Goal: Transaction & Acquisition: Purchase product/service

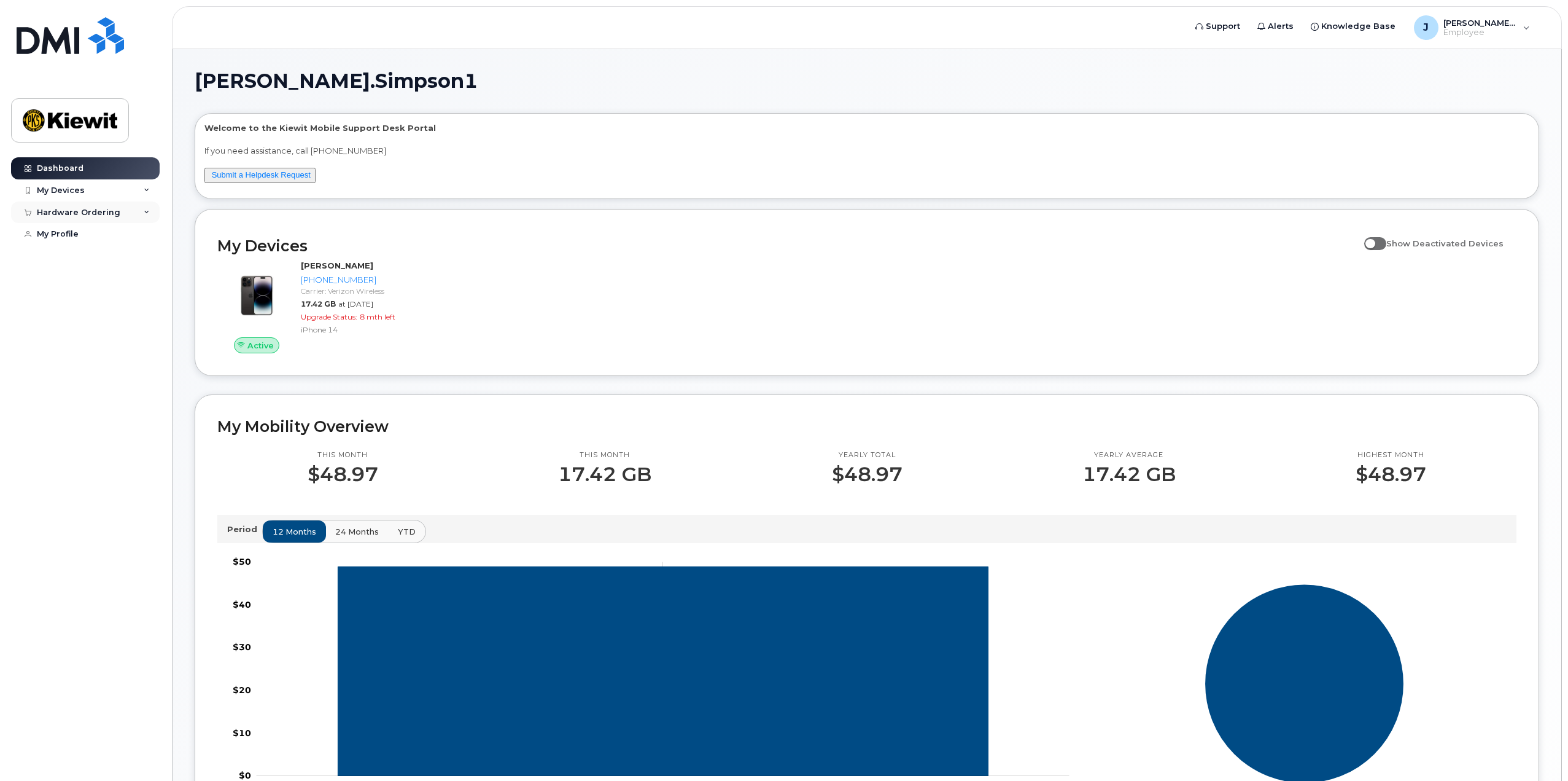
click at [101, 207] on div "Hardware Ordering" at bounding box center [79, 212] width 83 height 10
click at [100, 256] on link "New Order" at bounding box center [96, 258] width 127 height 24
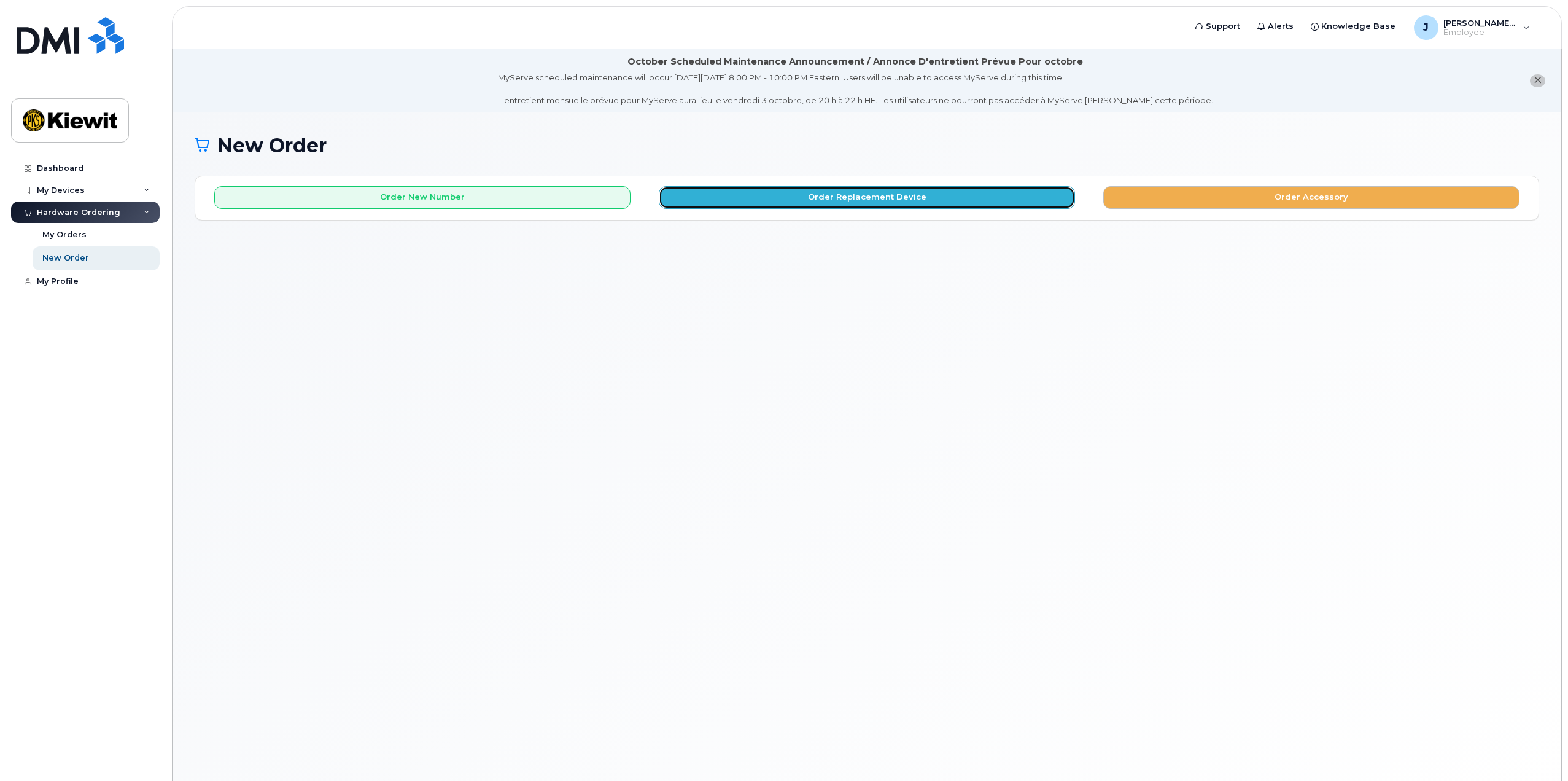
click at [783, 194] on button "Order Replacement Device" at bounding box center [867, 197] width 417 height 23
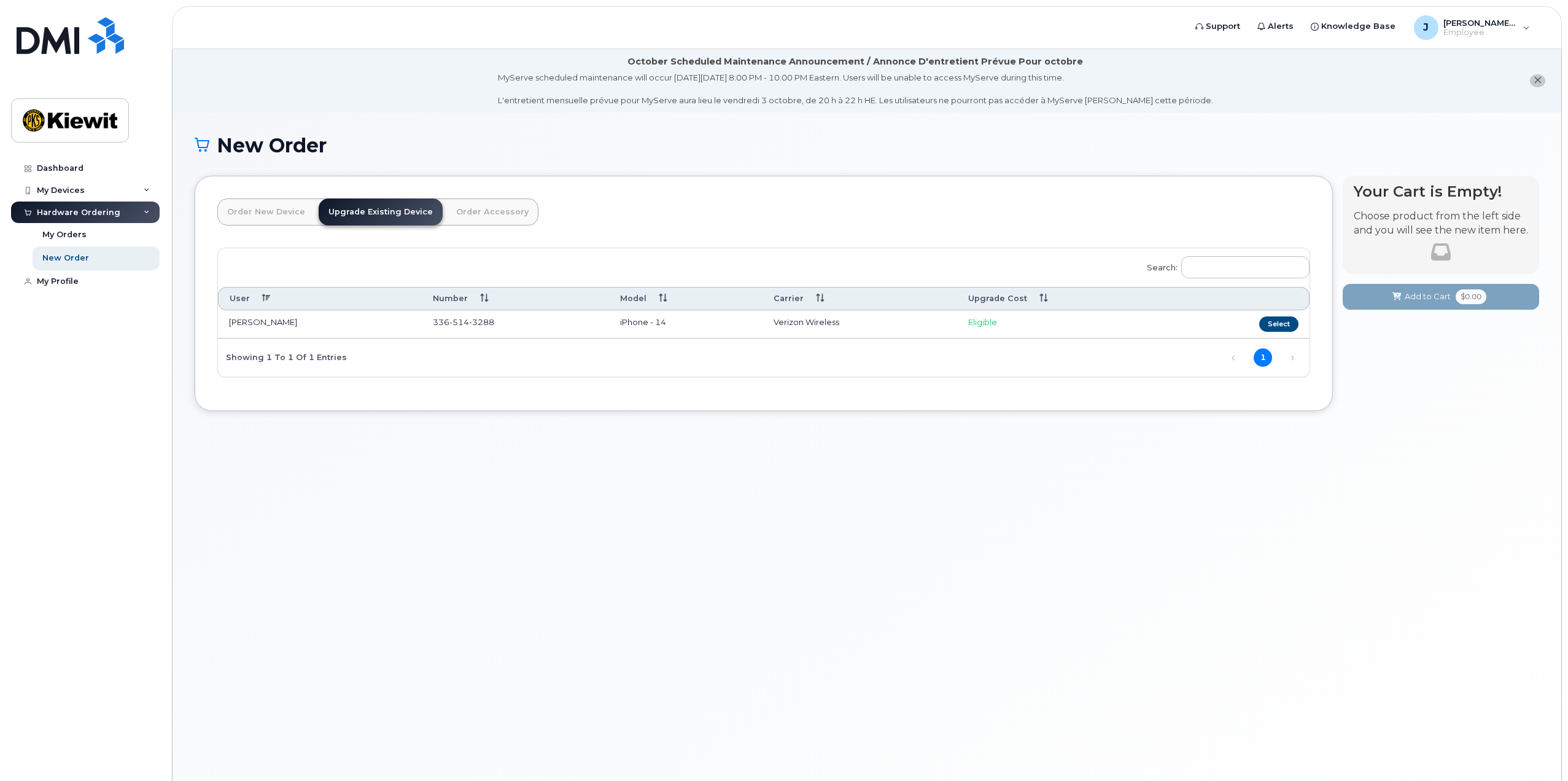
click at [285, 215] on link "Order New Device" at bounding box center [266, 212] width 98 height 27
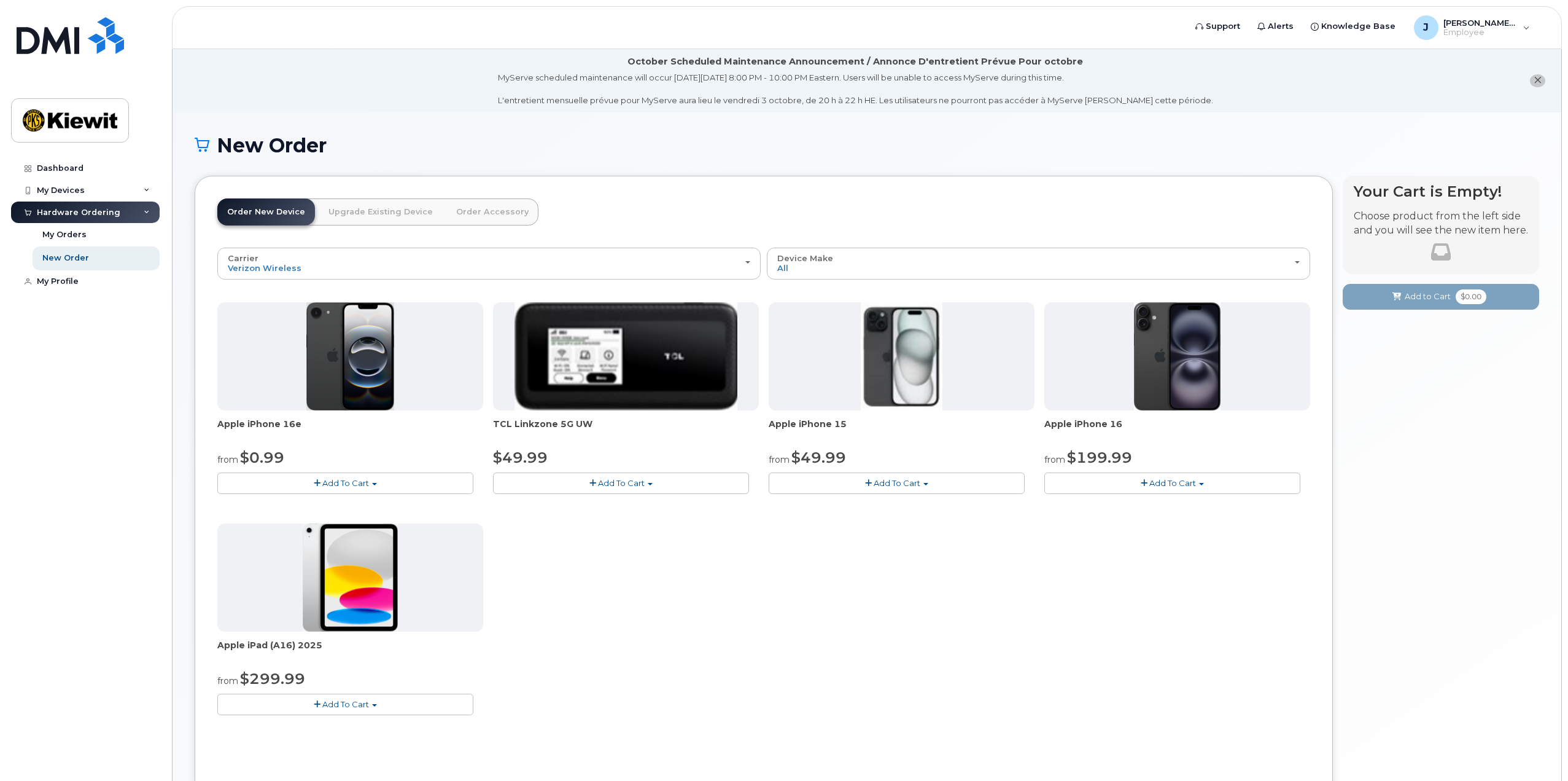
click at [353, 708] on span "Add To Cart" at bounding box center [346, 703] width 47 height 10
click at [341, 725] on link "$299.99 - 2 Year Activation (128GB)" at bounding box center [304, 727] width 169 height 15
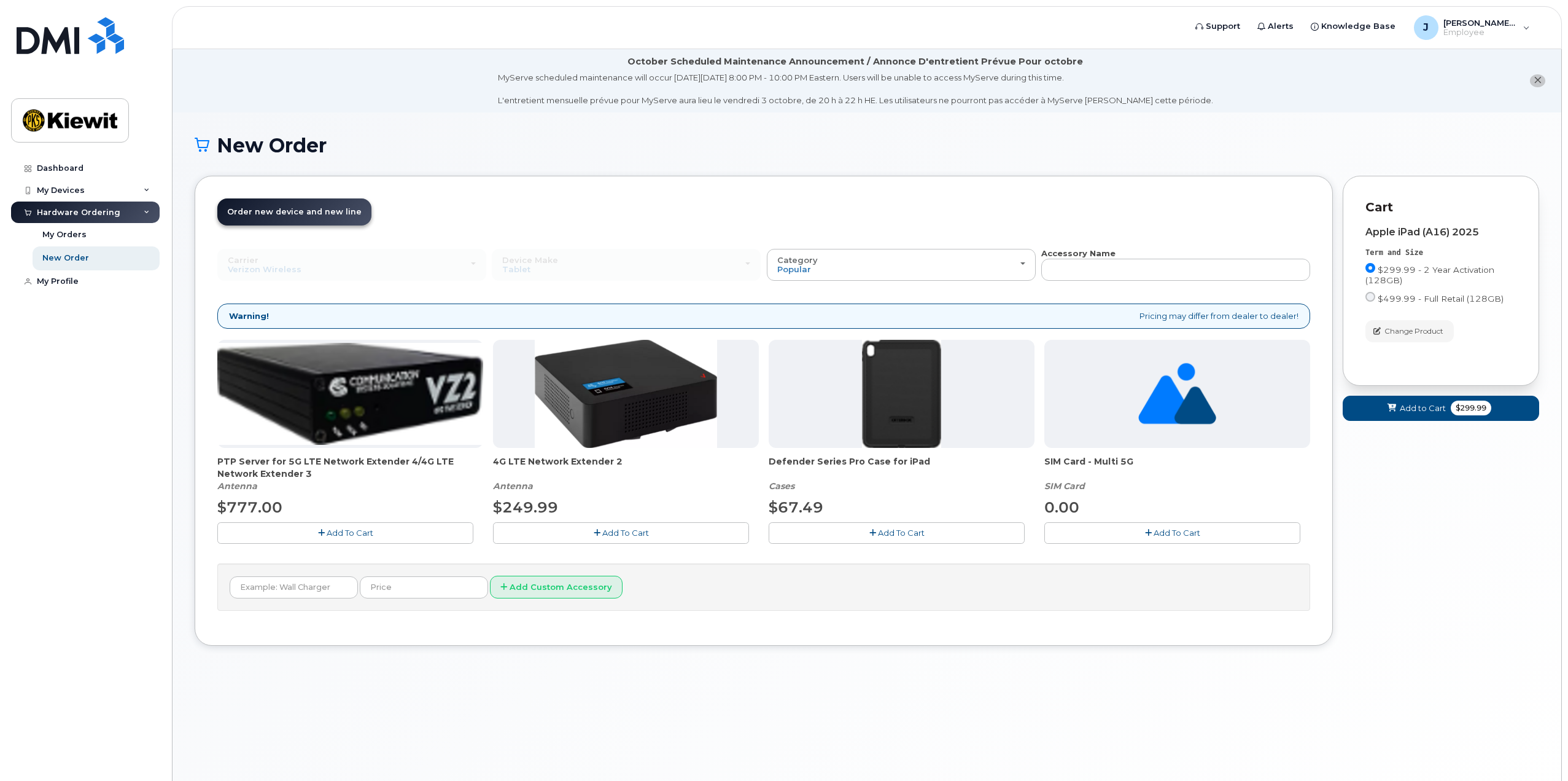
click at [890, 536] on span "Add To Cart" at bounding box center [901, 532] width 47 height 10
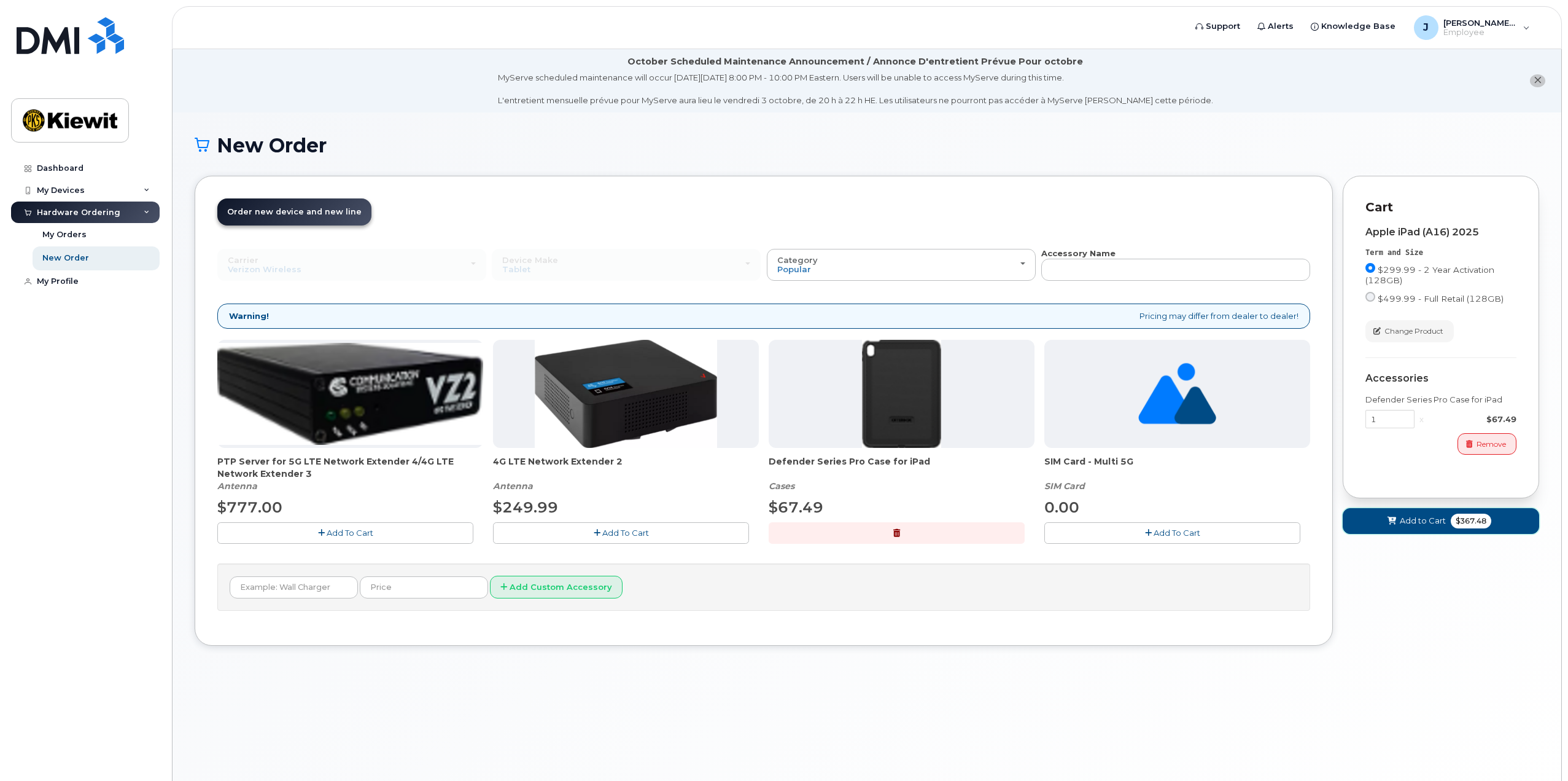
click at [1427, 524] on span "Add to Cart" at bounding box center [1423, 520] width 46 height 12
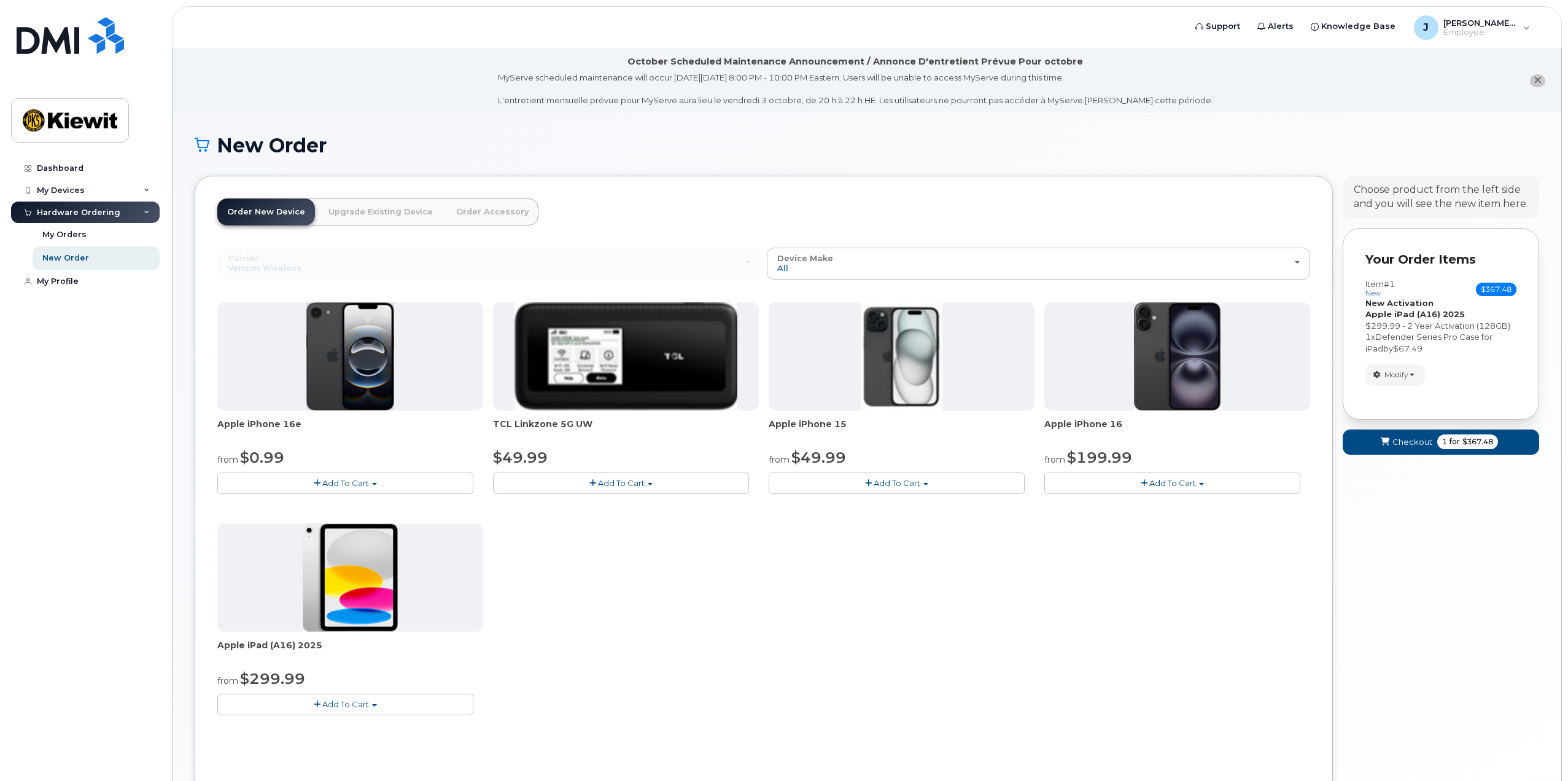
click at [380, 713] on button "Add To Cart" at bounding box center [345, 704] width 256 height 22
click at [358, 728] on link "$299.99 - 2 Year Activation (128GB)" at bounding box center [304, 727] width 169 height 15
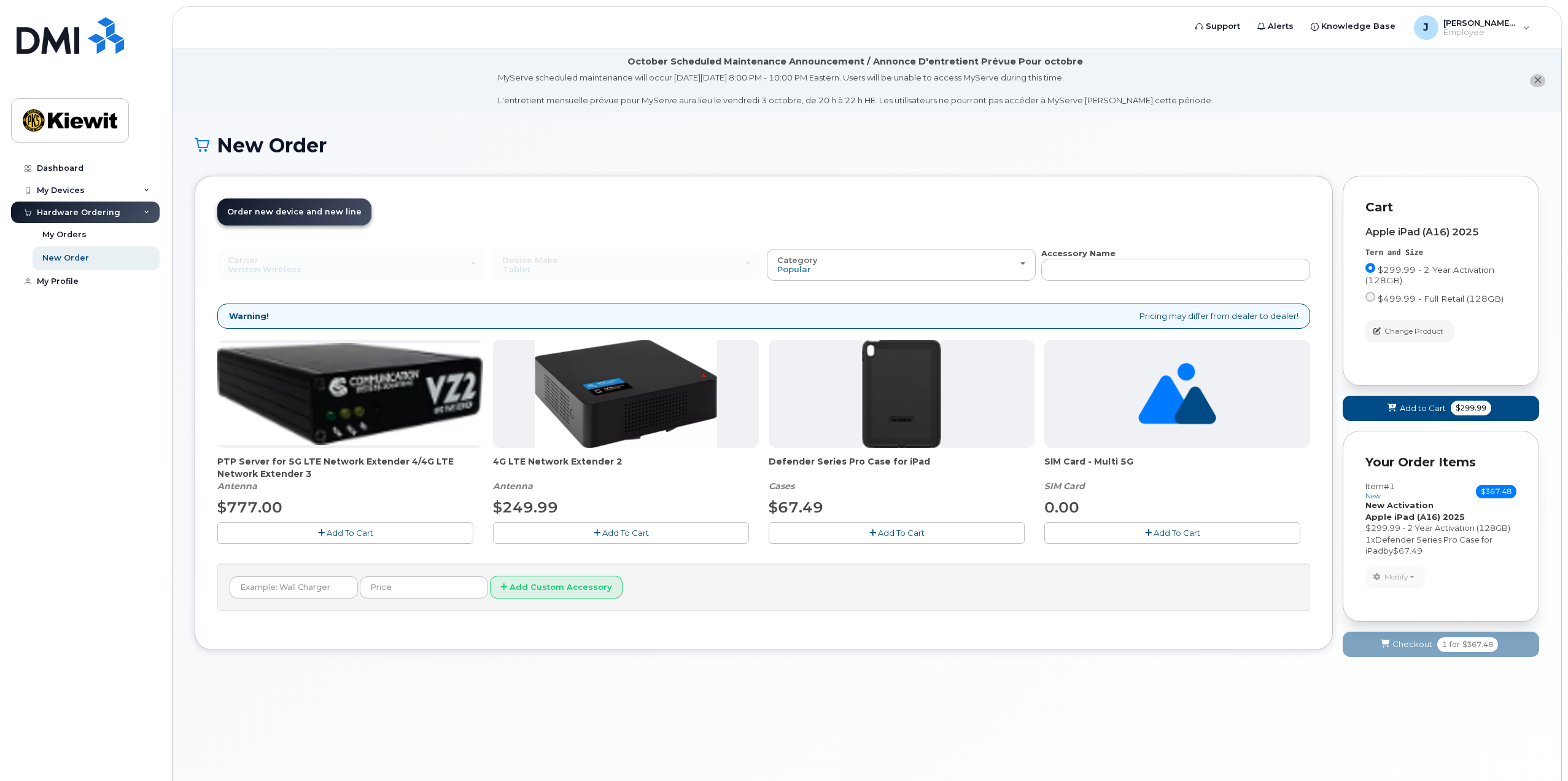
click at [853, 429] on div at bounding box center [902, 393] width 266 height 108
click at [867, 474] on span "Defender Series Pro Case for iPad" at bounding box center [902, 467] width 266 height 24
click at [874, 529] on icon "button" at bounding box center [872, 533] width 6 height 8
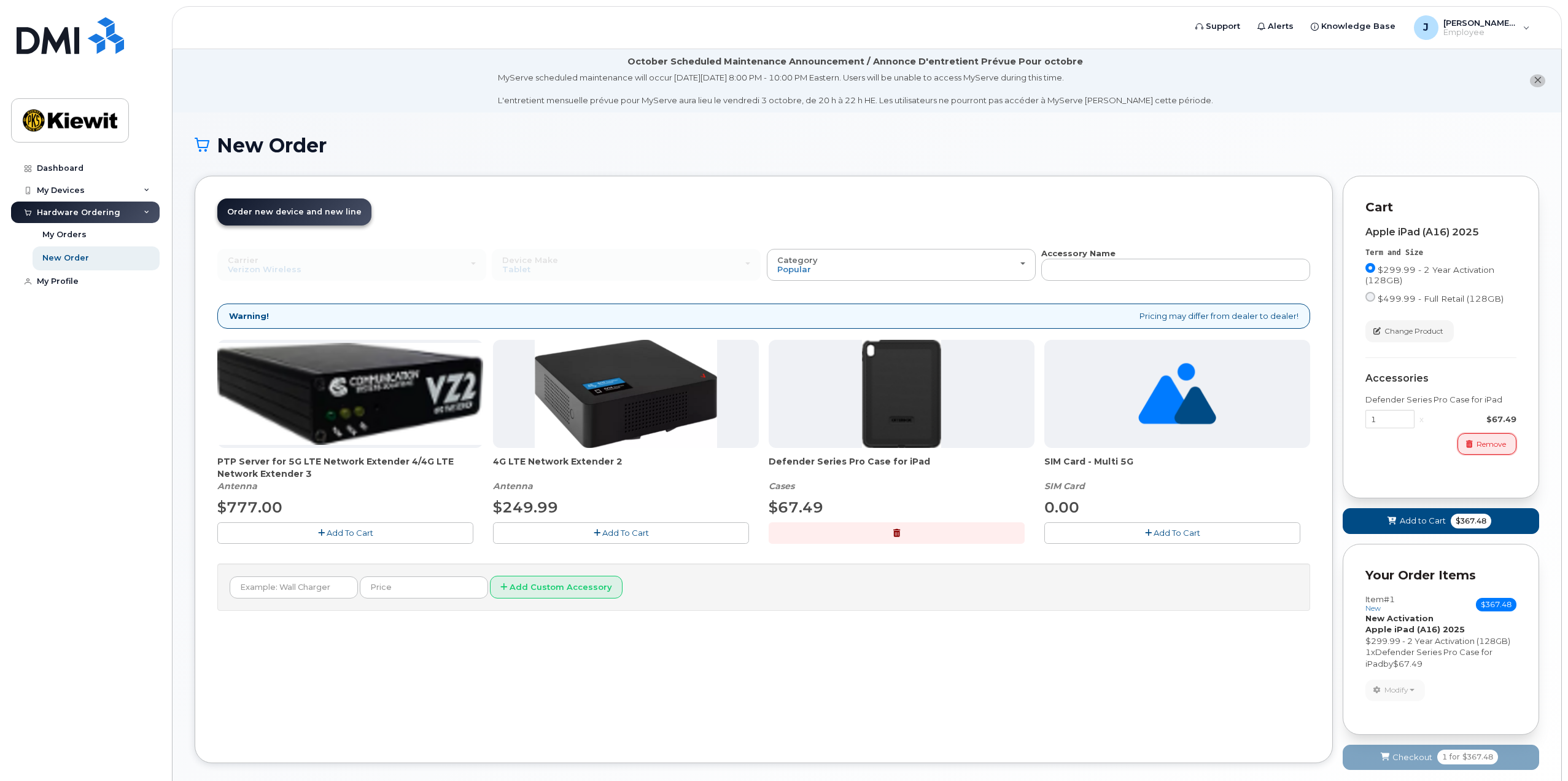
click at [1490, 444] on span "Remove" at bounding box center [1491, 444] width 30 height 11
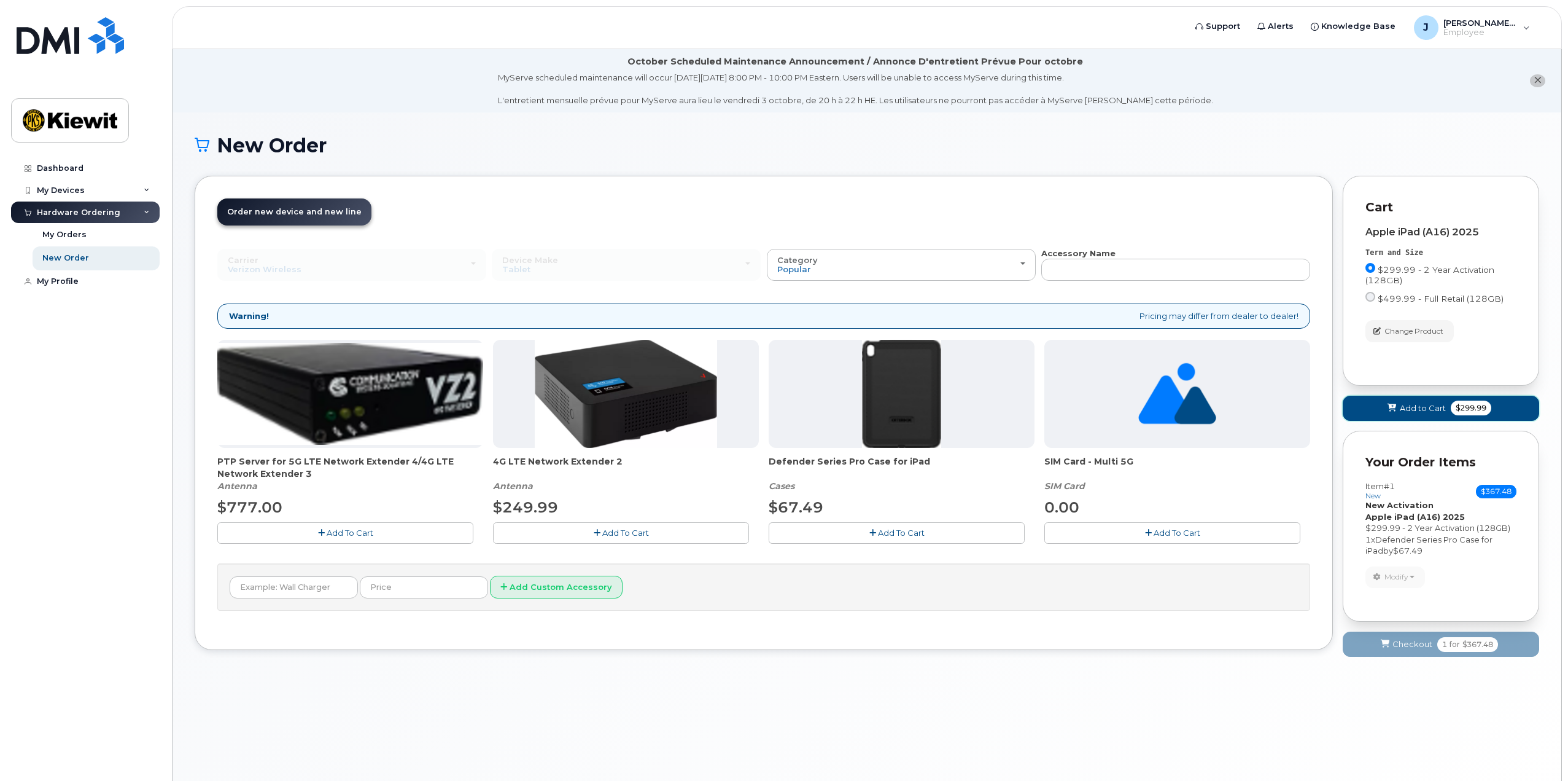
click at [1425, 407] on span "Add to Cart" at bounding box center [1423, 408] width 46 height 12
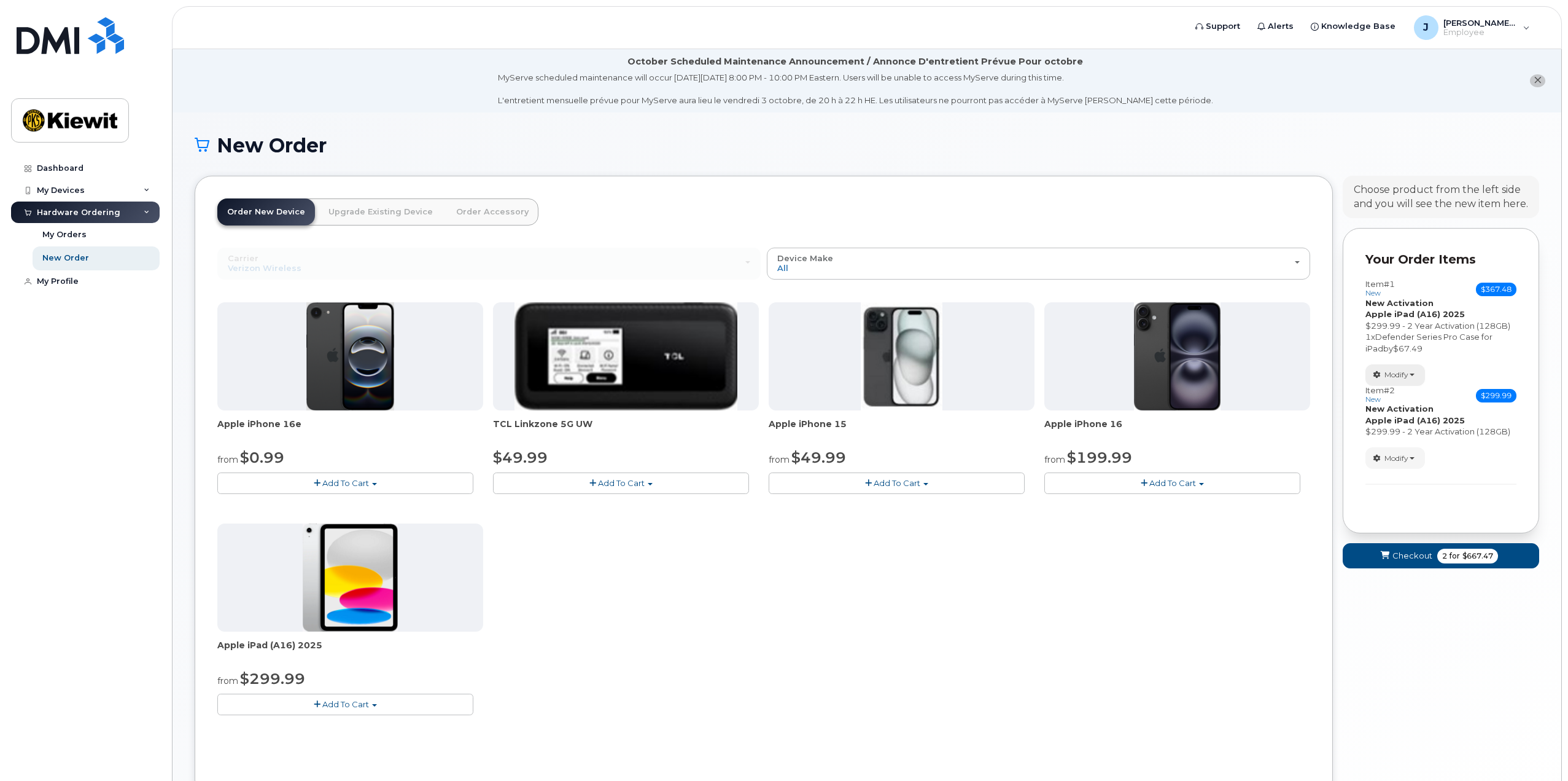
click at [1403, 371] on span "Modify" at bounding box center [1397, 374] width 24 height 11
click at [1444, 350] on div "1 x Defender Series Pro Case for iPad by $67.49" at bounding box center [1441, 342] width 151 height 23
click at [1403, 455] on span "Modify" at bounding box center [1397, 458] width 24 height 11
click at [1407, 477] on link "change" at bounding box center [1424, 477] width 117 height 14
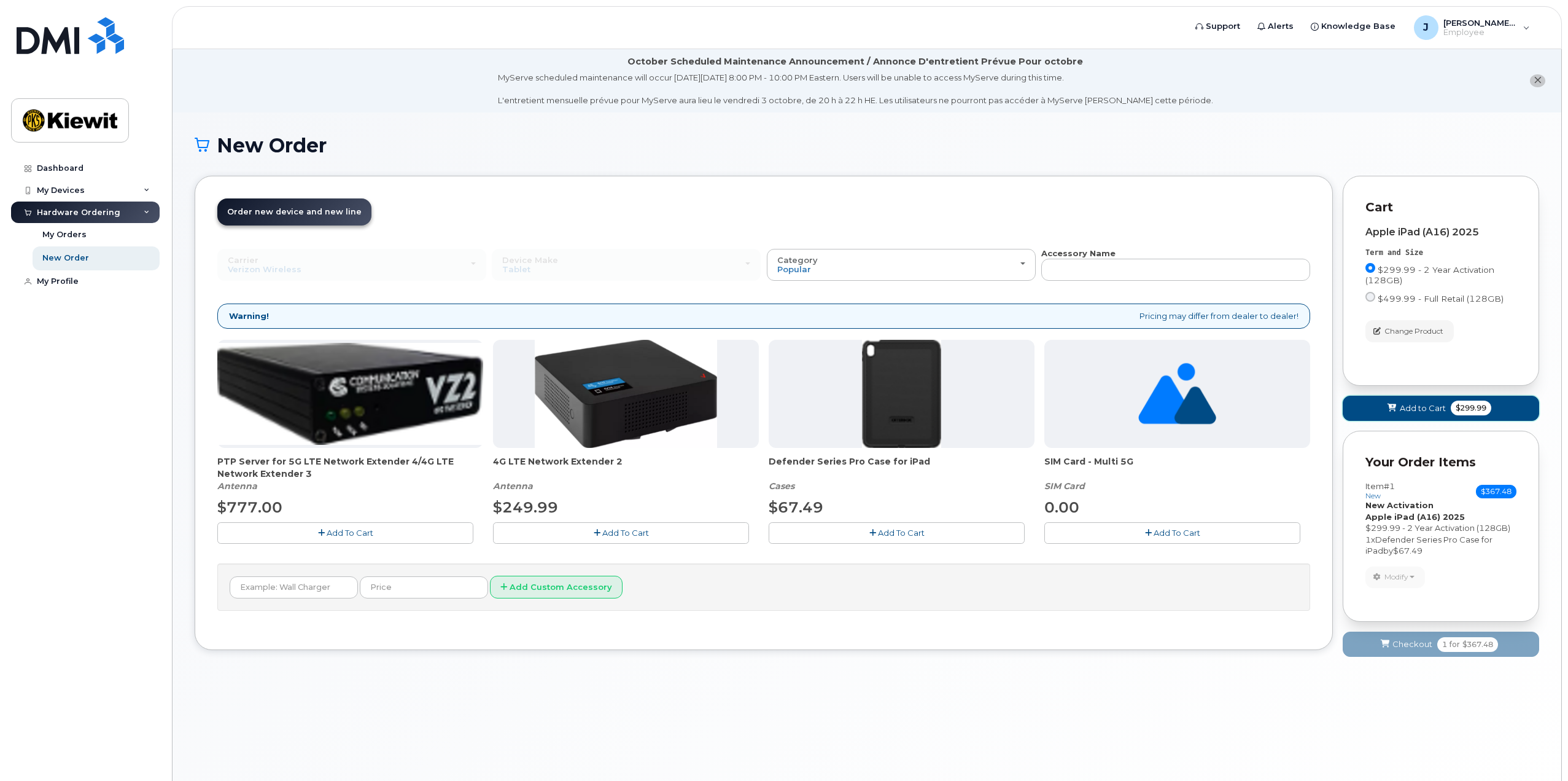
click at [1419, 405] on span "Add to Cart" at bounding box center [1423, 408] width 46 height 12
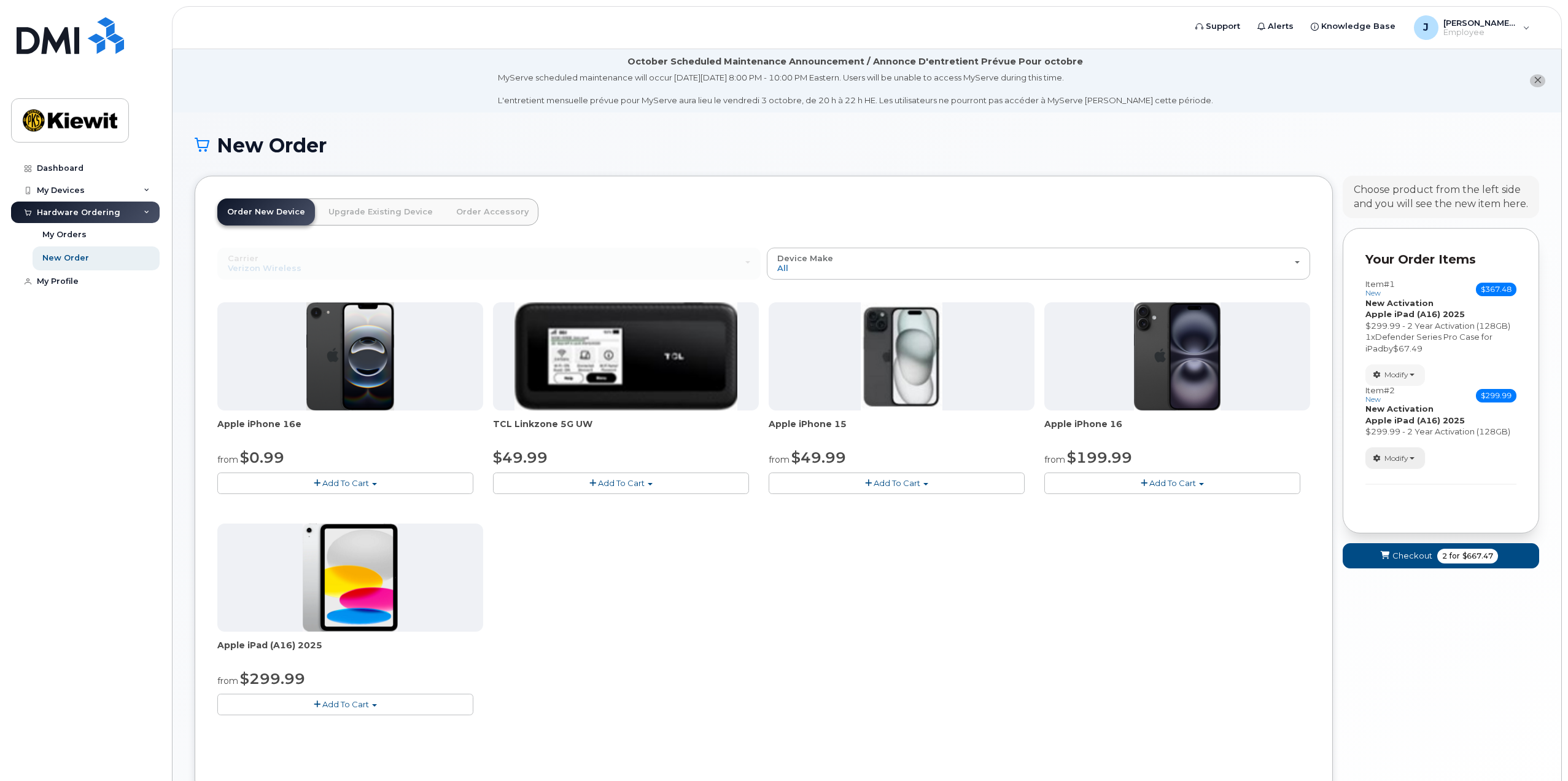
click at [1416, 451] on button "Modify" at bounding box center [1396, 458] width 60 height 22
click at [1422, 516] on link "Remove" at bounding box center [1424, 514] width 117 height 14
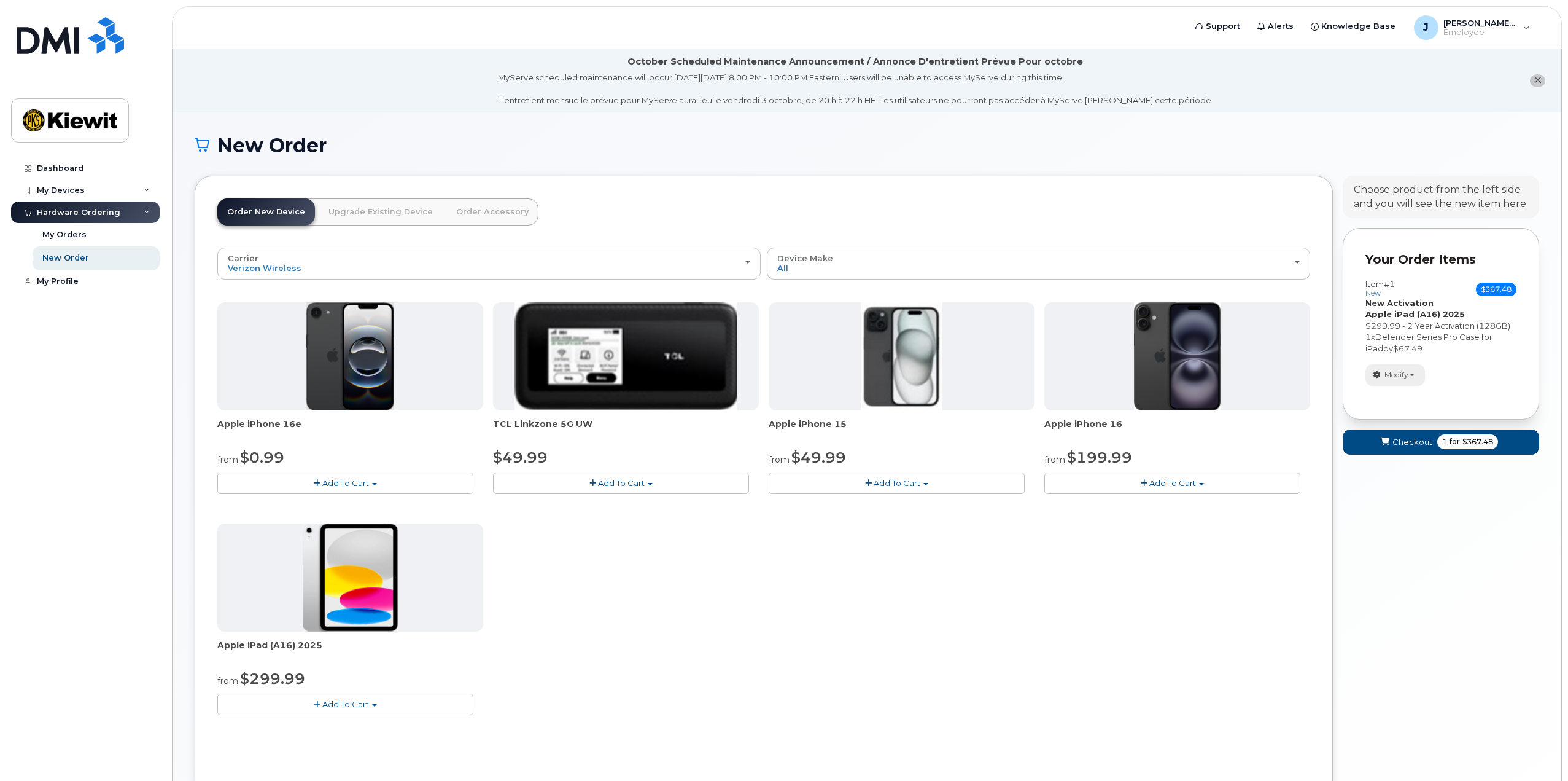
click at [1410, 378] on button "Modify" at bounding box center [1396, 375] width 60 height 22
click at [1416, 433] on span "Remove" at bounding box center [1399, 433] width 41 height 9
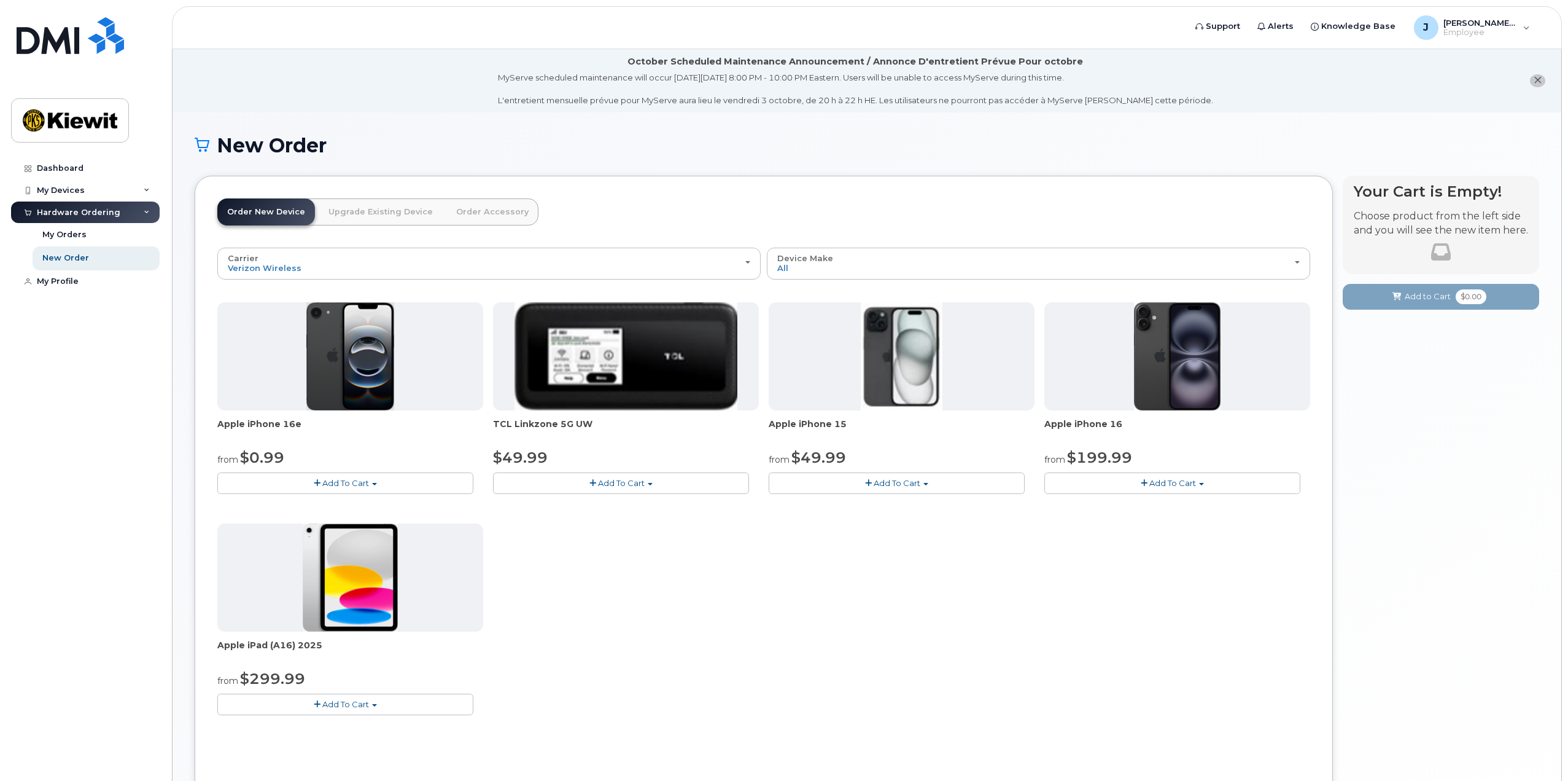
click at [383, 706] on button "Add To Cart" at bounding box center [345, 704] width 256 height 22
click at [331, 727] on link "$299.99 - 2 Year Activation (128GB)" at bounding box center [304, 727] width 169 height 15
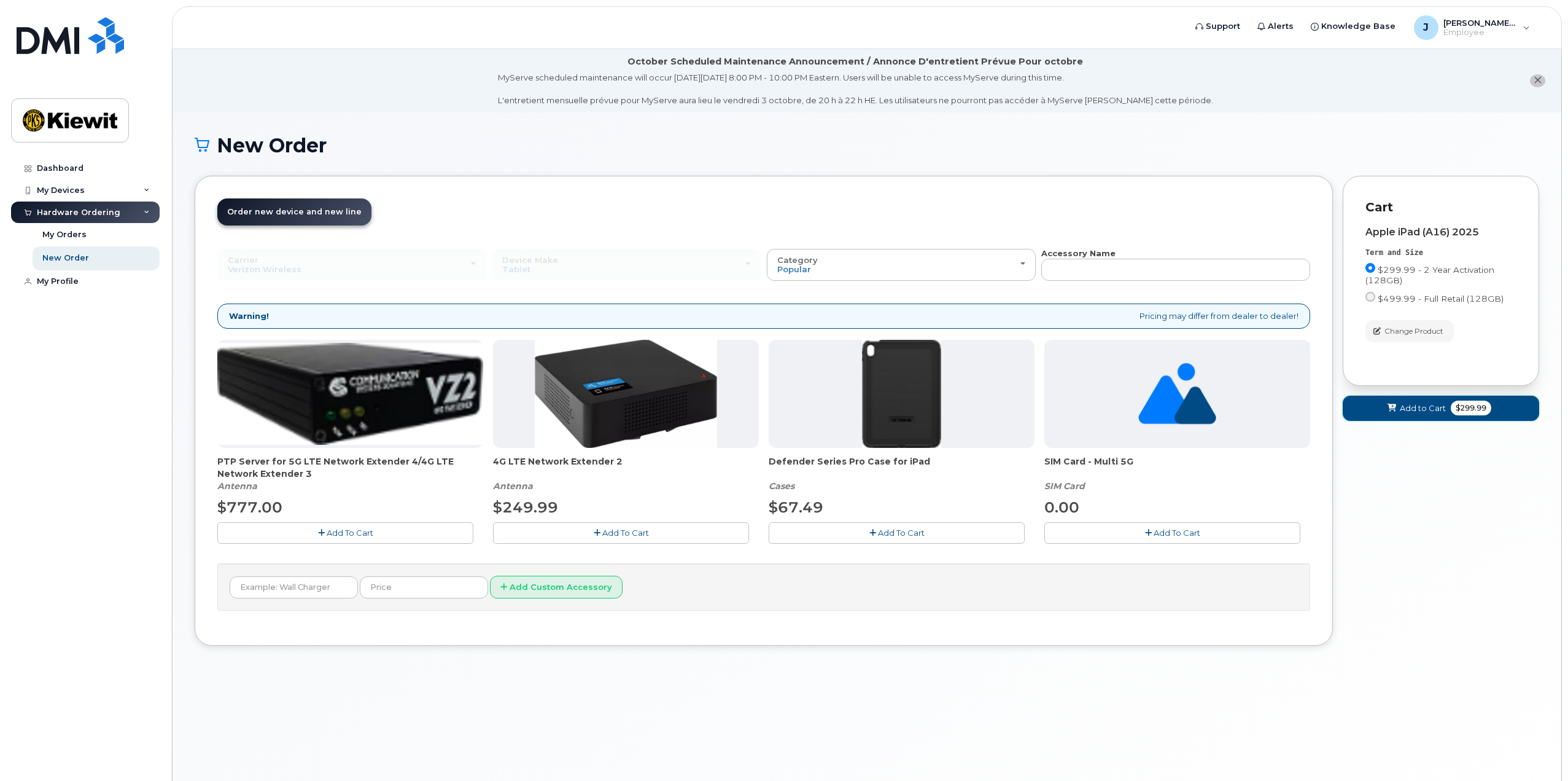
click at [1417, 402] on span "Add to Cart" at bounding box center [1423, 408] width 46 height 12
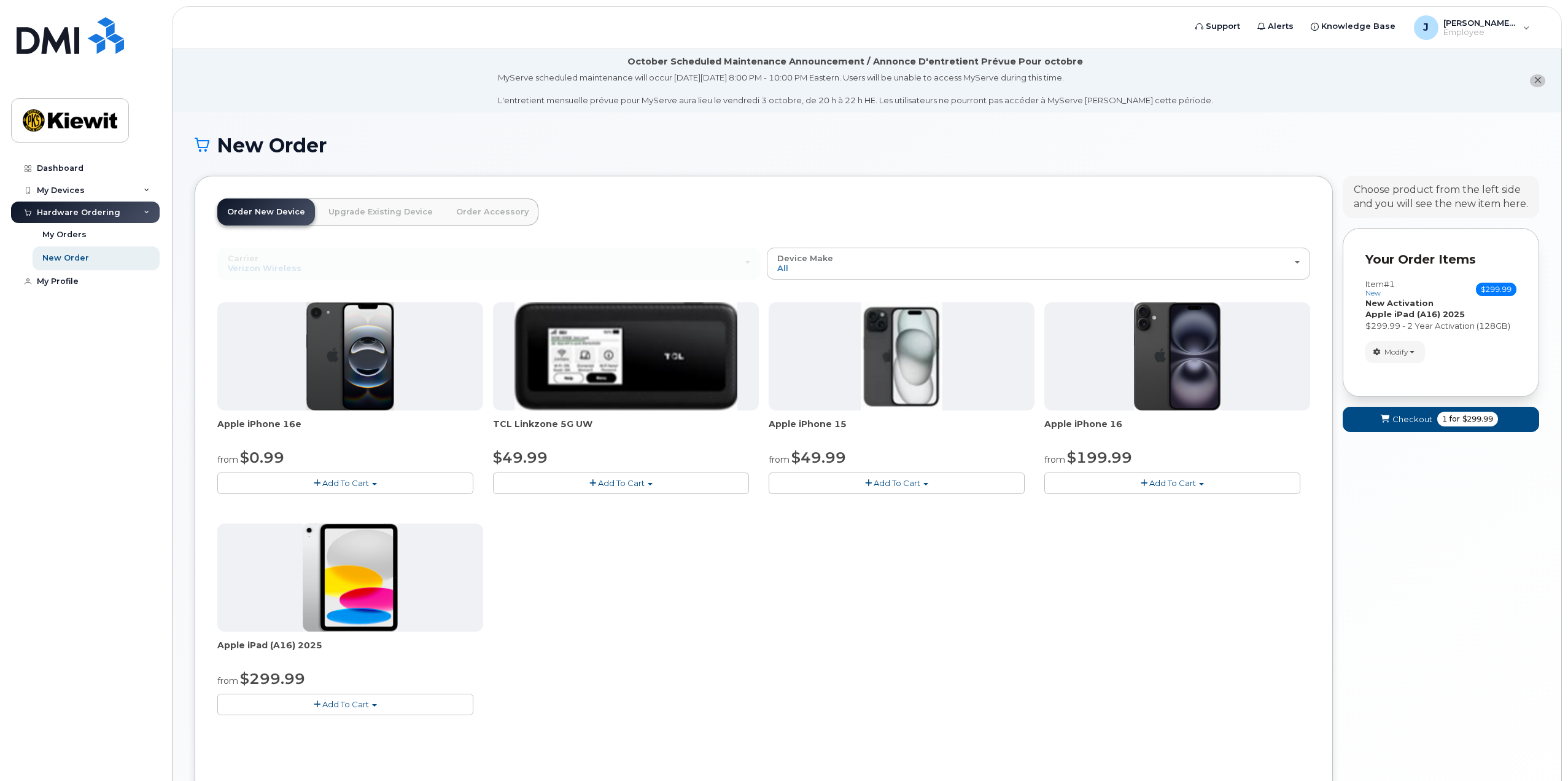
click at [279, 704] on button "Add To Cart" at bounding box center [345, 704] width 256 height 22
click at [303, 727] on link "$299.99 - 2 Year Activation (128GB)" at bounding box center [304, 727] width 169 height 15
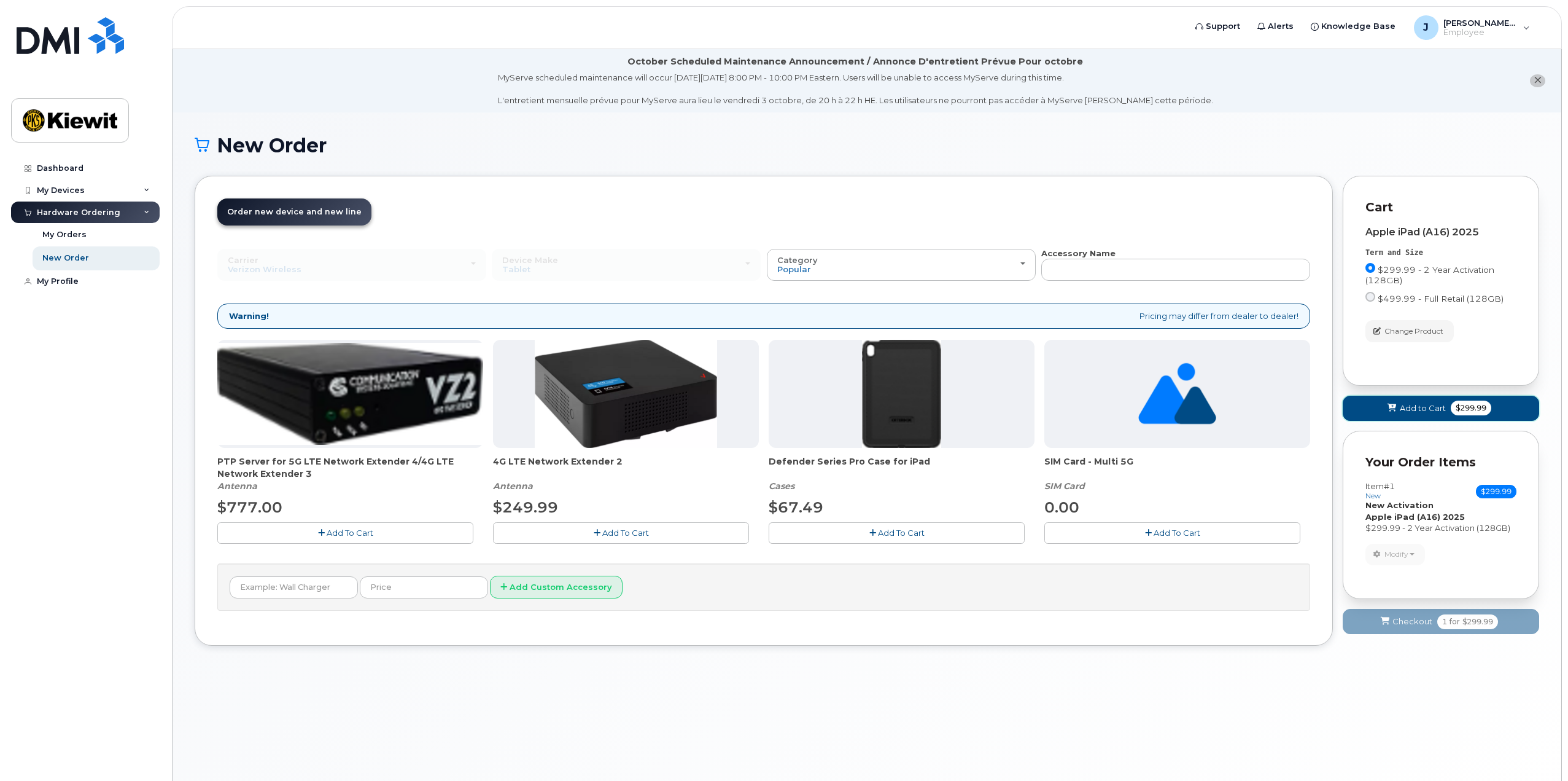
click at [1426, 405] on span "Add to Cart" at bounding box center [1423, 408] width 46 height 12
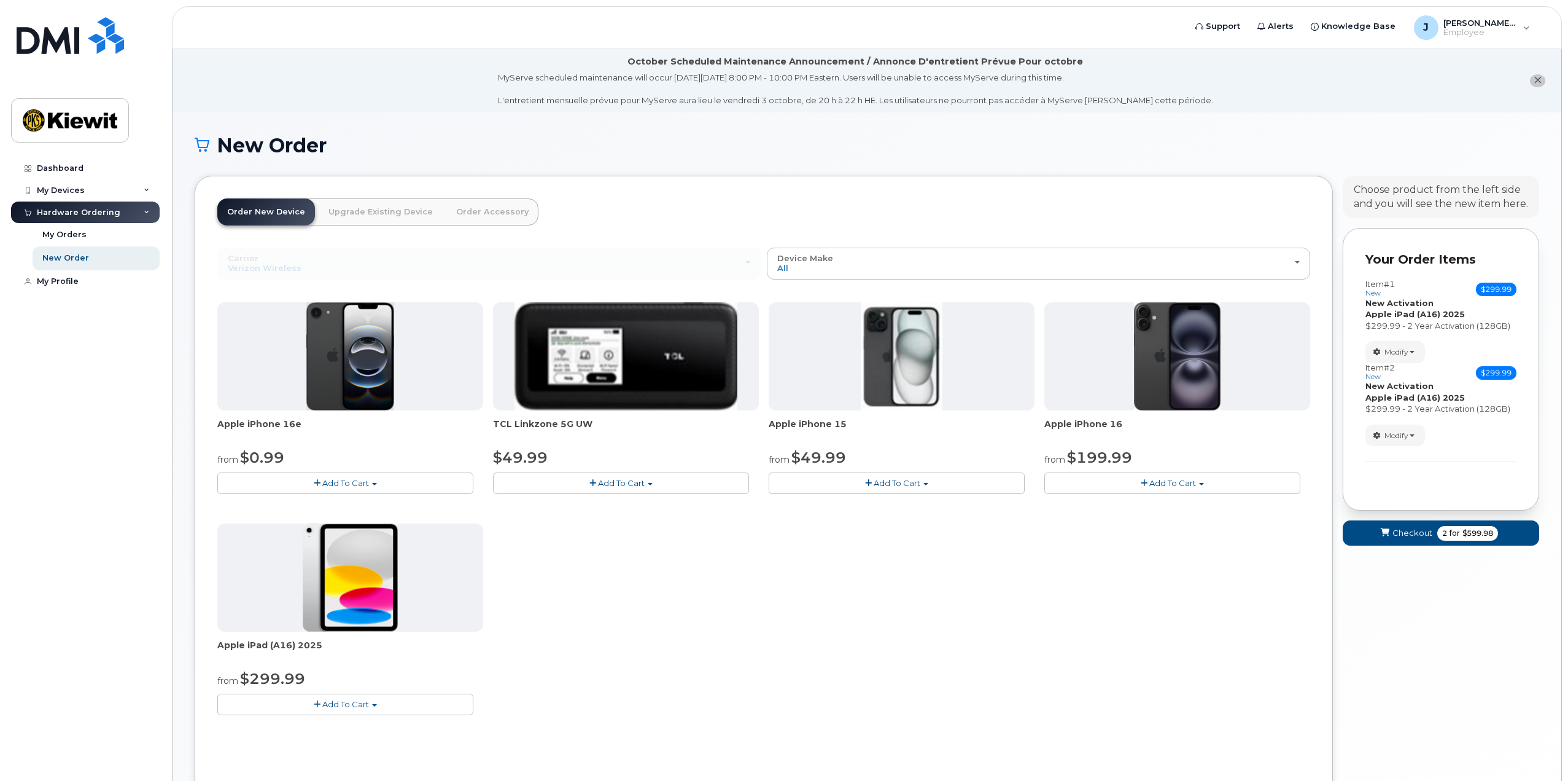
click at [374, 702] on button "Add To Cart" at bounding box center [345, 704] width 256 height 22
click at [315, 729] on link "$299.99 - 2 Year Activation (128GB)" at bounding box center [304, 727] width 169 height 15
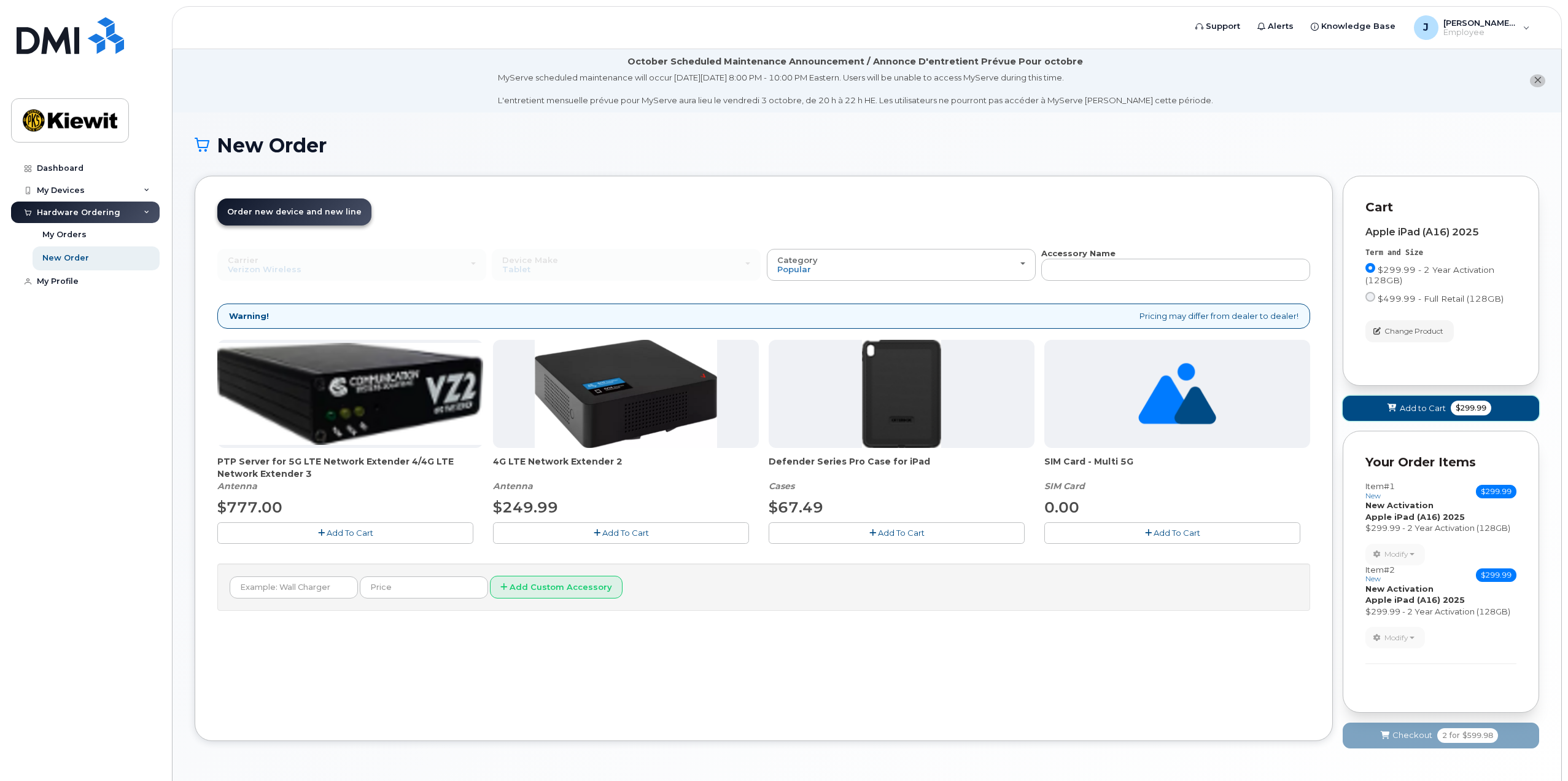
click at [1422, 414] on button "Add to Cart $299.99" at bounding box center [1441, 409] width 197 height 25
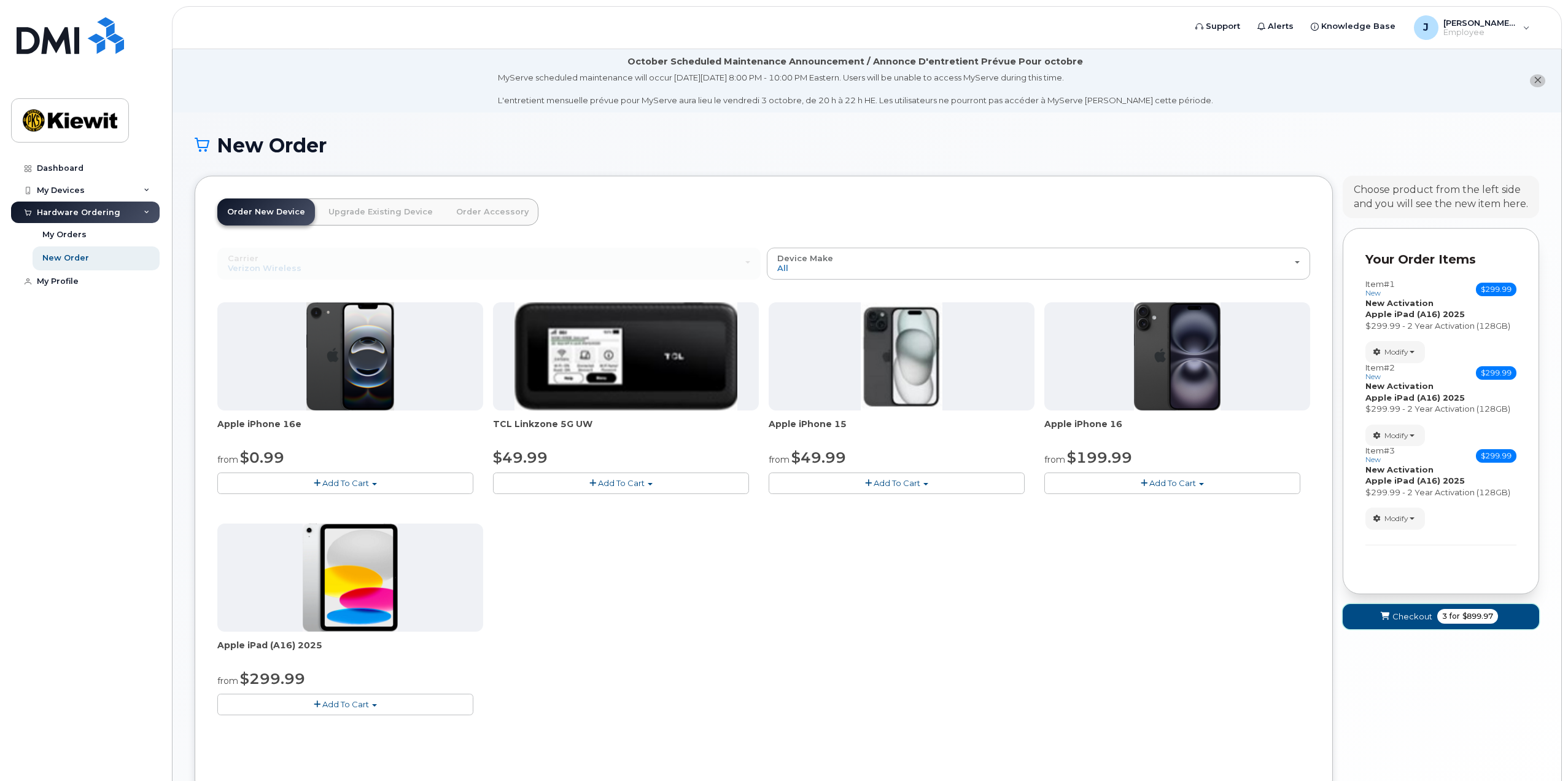
click at [1425, 616] on span "Checkout" at bounding box center [1412, 616] width 40 height 12
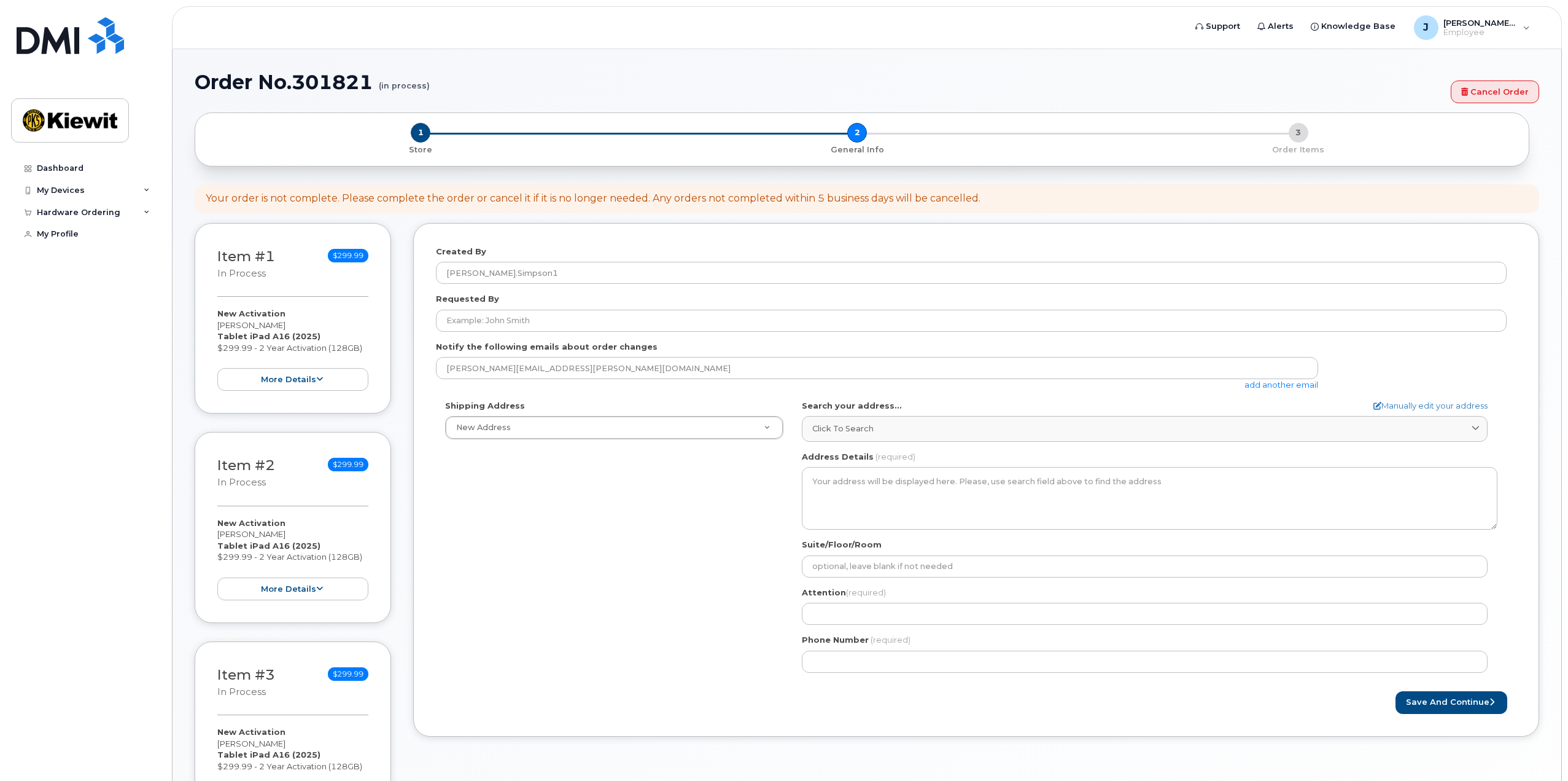
select select
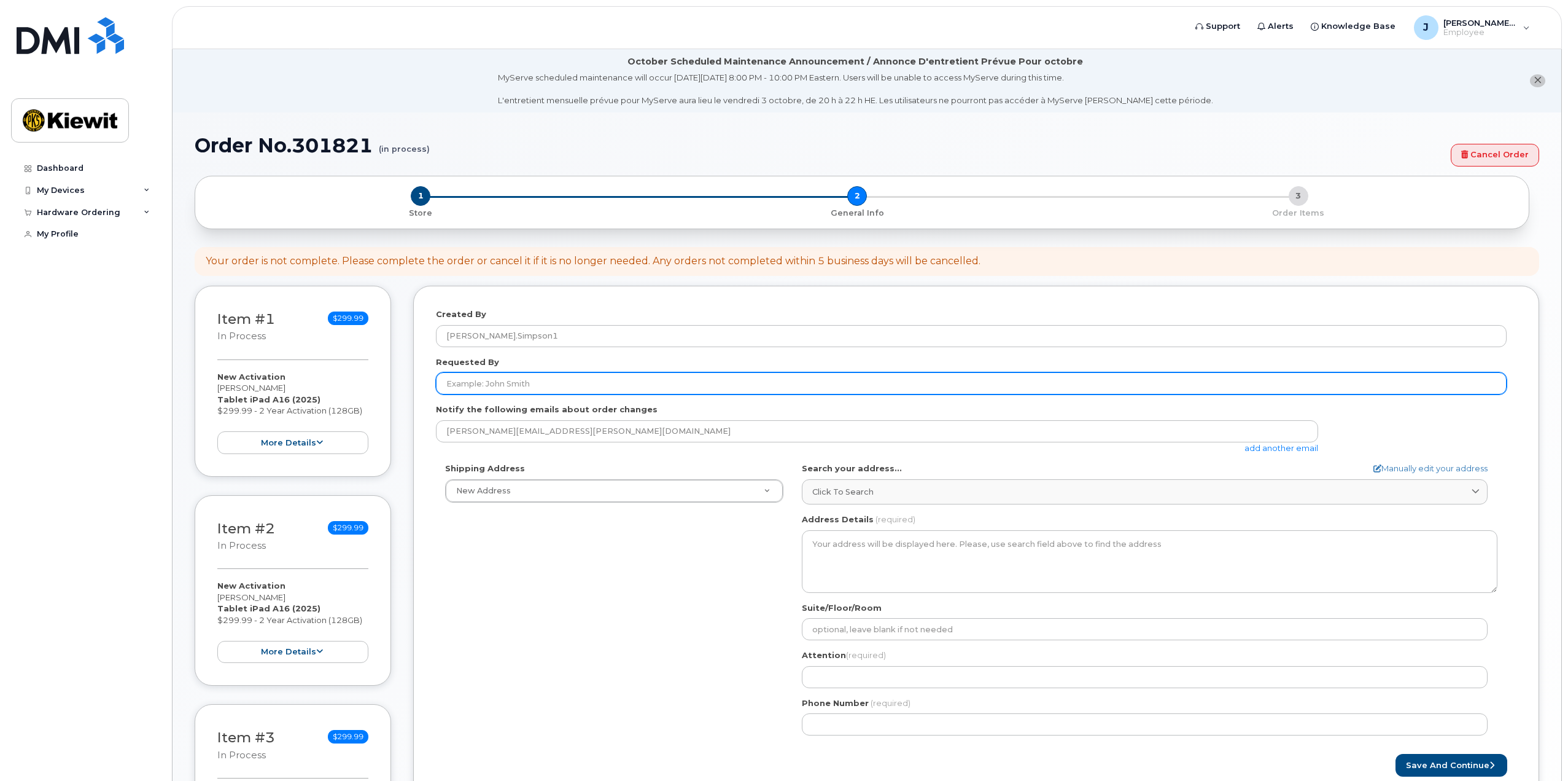
click at [533, 383] on input "Requested By" at bounding box center [971, 383] width 1071 height 22
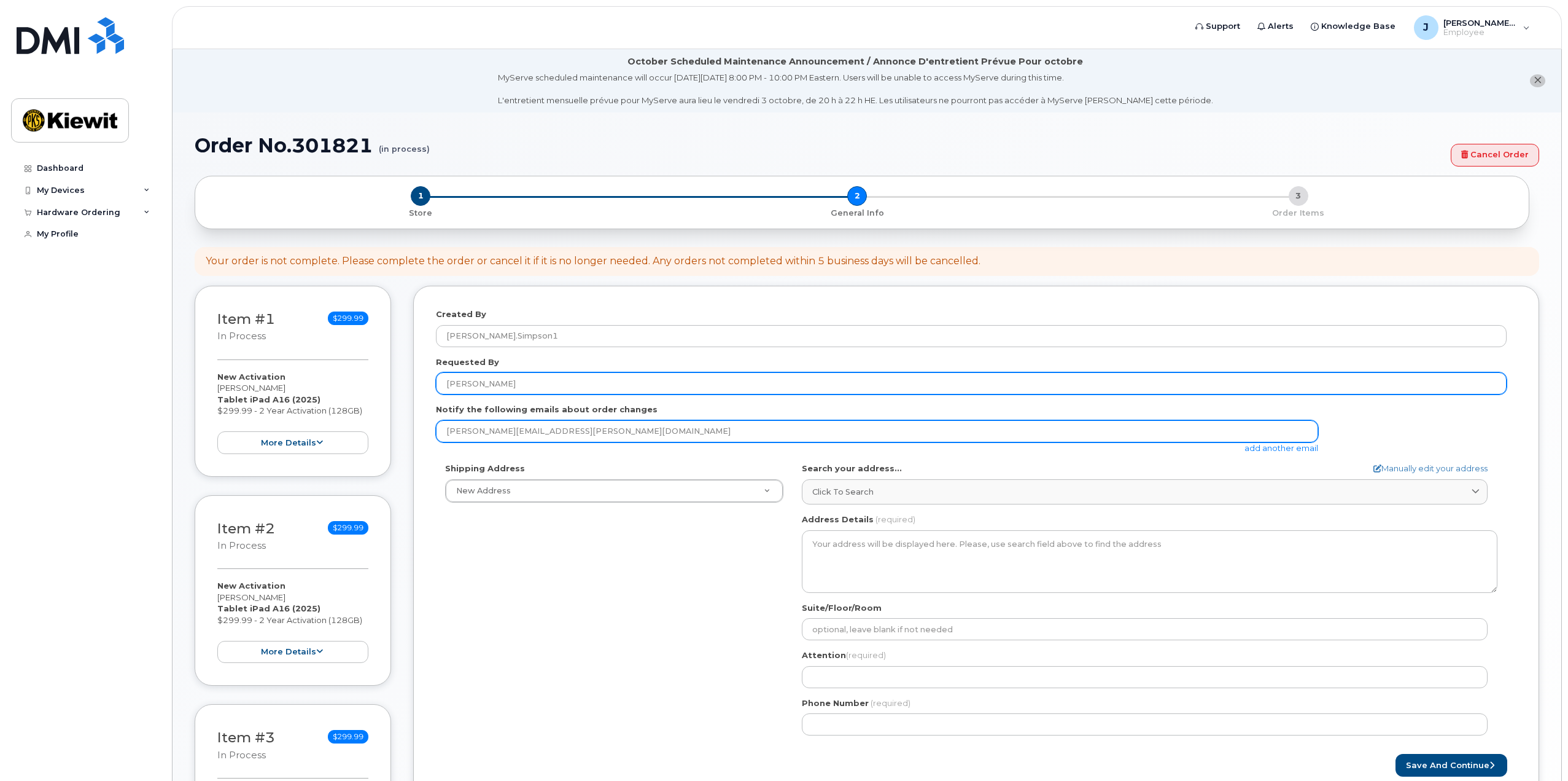
type input "[PERSON_NAME]"
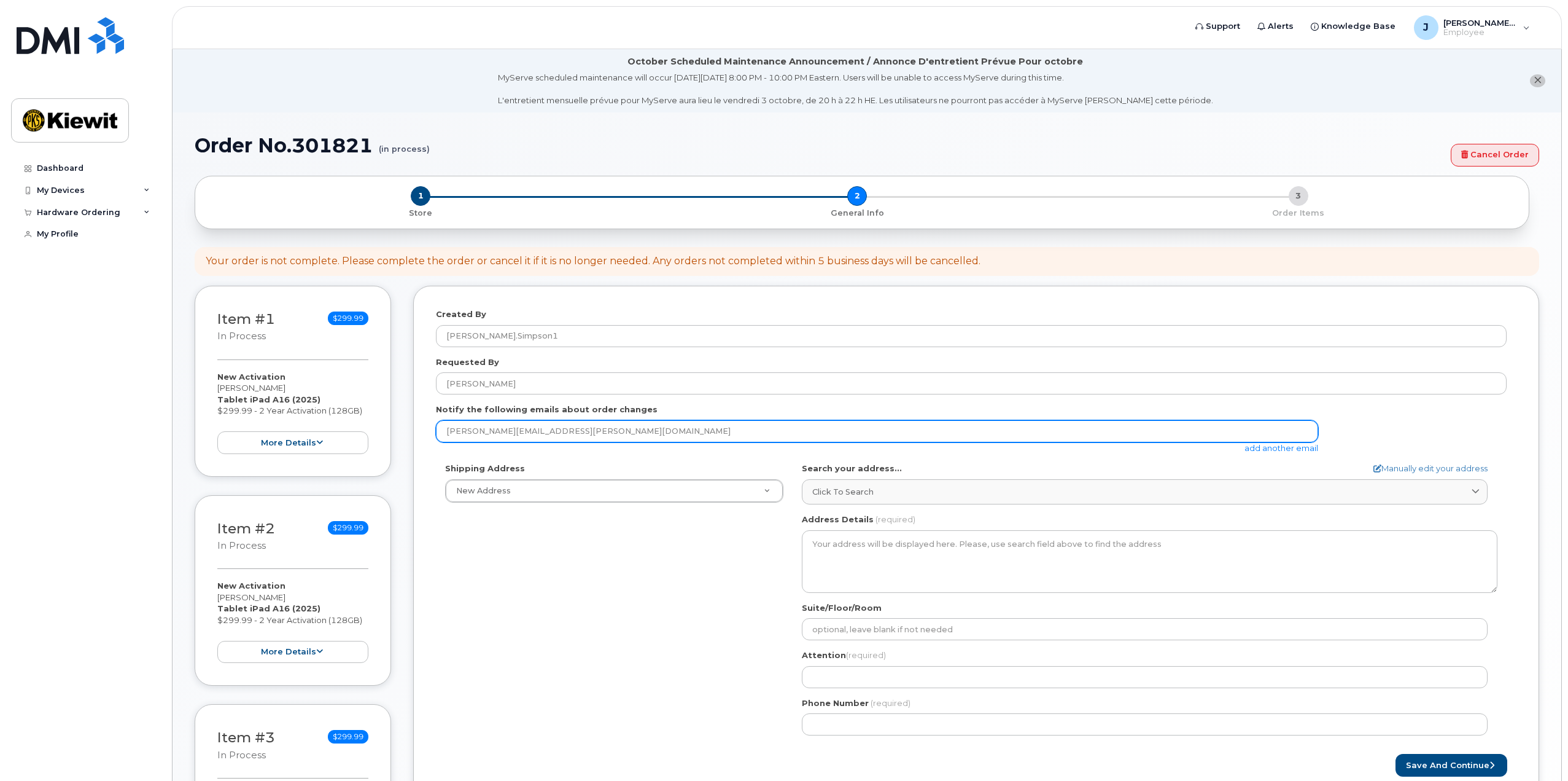
click at [594, 439] on input "justin.simpson1@kiewit.com" at bounding box center [877, 431] width 882 height 22
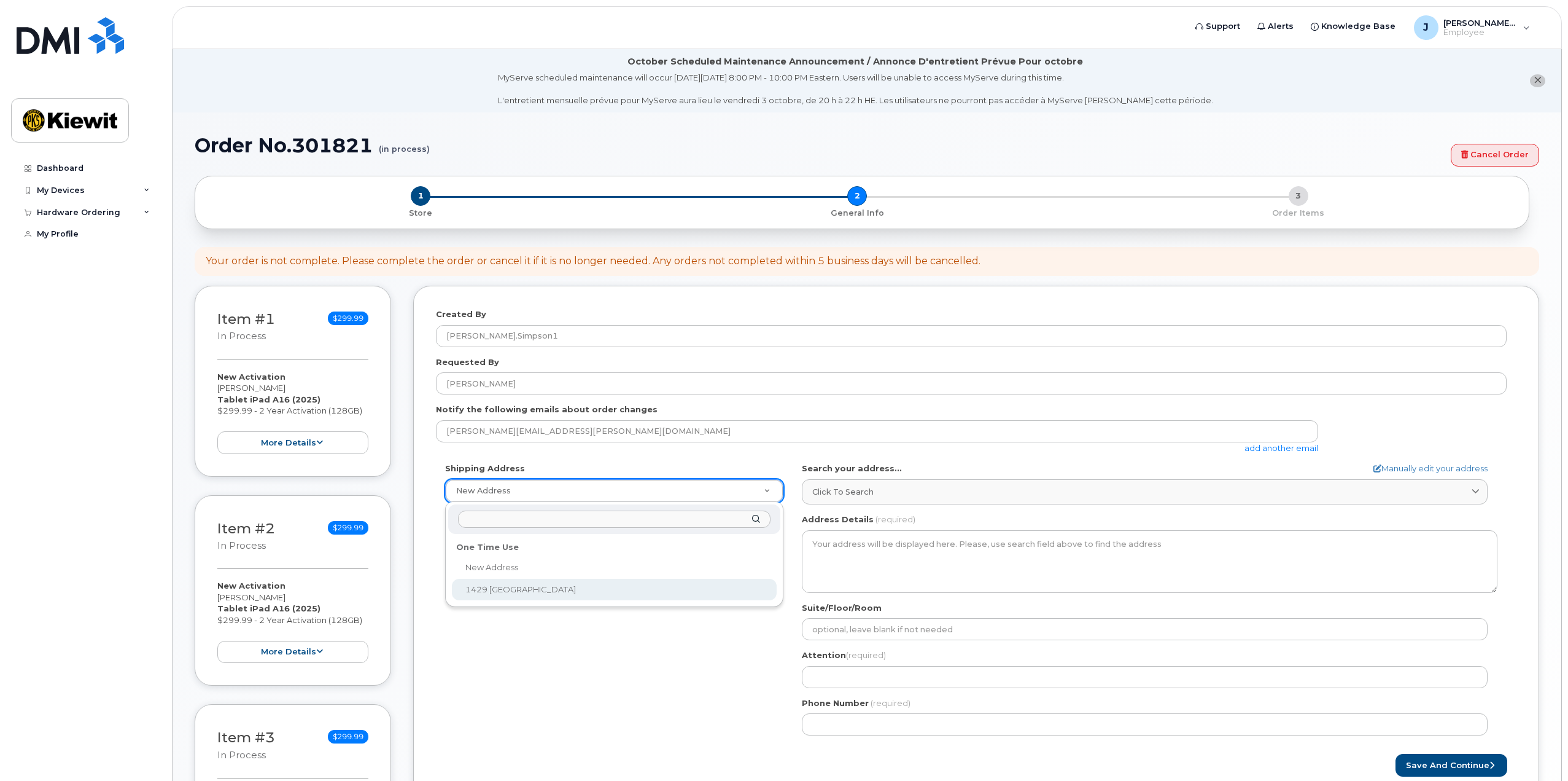
select select "1429 Boulder Blvd"
type textarea "1429 Boulder Blvd VALMEYER IL 62295-2603 UNITED STATES"
type input "Kiewit"
type input "[PERSON_NAME]"
type input "3365143288"
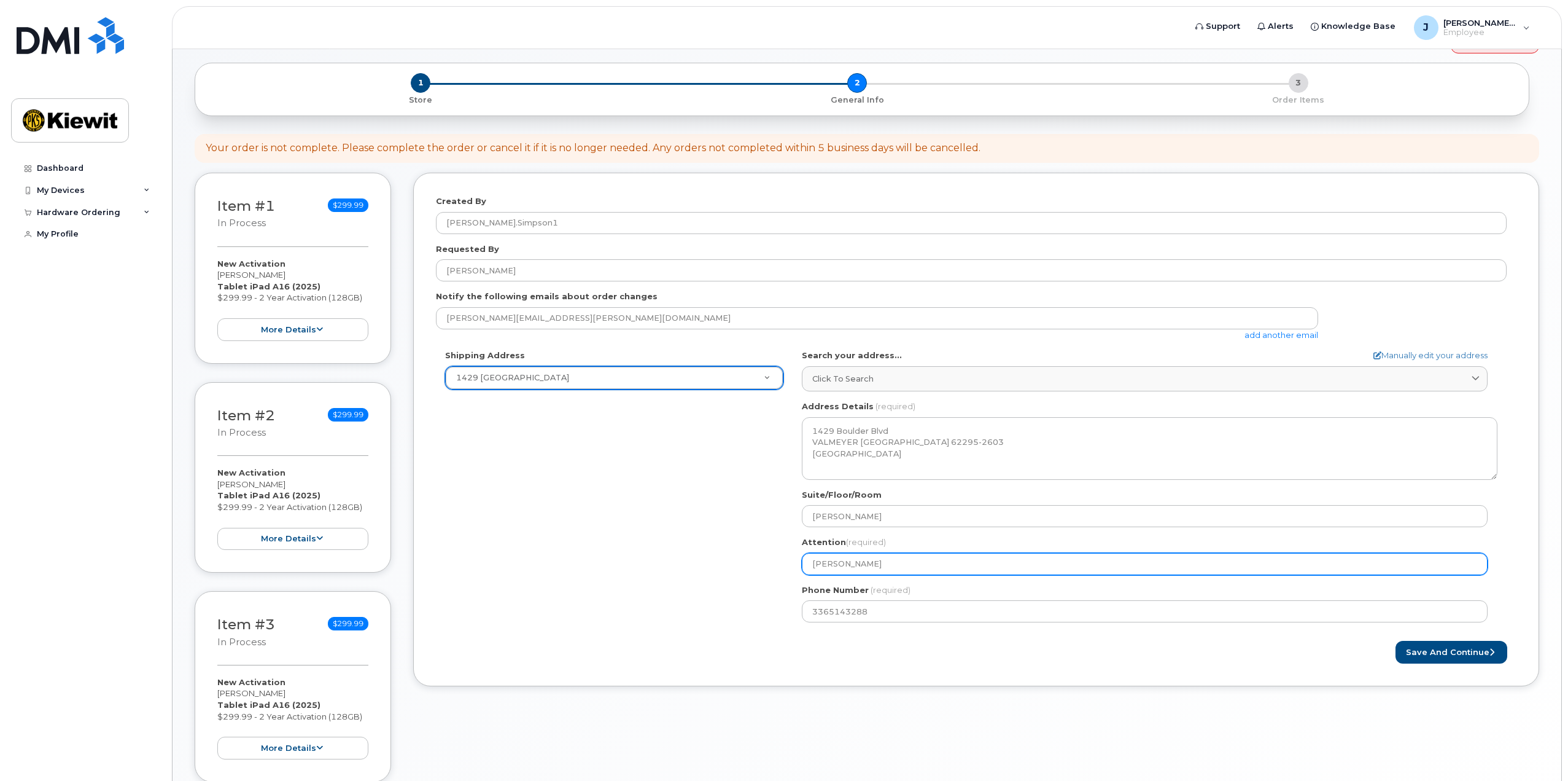
scroll to position [123, 0]
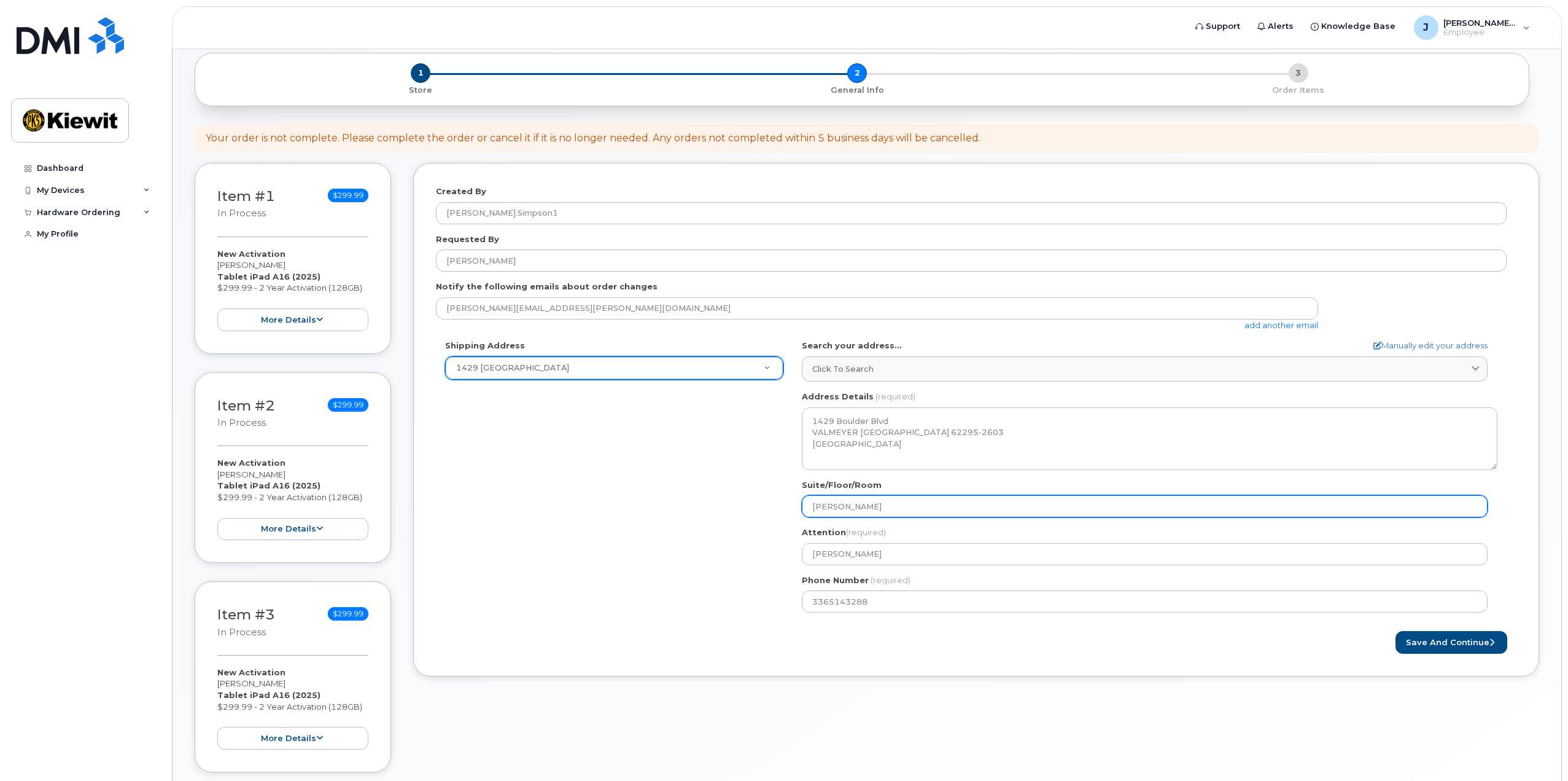
drag, startPoint x: 853, startPoint y: 508, endPoint x: 810, endPoint y: 521, distance: 44.9
click at [810, 521] on div "IL Valmeyer Search your address... Manually edit your address Click to search N…" at bounding box center [1150, 480] width 714 height 282
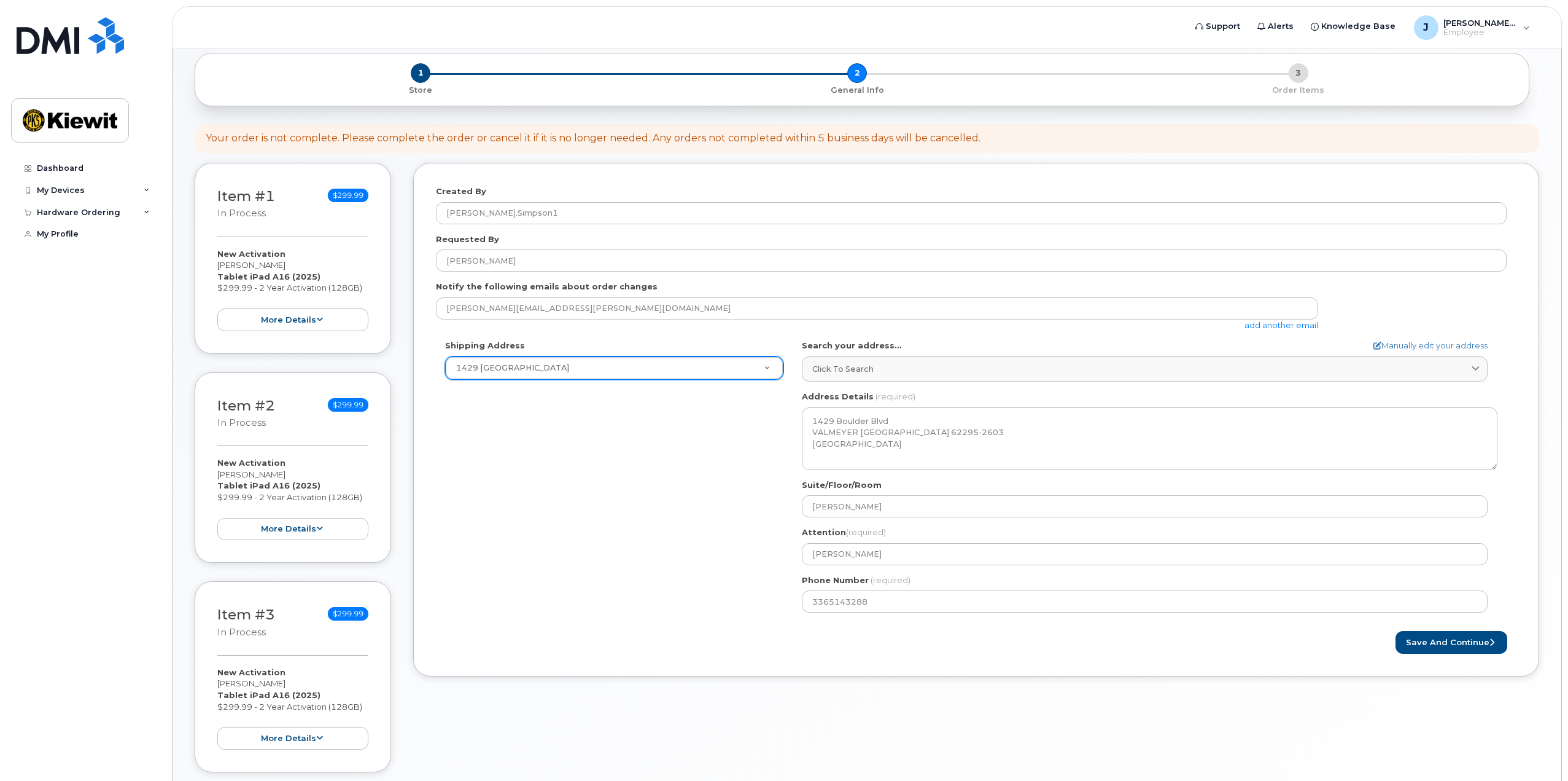
click at [778, 534] on div "Shipping Address 1429 Boulder Blvd New Address 1429 Boulder Blvd IL Valmeyer Se…" at bounding box center [971, 480] width 1071 height 282
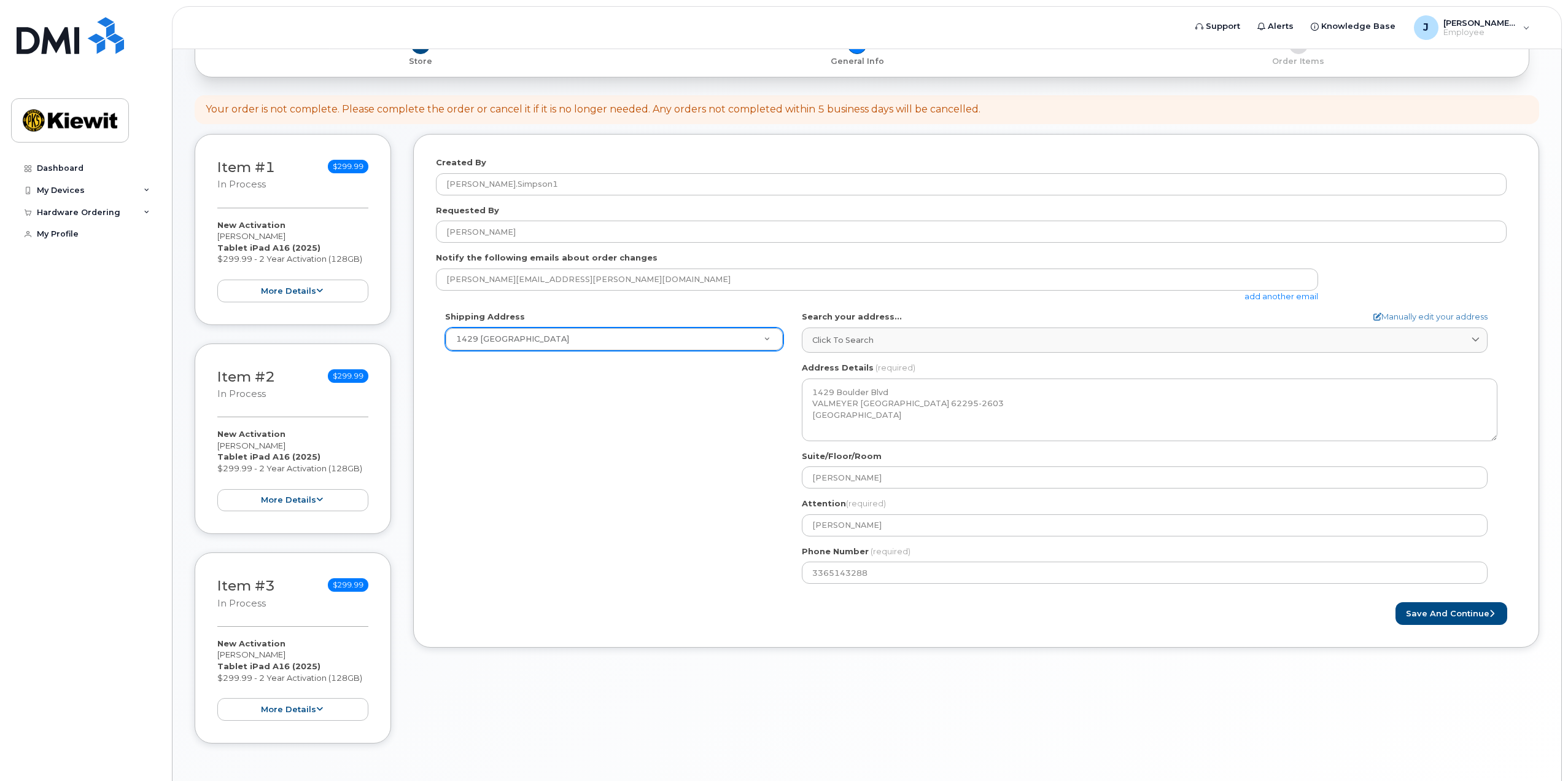
scroll to position [194, 0]
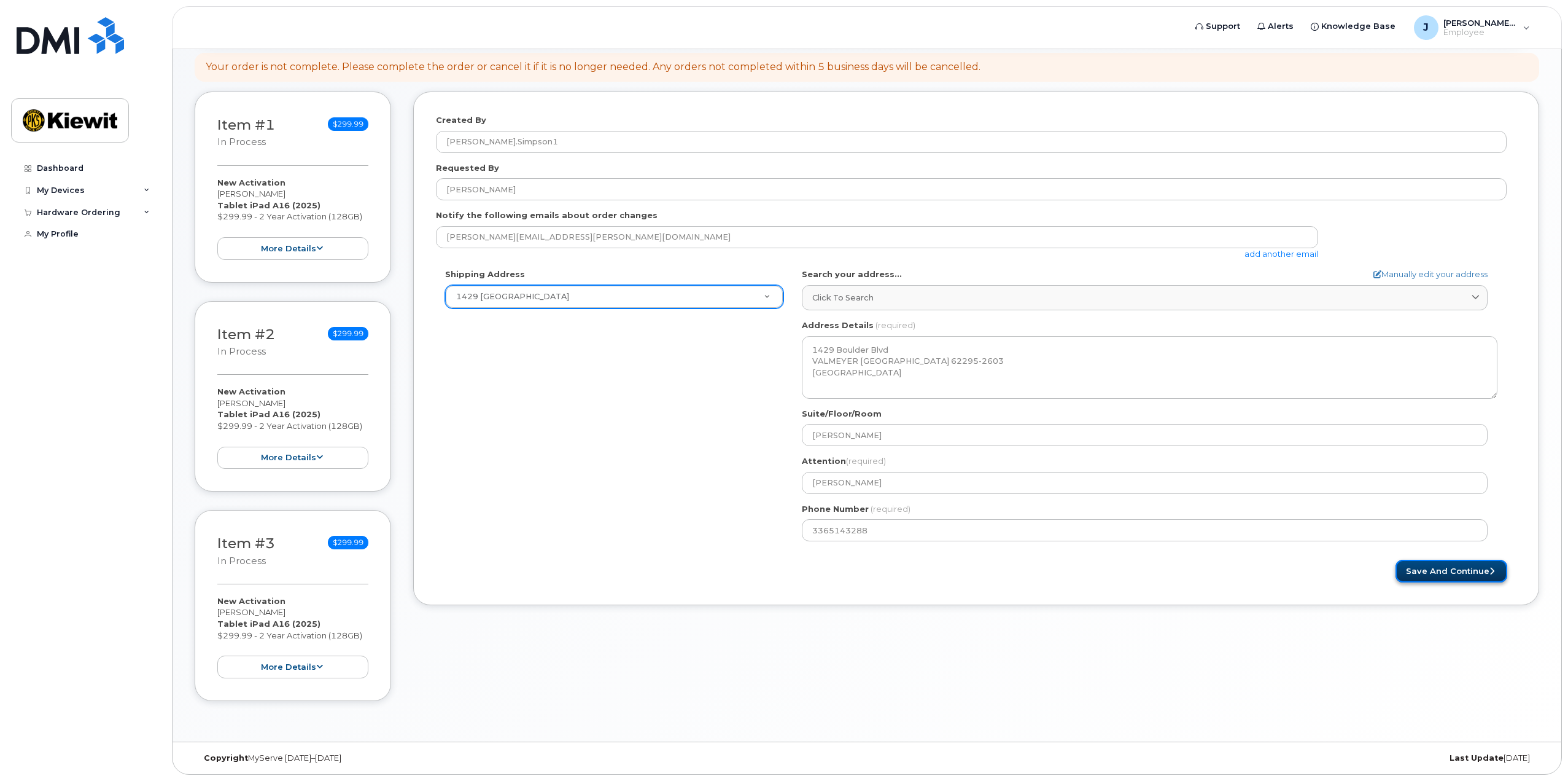
click at [1416, 577] on button "Save and Continue" at bounding box center [1451, 571] width 111 height 23
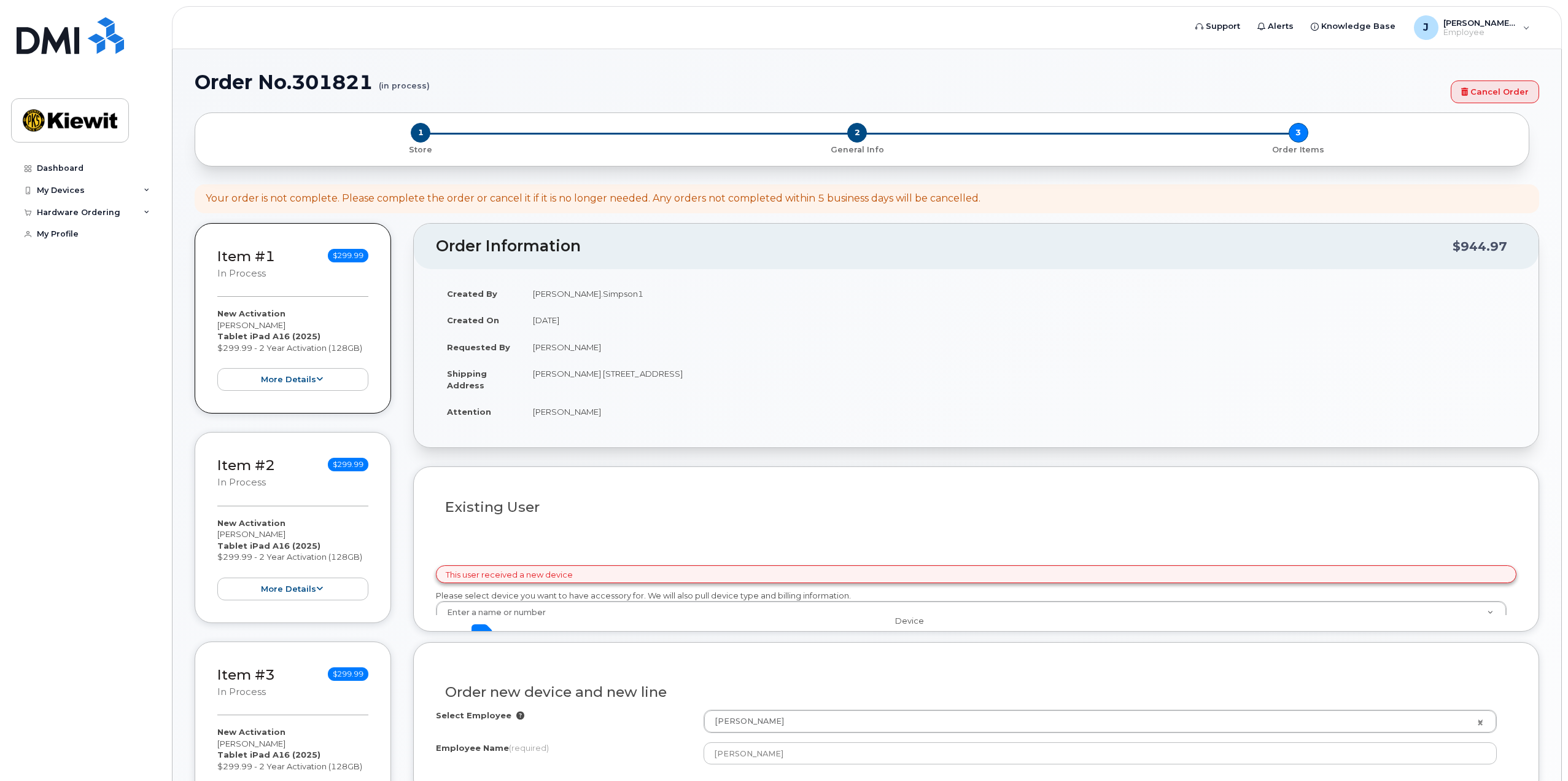
select select
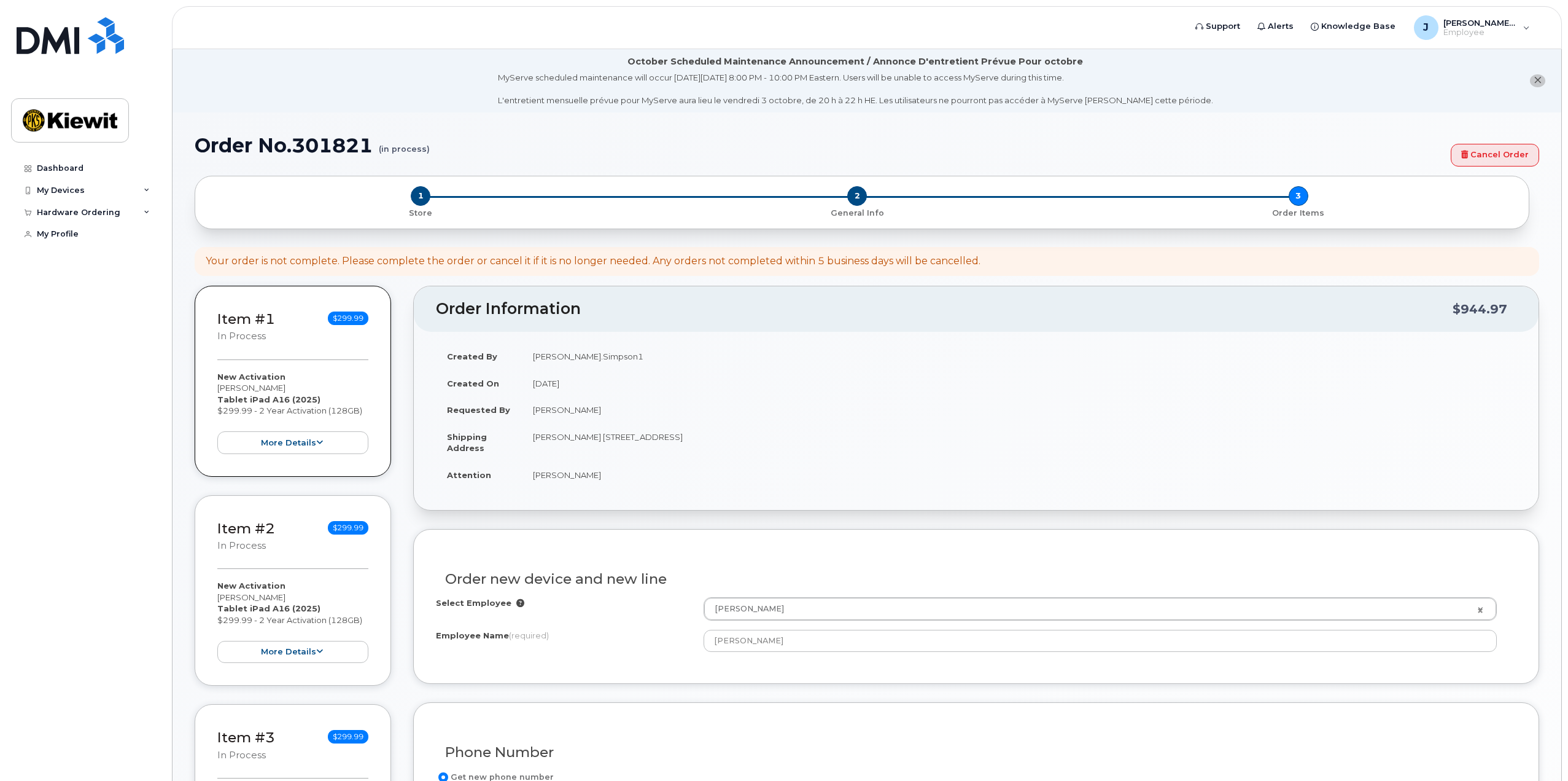
click at [517, 603] on icon at bounding box center [520, 603] width 8 height 8
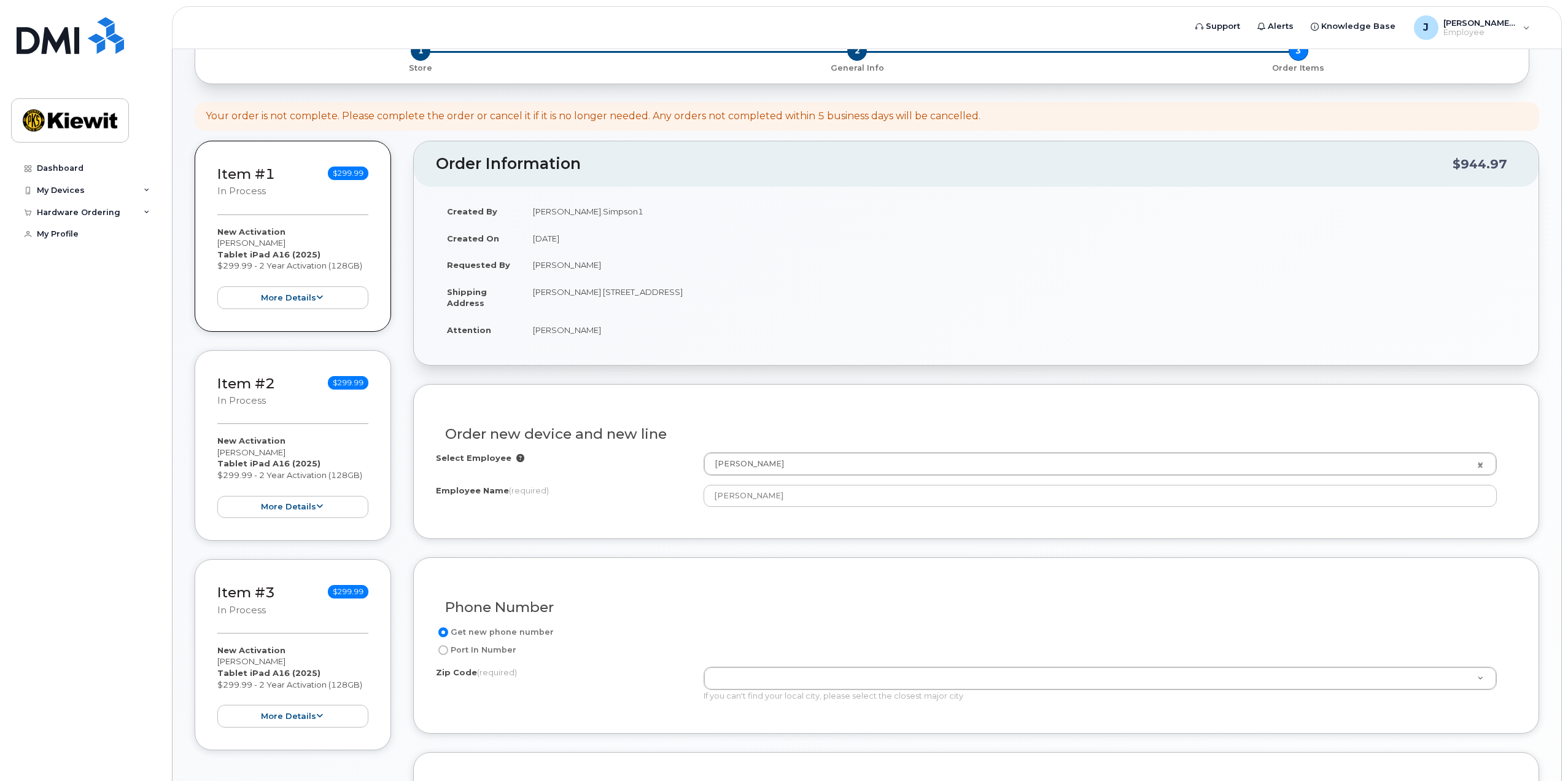
scroll to position [184, 0]
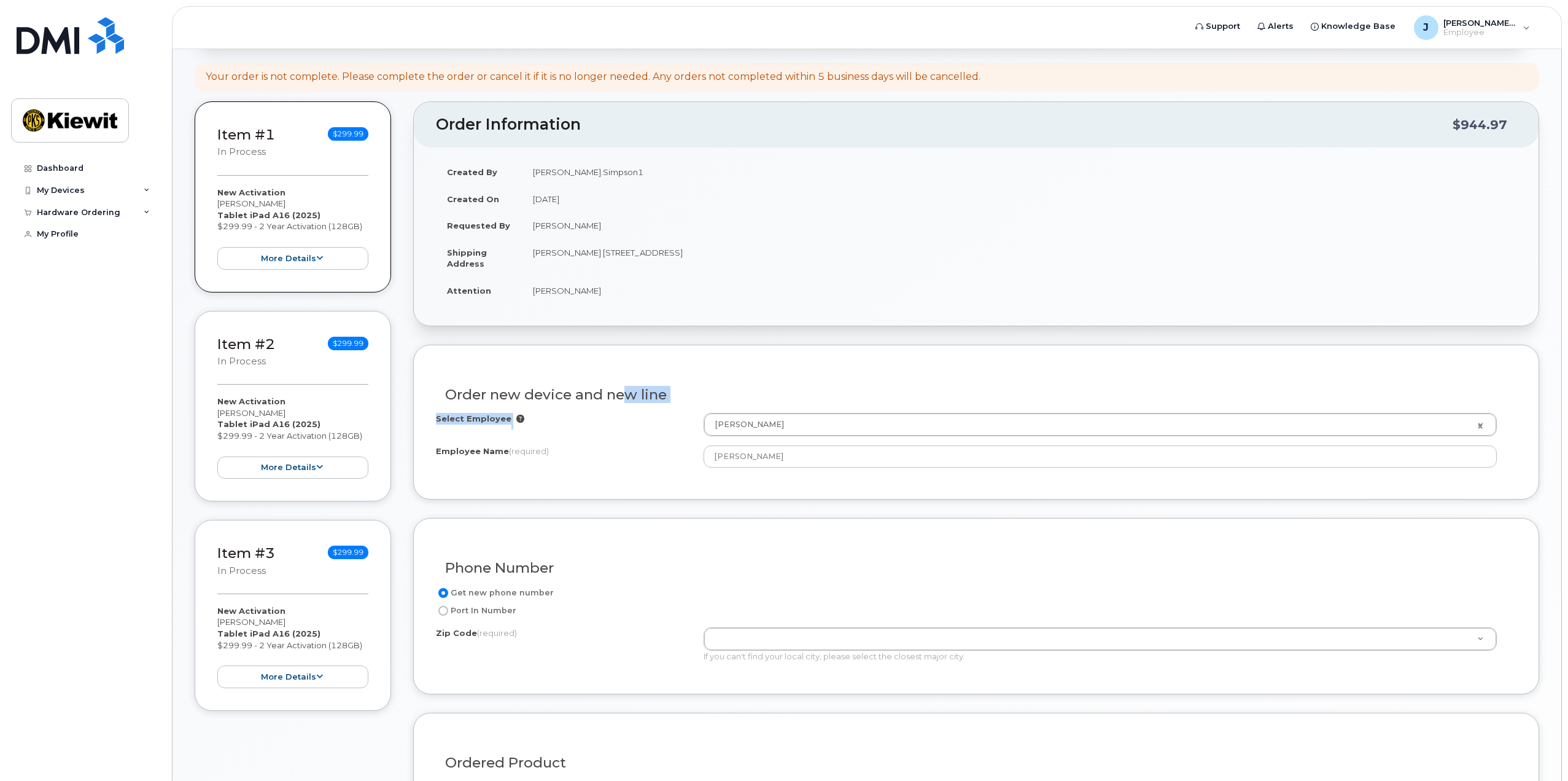
drag, startPoint x: 583, startPoint y: 417, endPoint x: 590, endPoint y: 420, distance: 7.6
click at [586, 421] on div "Order new device and new line Select Employee Justin Simpson 2175544 Employee N…" at bounding box center [976, 421] width 1126 height 154
click at [583, 410] on div "Order new device and new line" at bounding box center [976, 389] width 1081 height 44
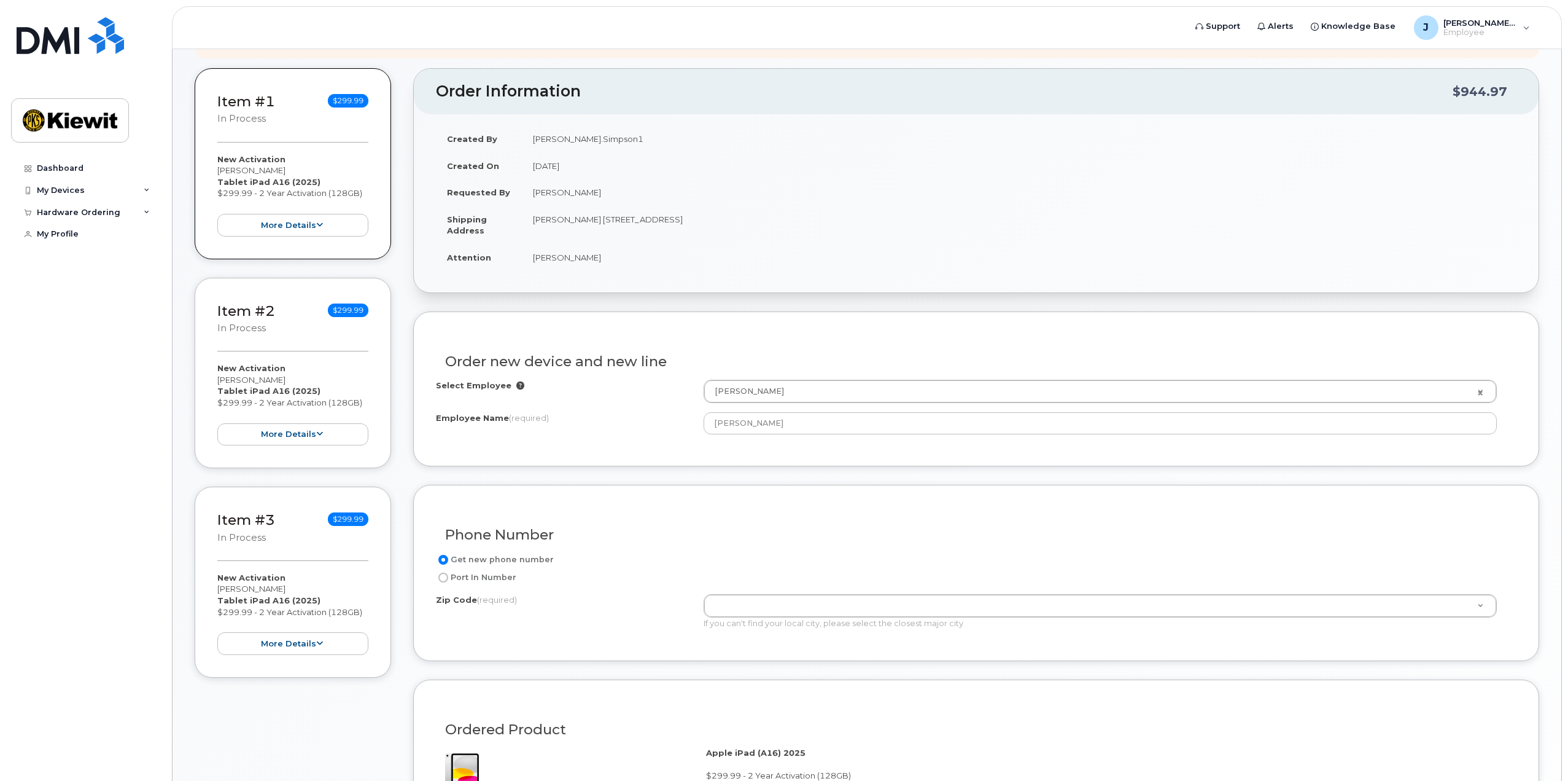
scroll to position [246, 0]
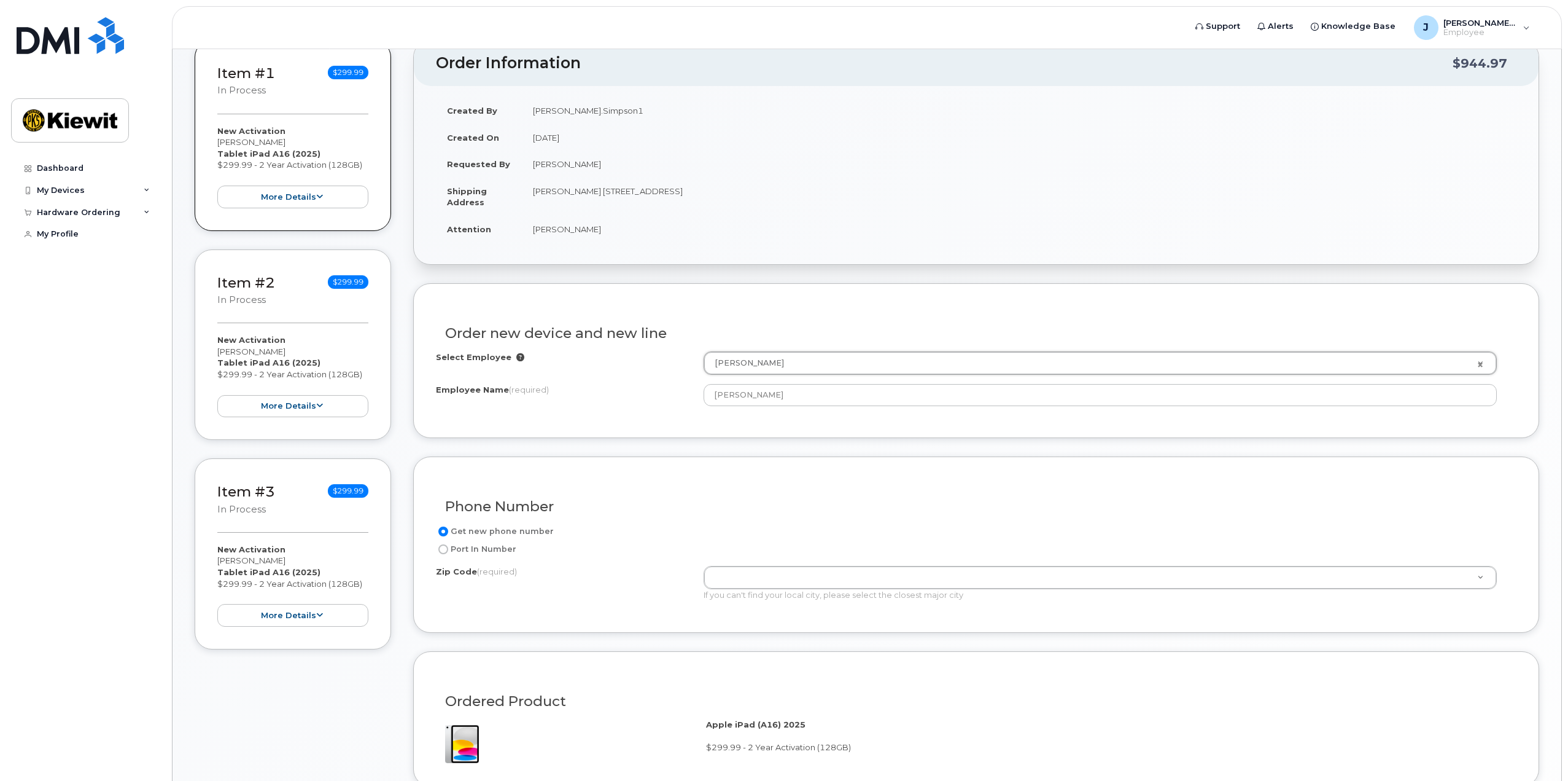
drag, startPoint x: 802, startPoint y: 357, endPoint x: 791, endPoint y: 359, distance: 11.2
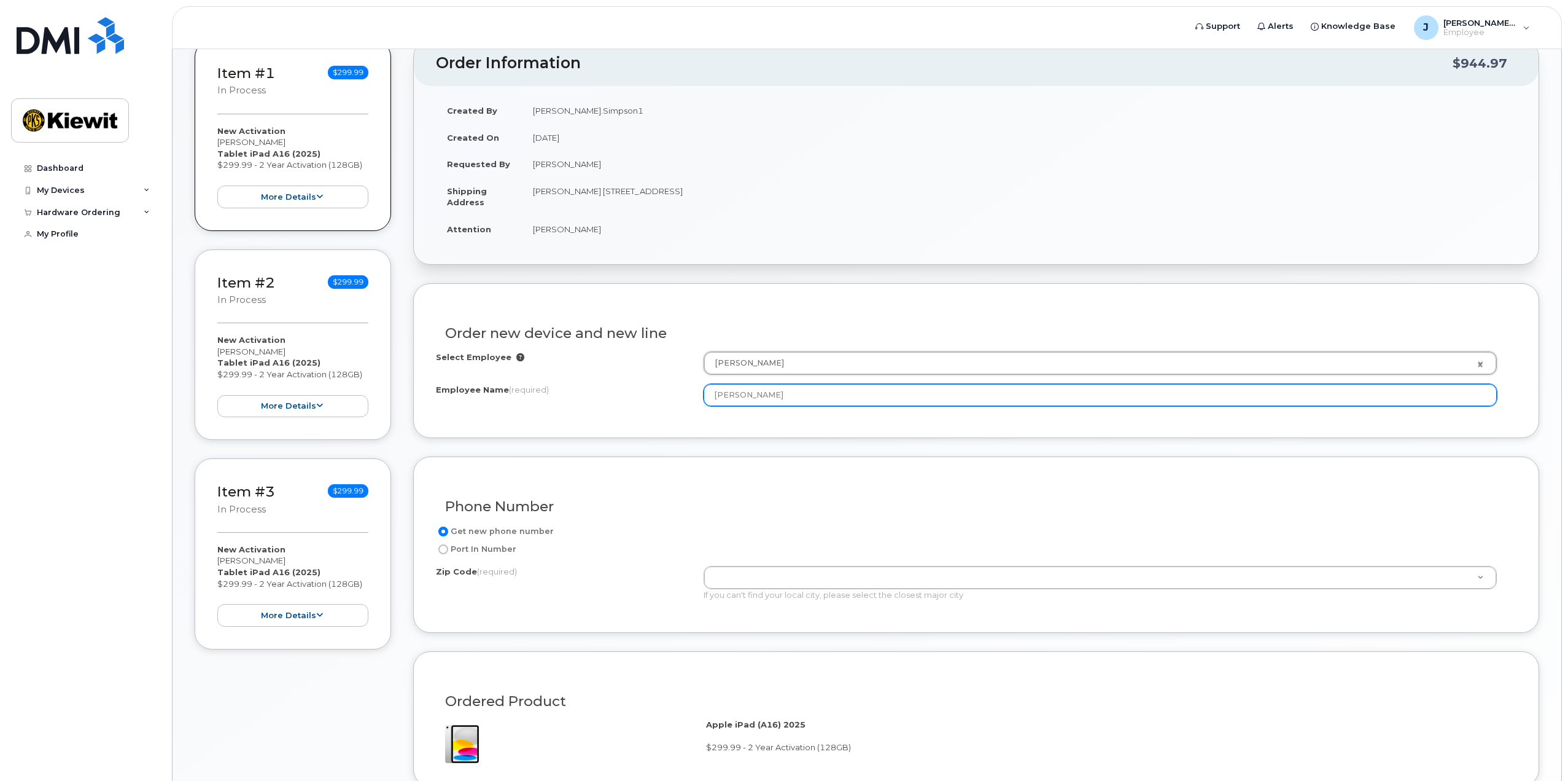
click at [726, 395] on input "[PERSON_NAME]" at bounding box center [1101, 395] width 794 height 22
click at [783, 397] on input "[PERSON_NAME]" at bounding box center [1101, 395] width 794 height 22
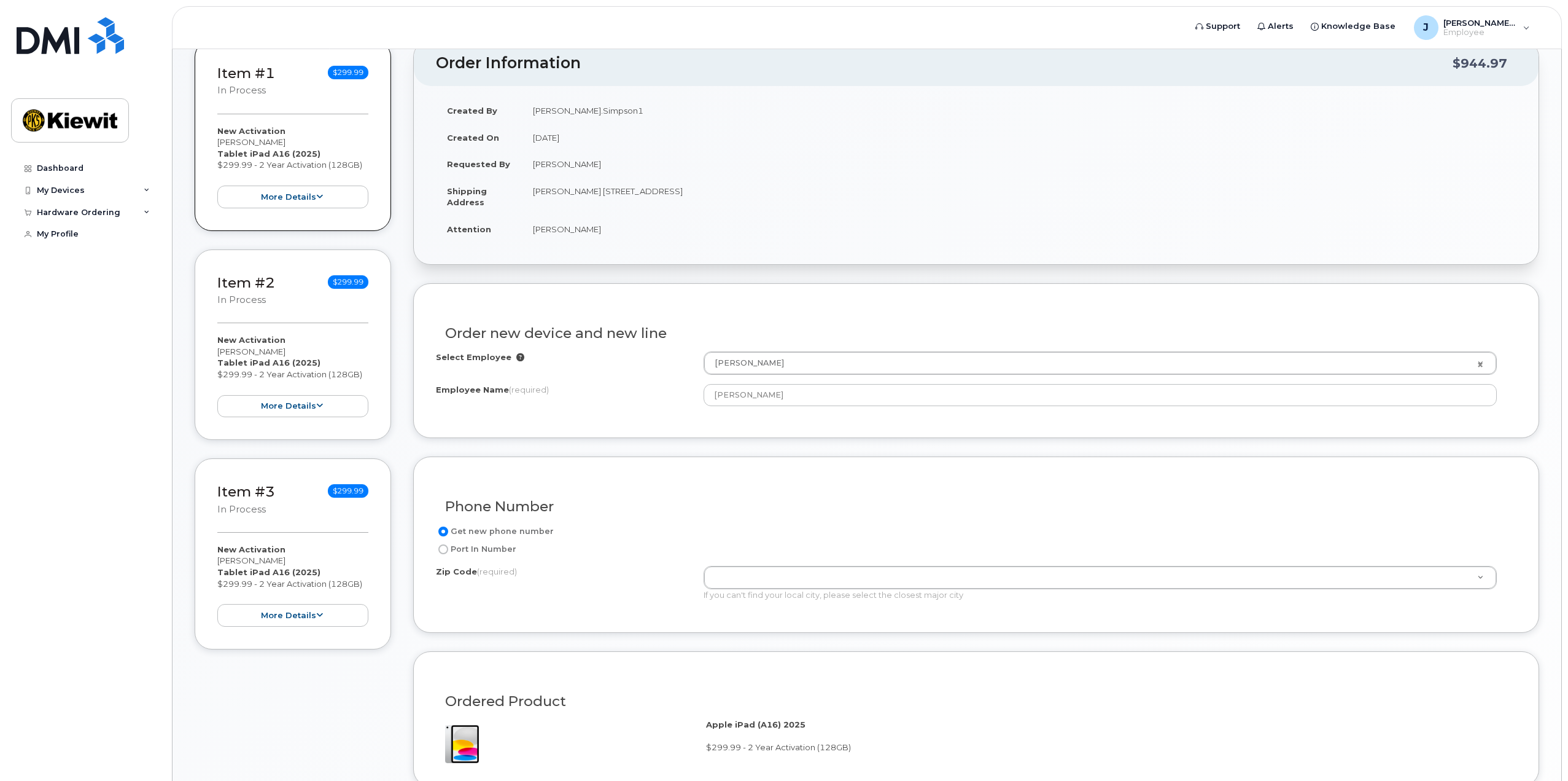
click at [1206, 523] on div "Phone Number" at bounding box center [976, 501] width 1081 height 44
click at [1319, 468] on div "Phone Number Get new phone number Port In Number Zip Code (required) Zip Code (…" at bounding box center [976, 545] width 1126 height 177
click at [1278, 453] on form "Existing User Additional cost to upgrading the device Selected device is Eligib…" at bounding box center [976, 718] width 1126 height 869
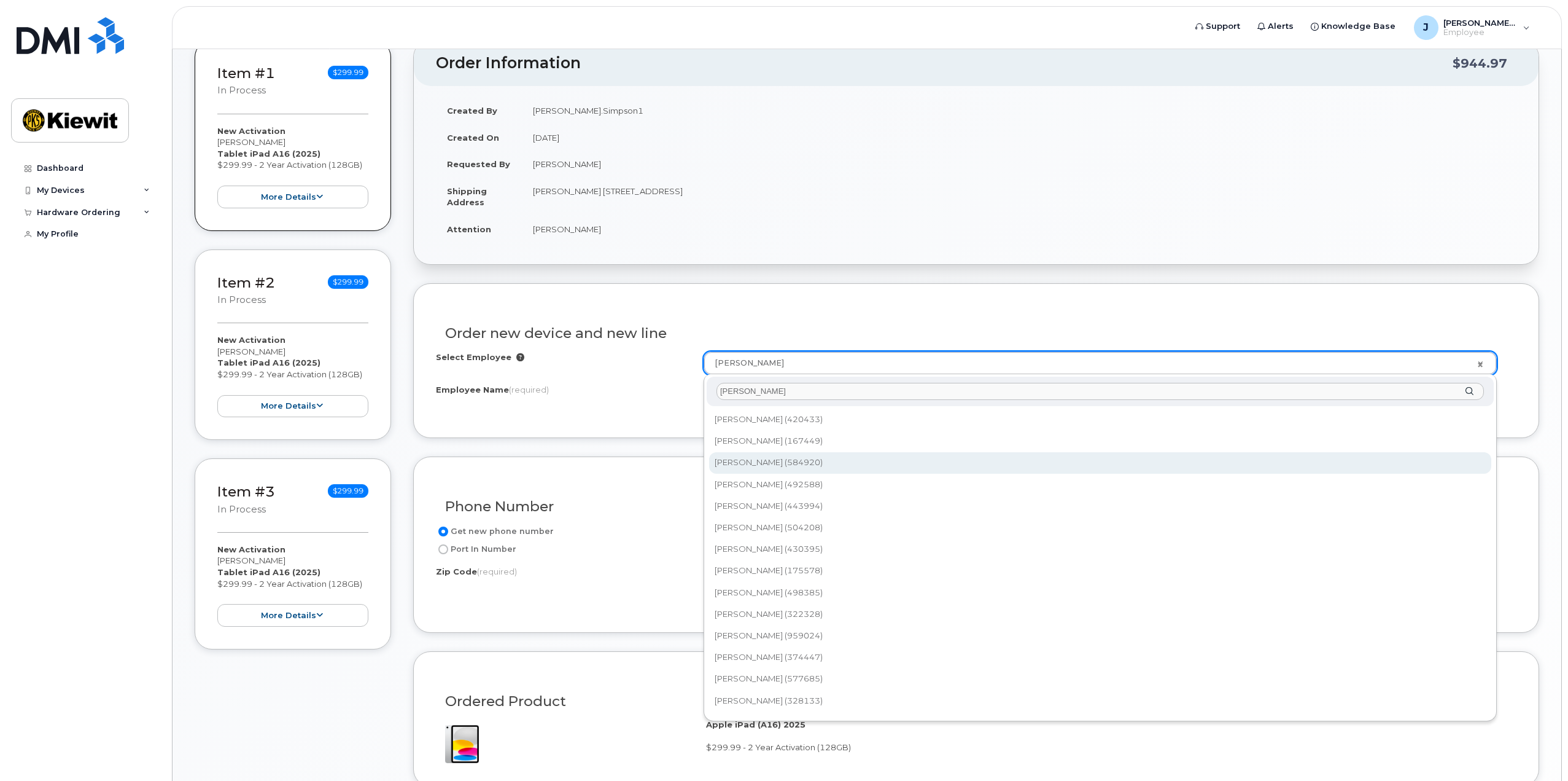
type input "jonathan mc"
type input "3005339"
type input "[PERSON_NAME]"
type input "1429 Boulder Blvd"
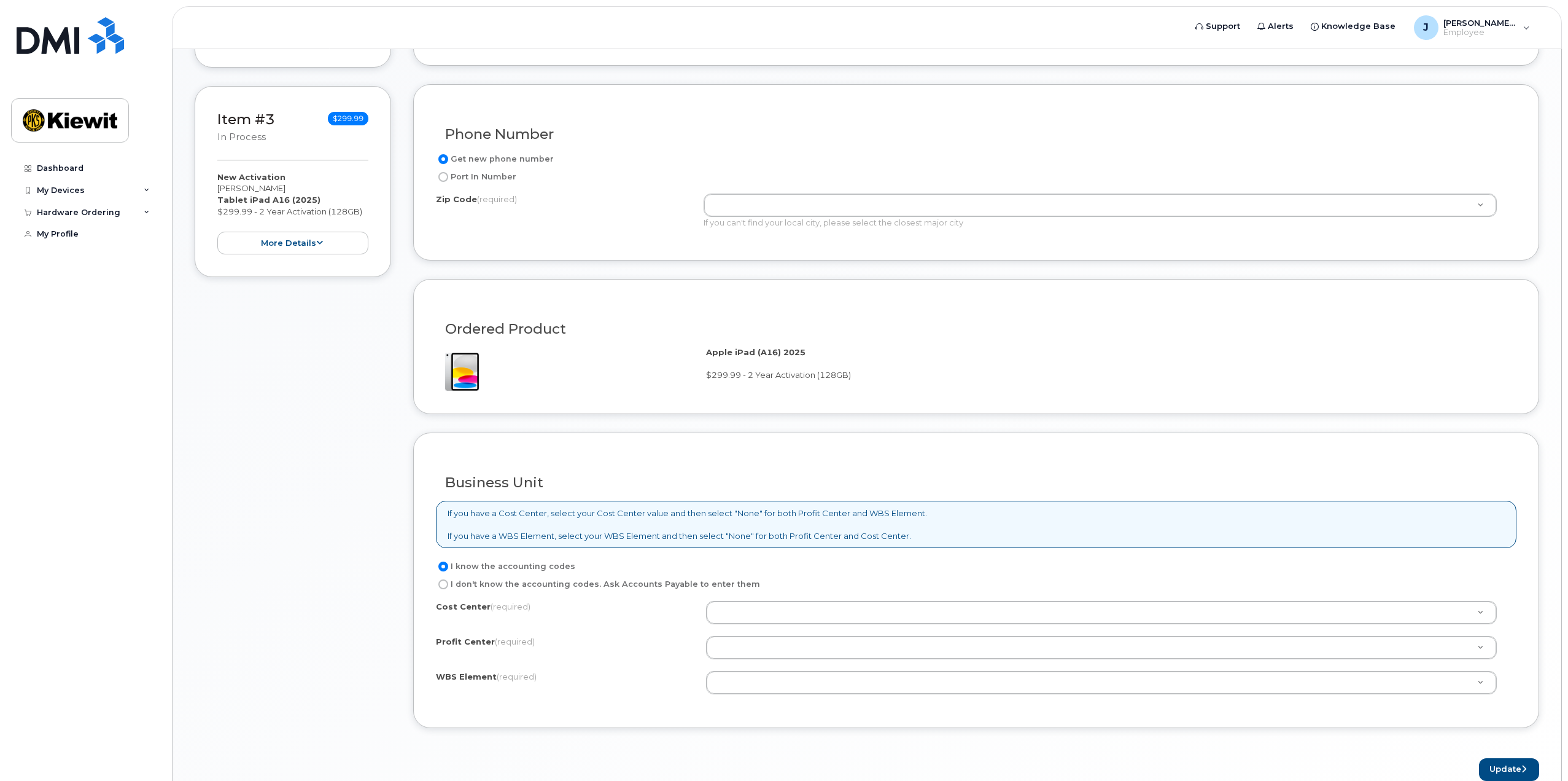
scroll to position [676, 0]
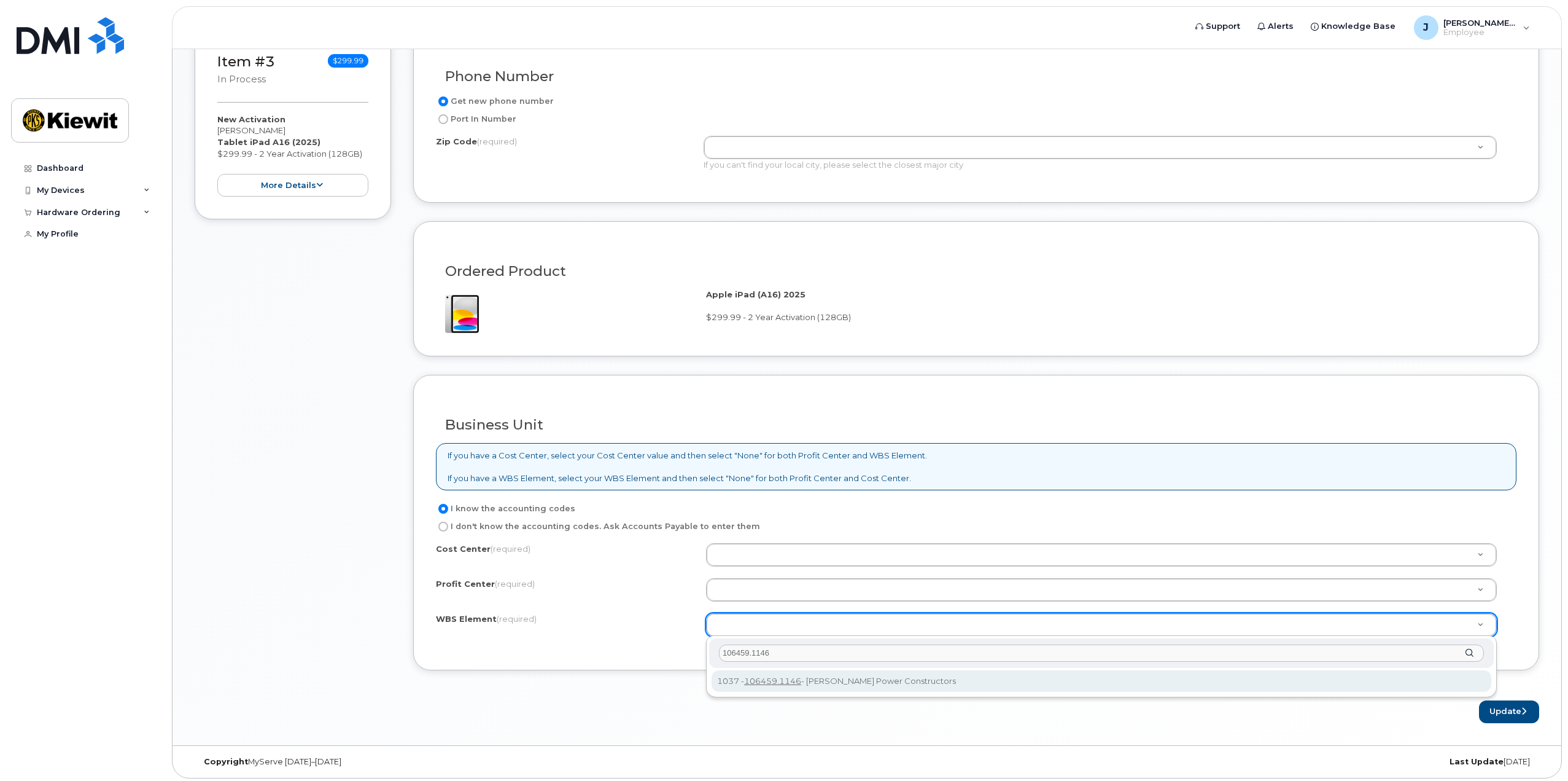
type input "106459.1146"
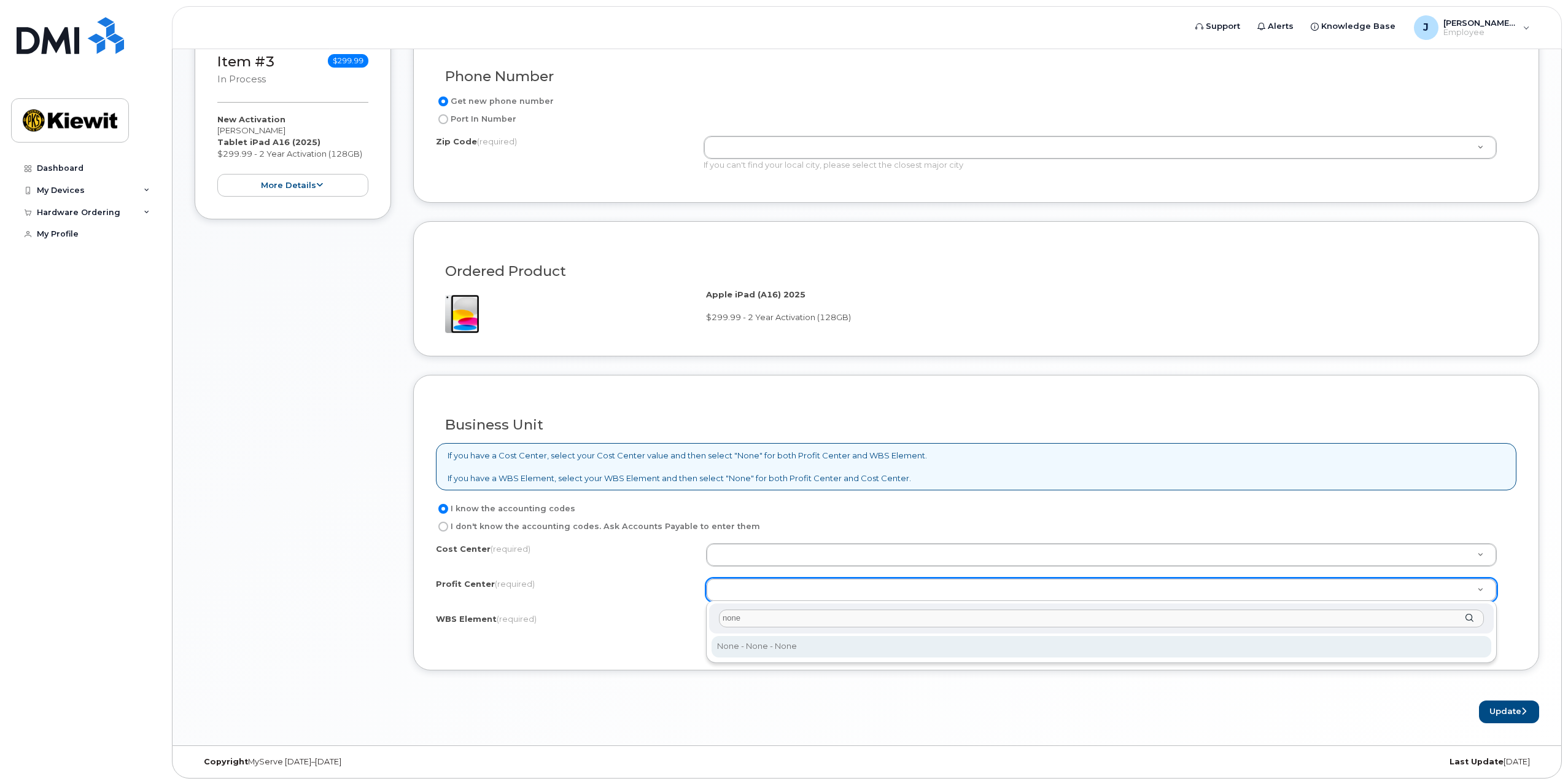
type input "none"
select select "None"
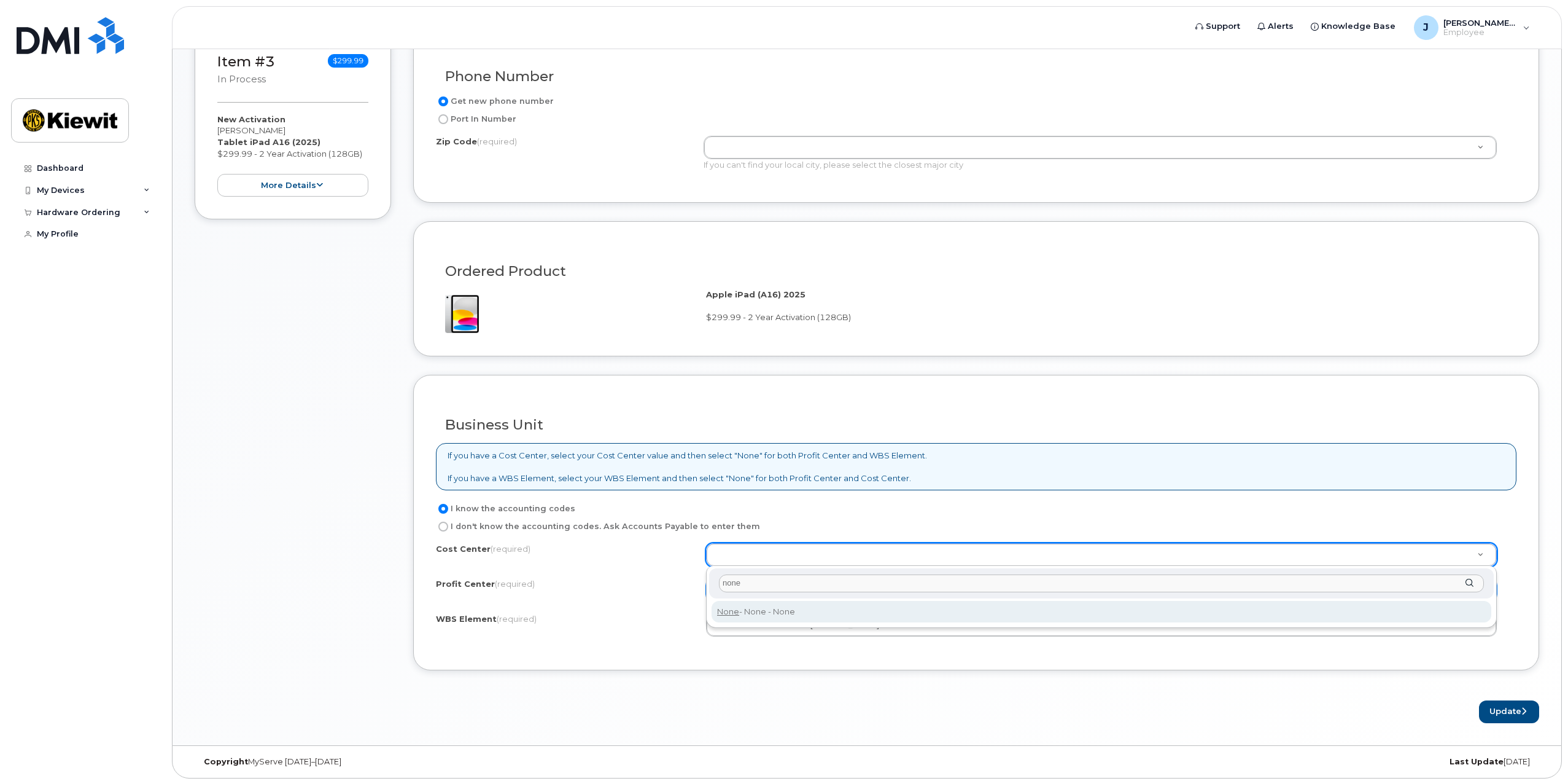
type input "none"
type input "None"
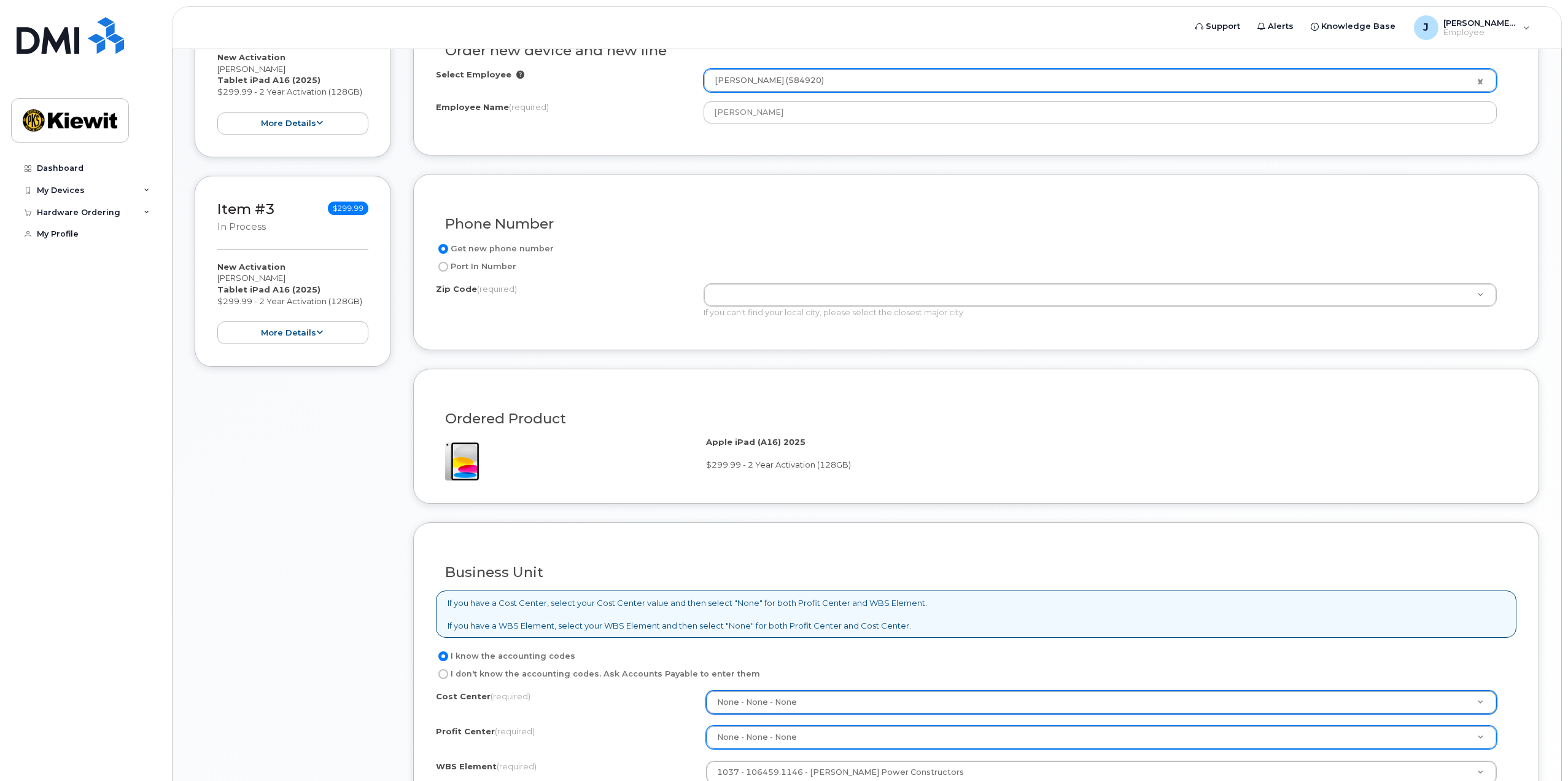
scroll to position [680, 0]
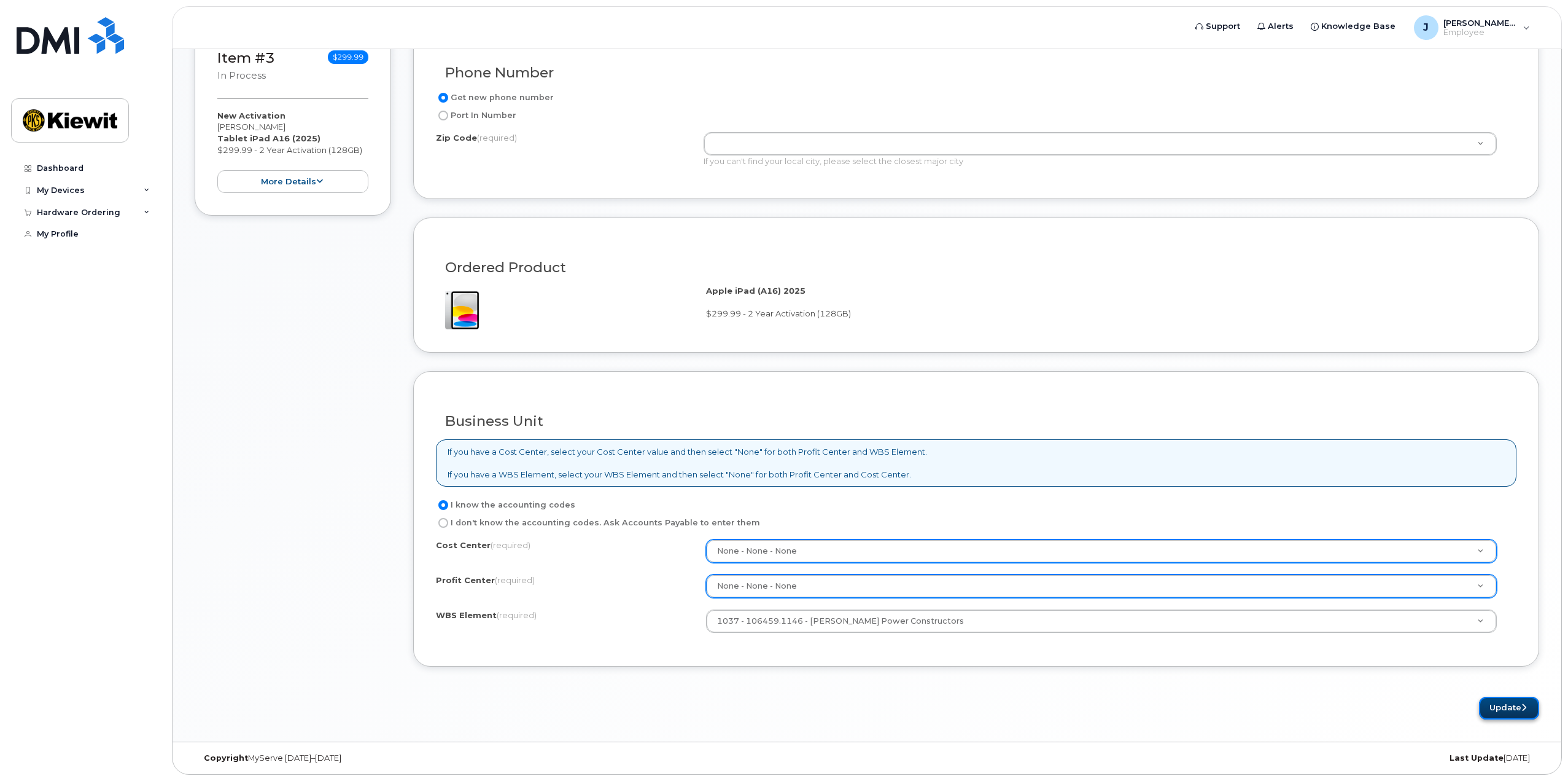
click at [1520, 712] on button "Update" at bounding box center [1509, 708] width 60 height 23
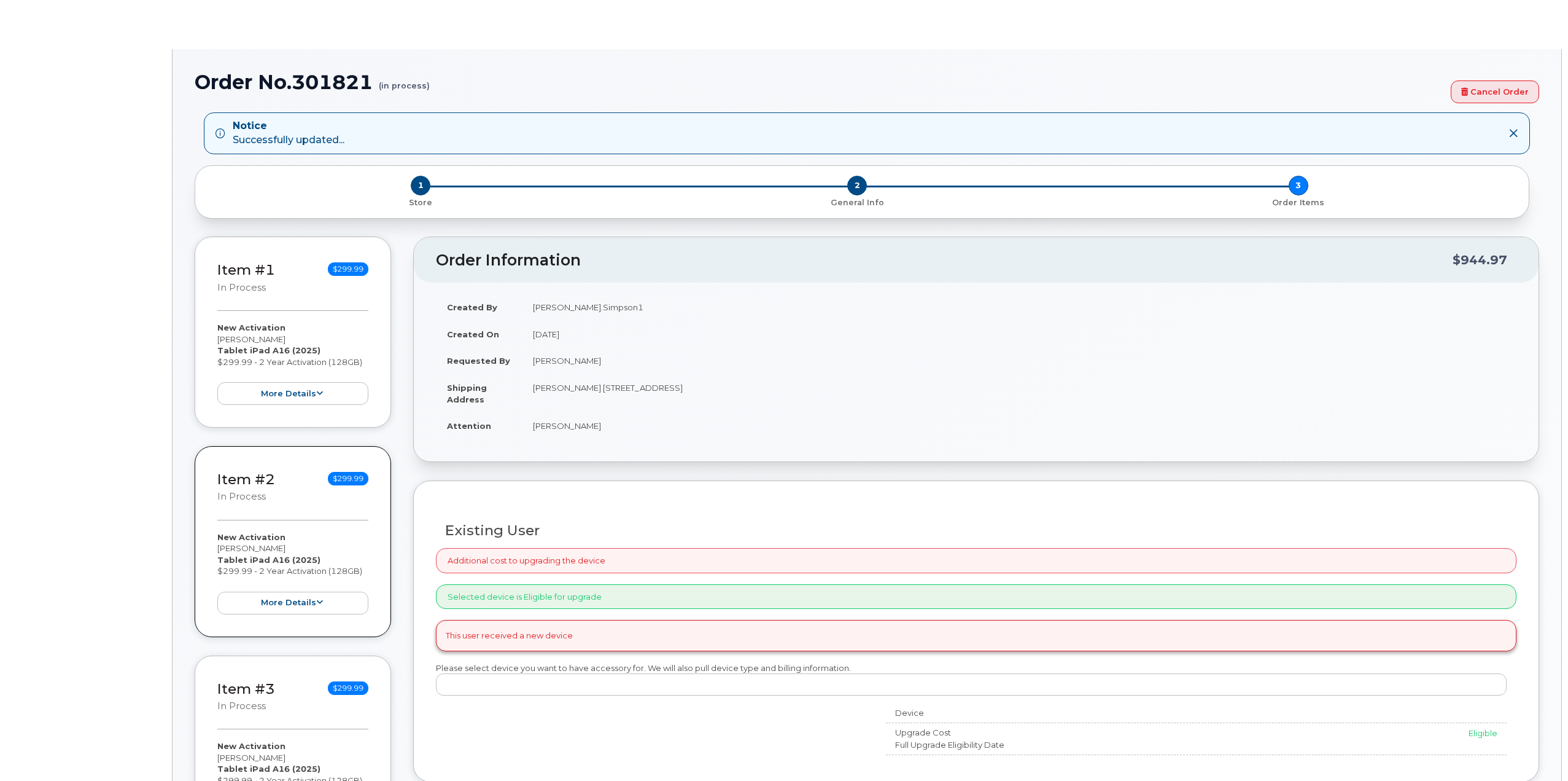
radio input "true"
type input "2175544"
select select
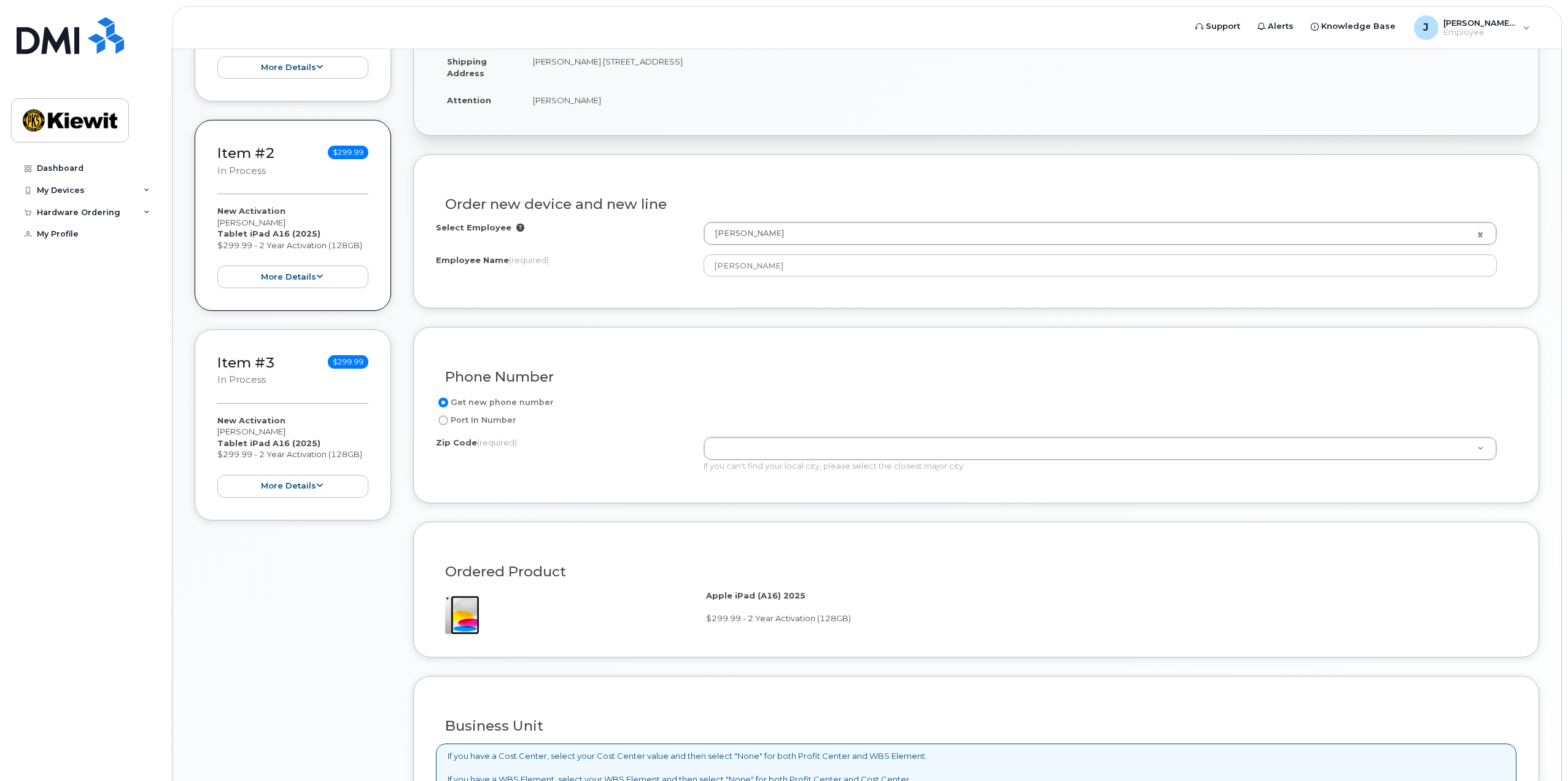
scroll to position [424, 0]
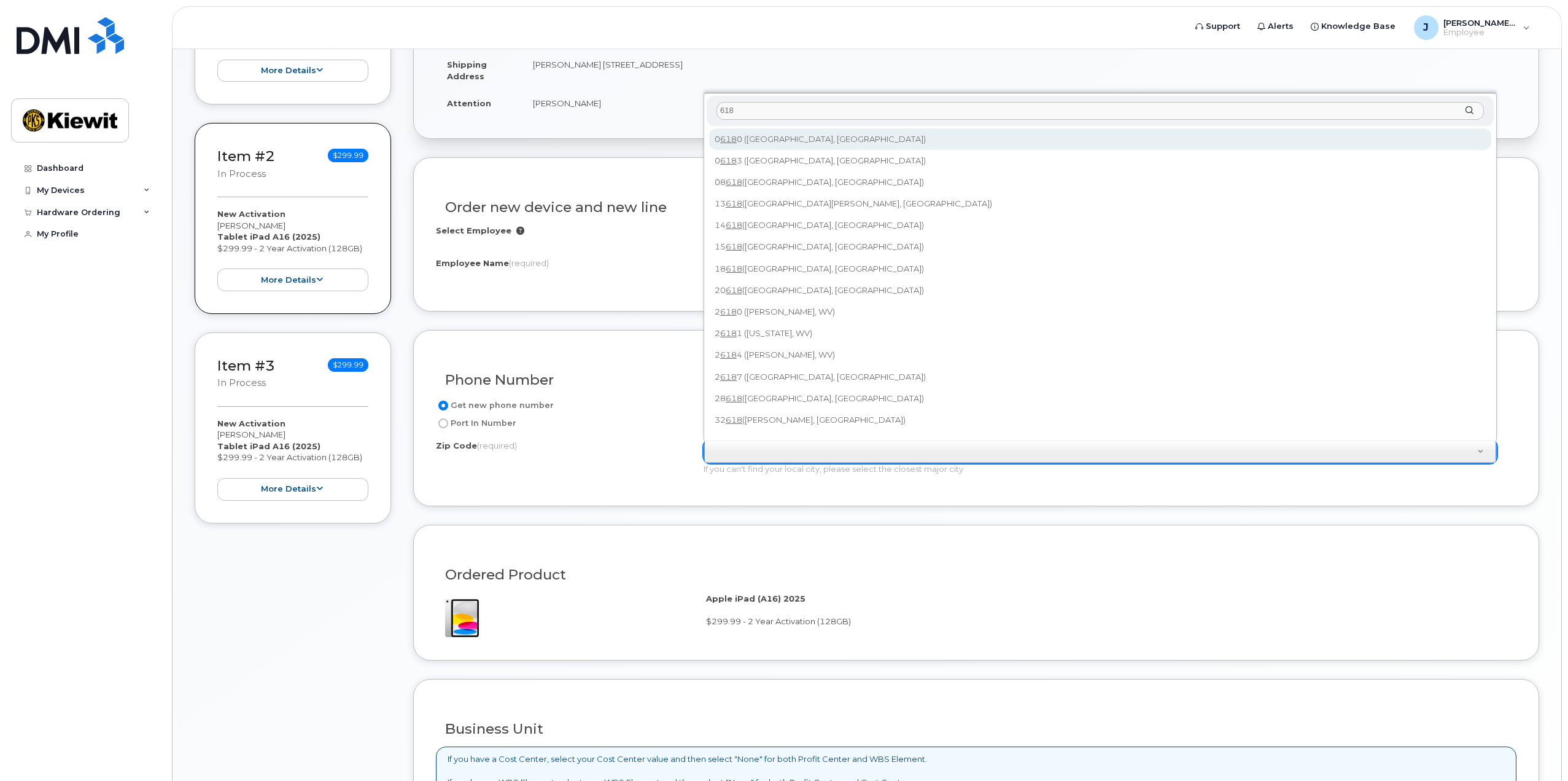
drag, startPoint x: 736, startPoint y: 113, endPoint x: 707, endPoint y: 116, distance: 29.2
click at [707, 116] on div "Zip Code (required) 618" at bounding box center [1100, 111] width 787 height 30
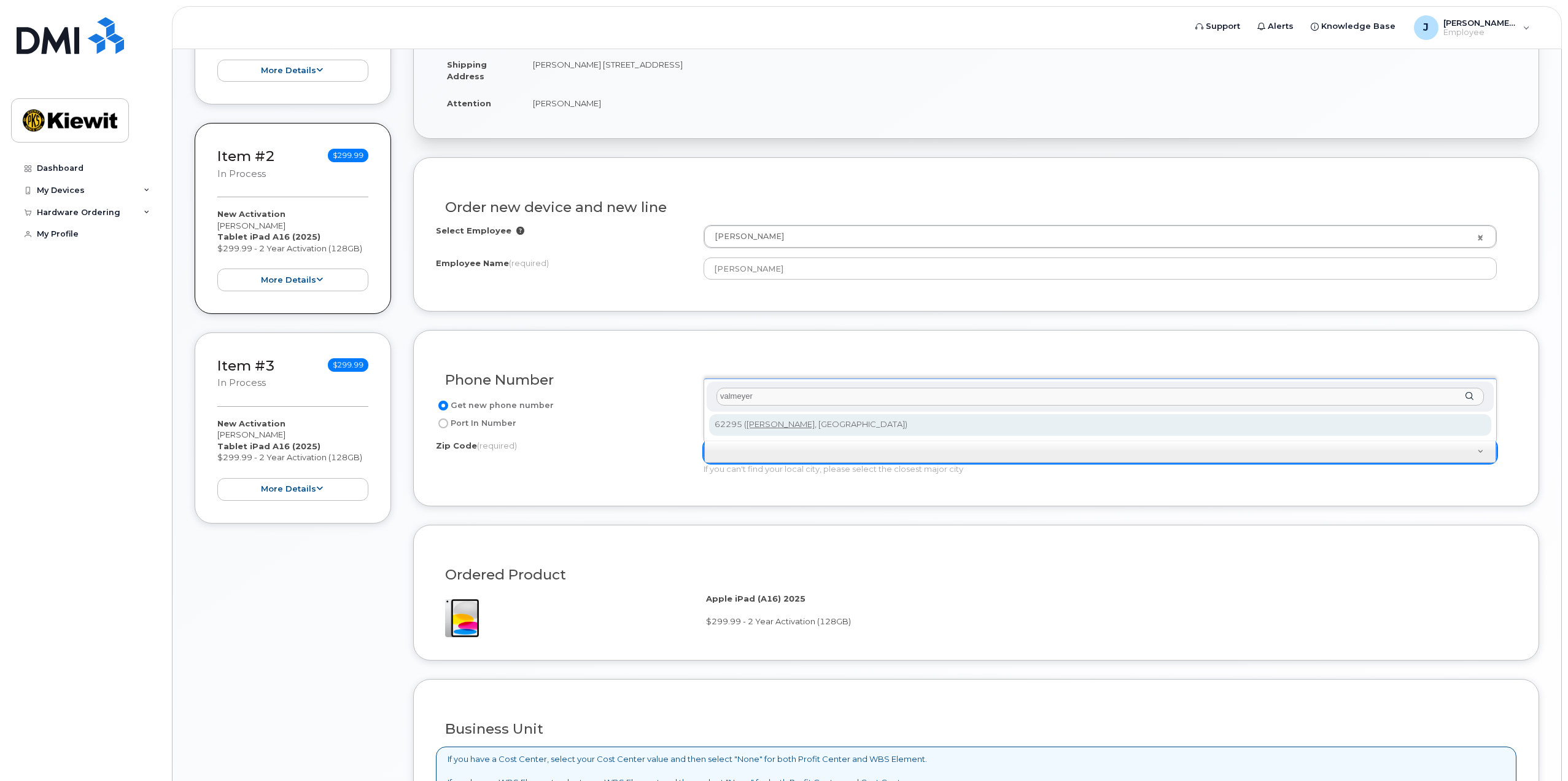
type input "valmeyer"
type input "62295 ([PERSON_NAME], [GEOGRAPHIC_DATA])"
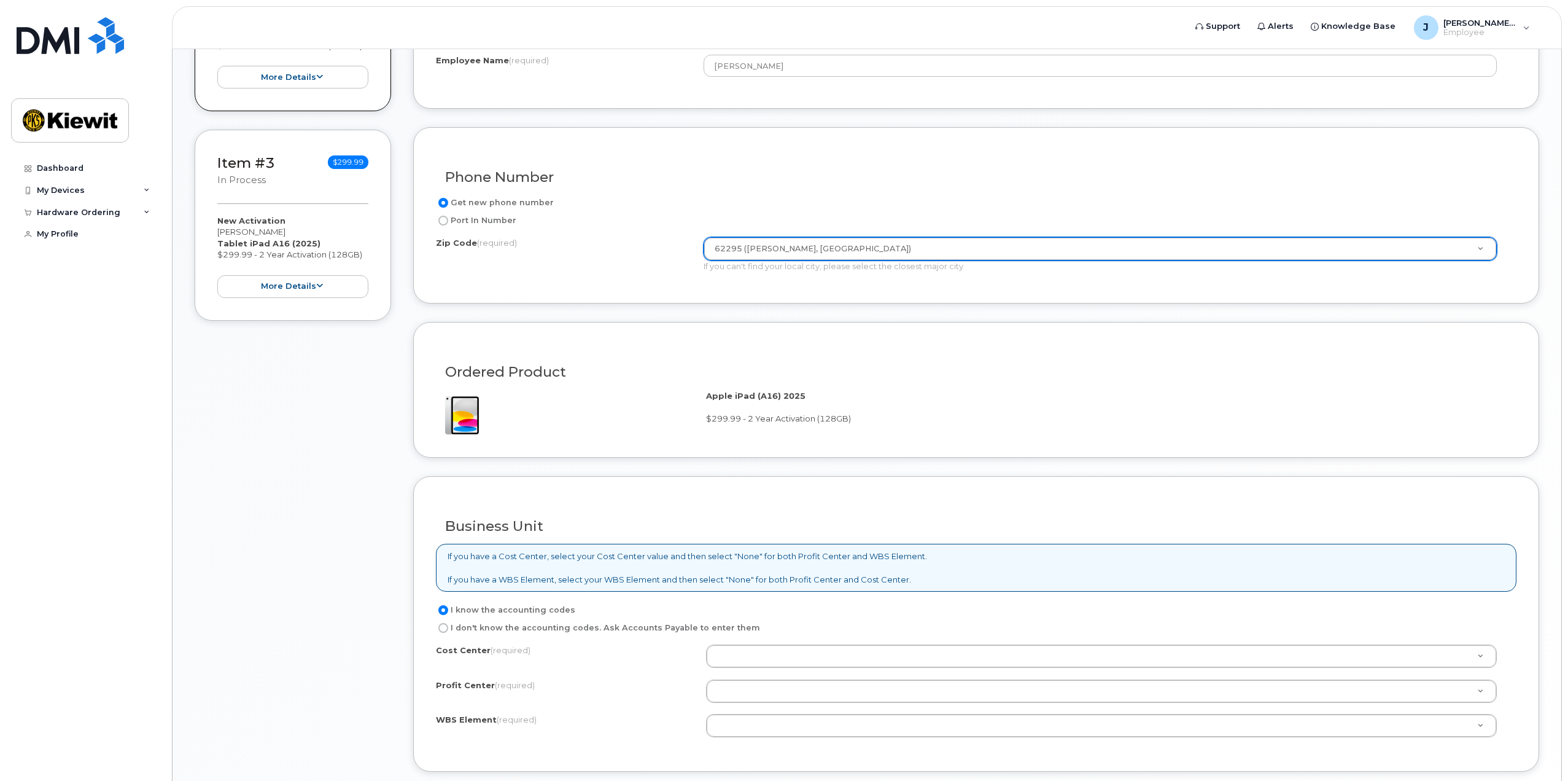
scroll to position [670, 0]
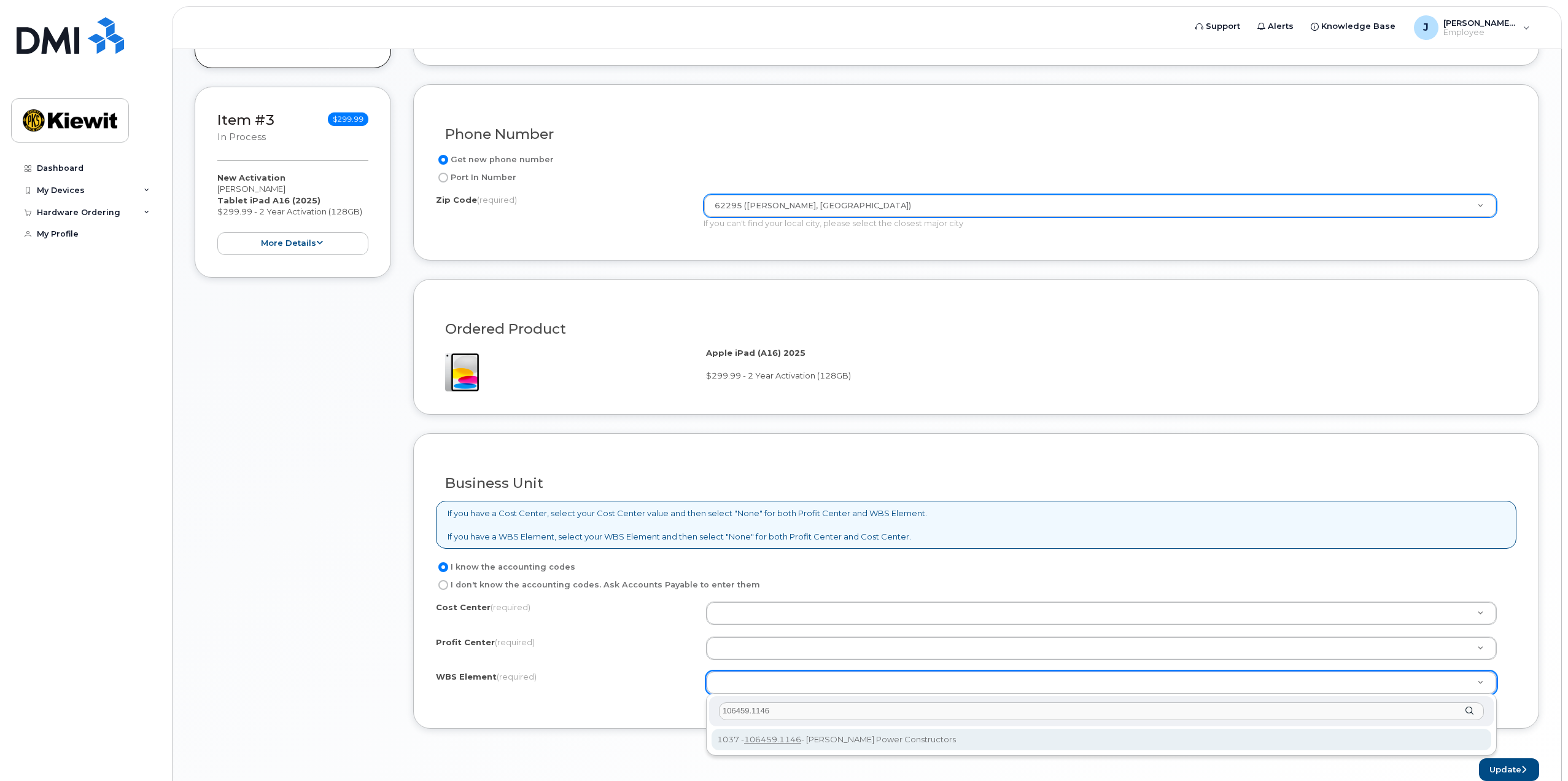
type input "106459.1146"
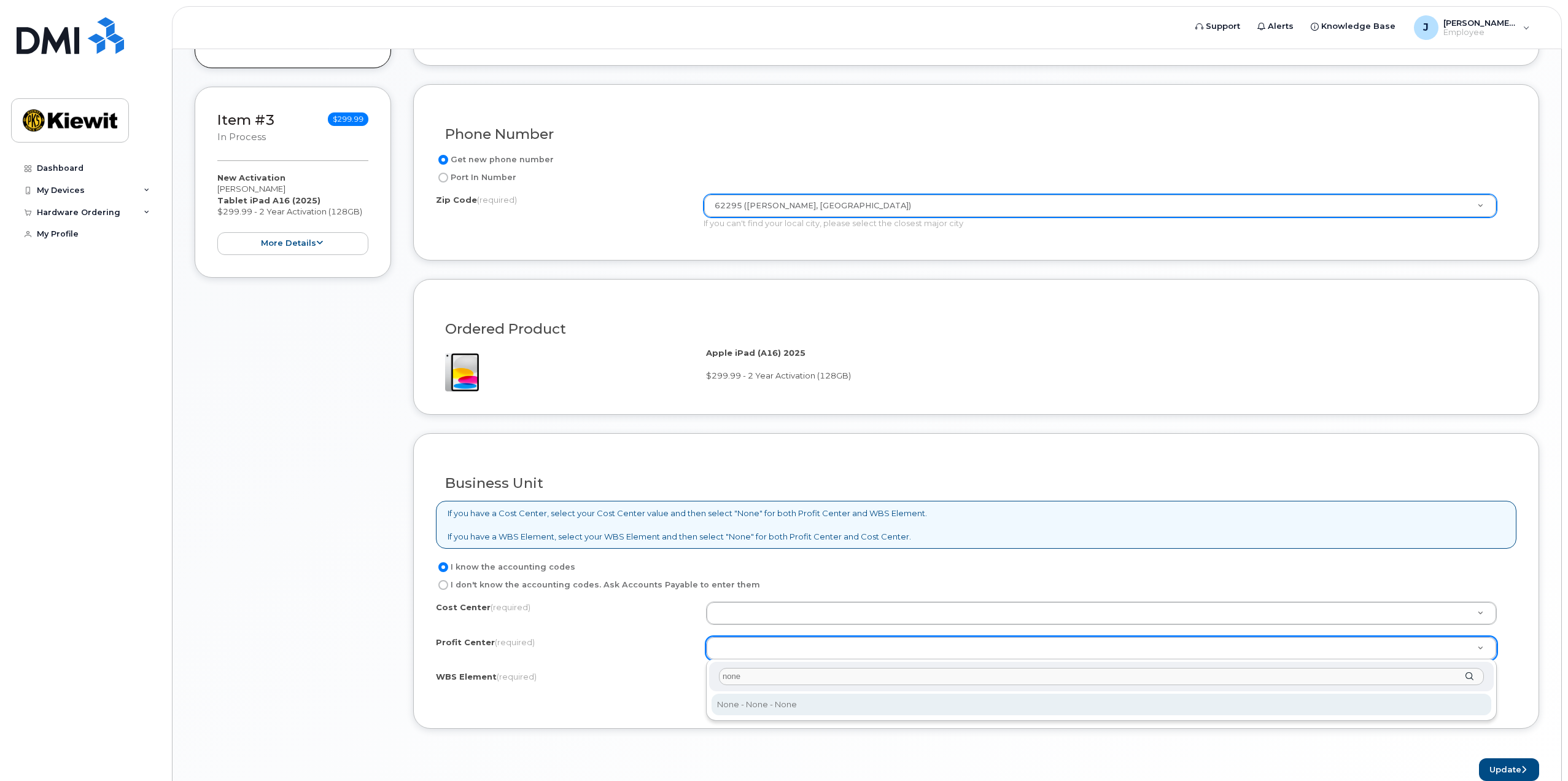
type input "none"
select select "None"
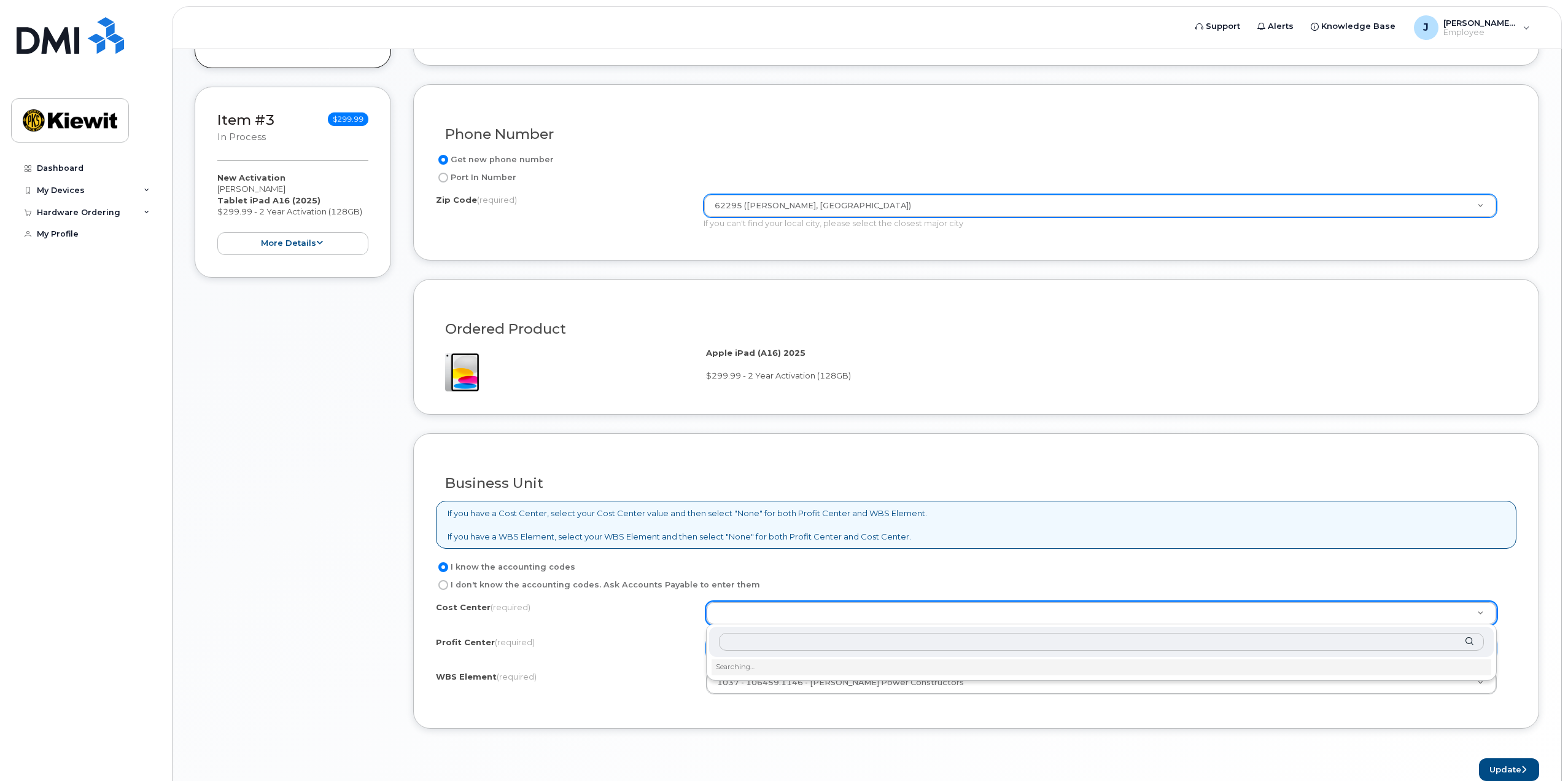
type input "m"
type input "none"
type input "None"
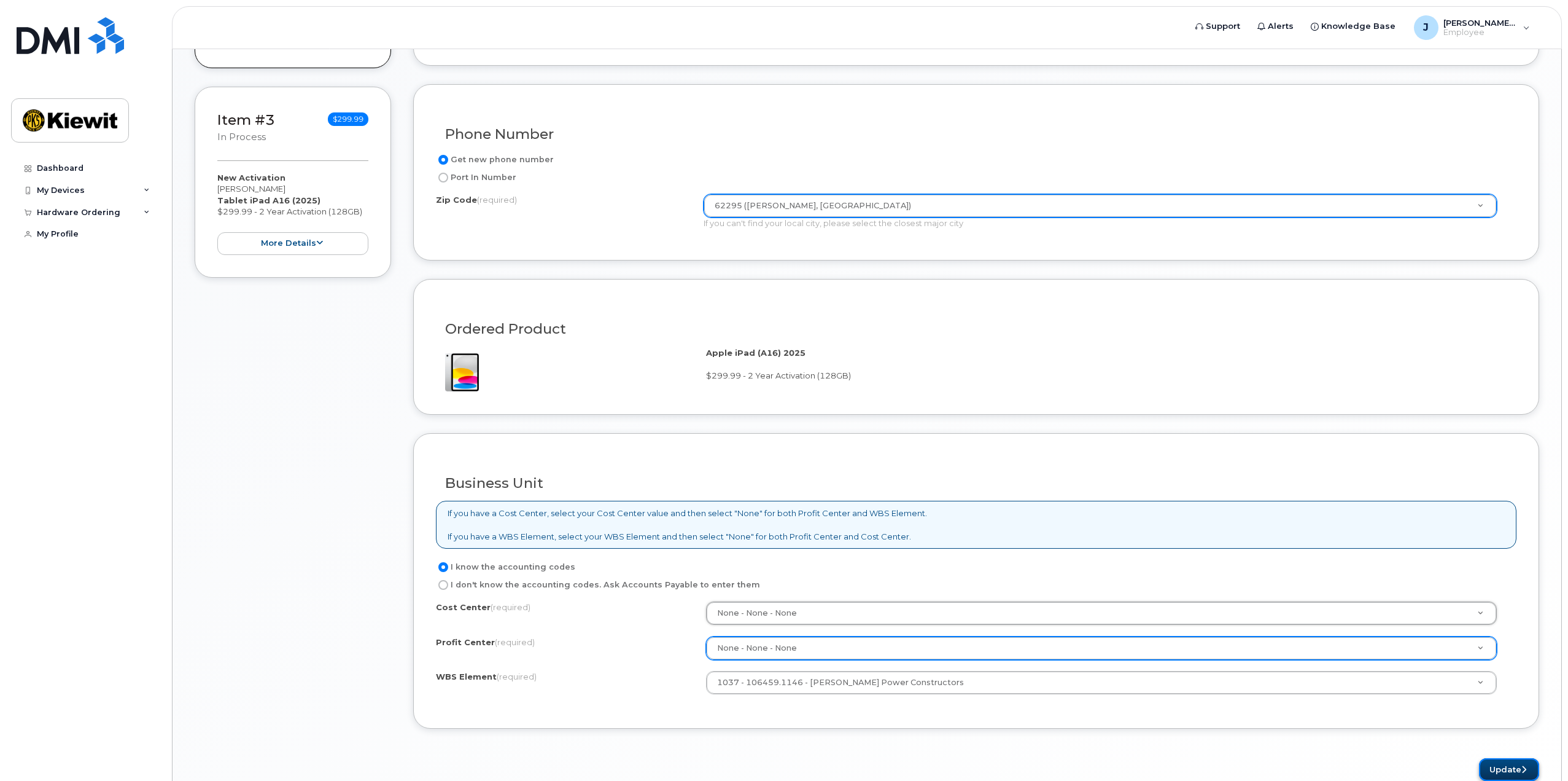
click at [1501, 762] on button "Update" at bounding box center [1509, 768] width 60 height 23
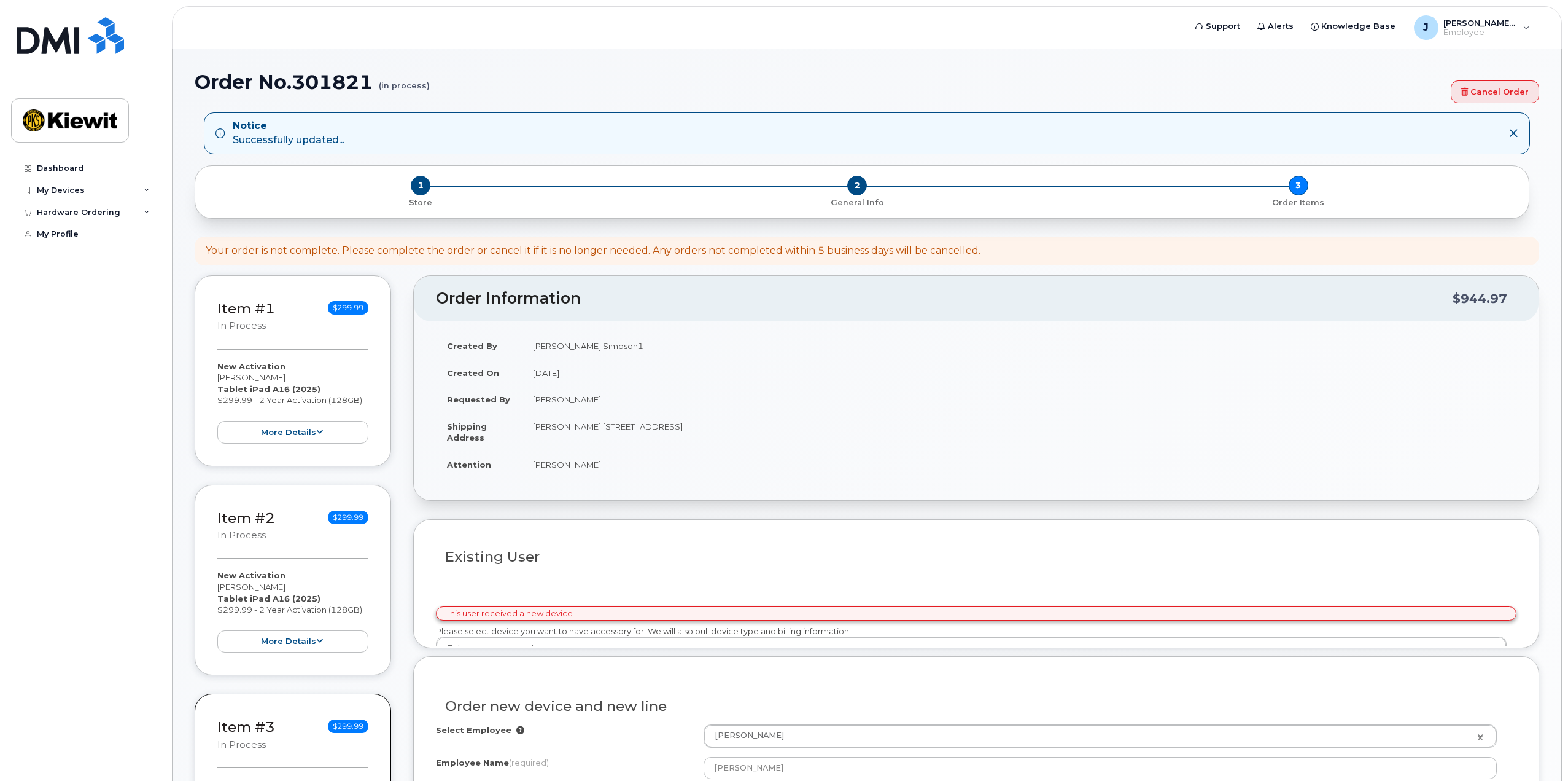
select select
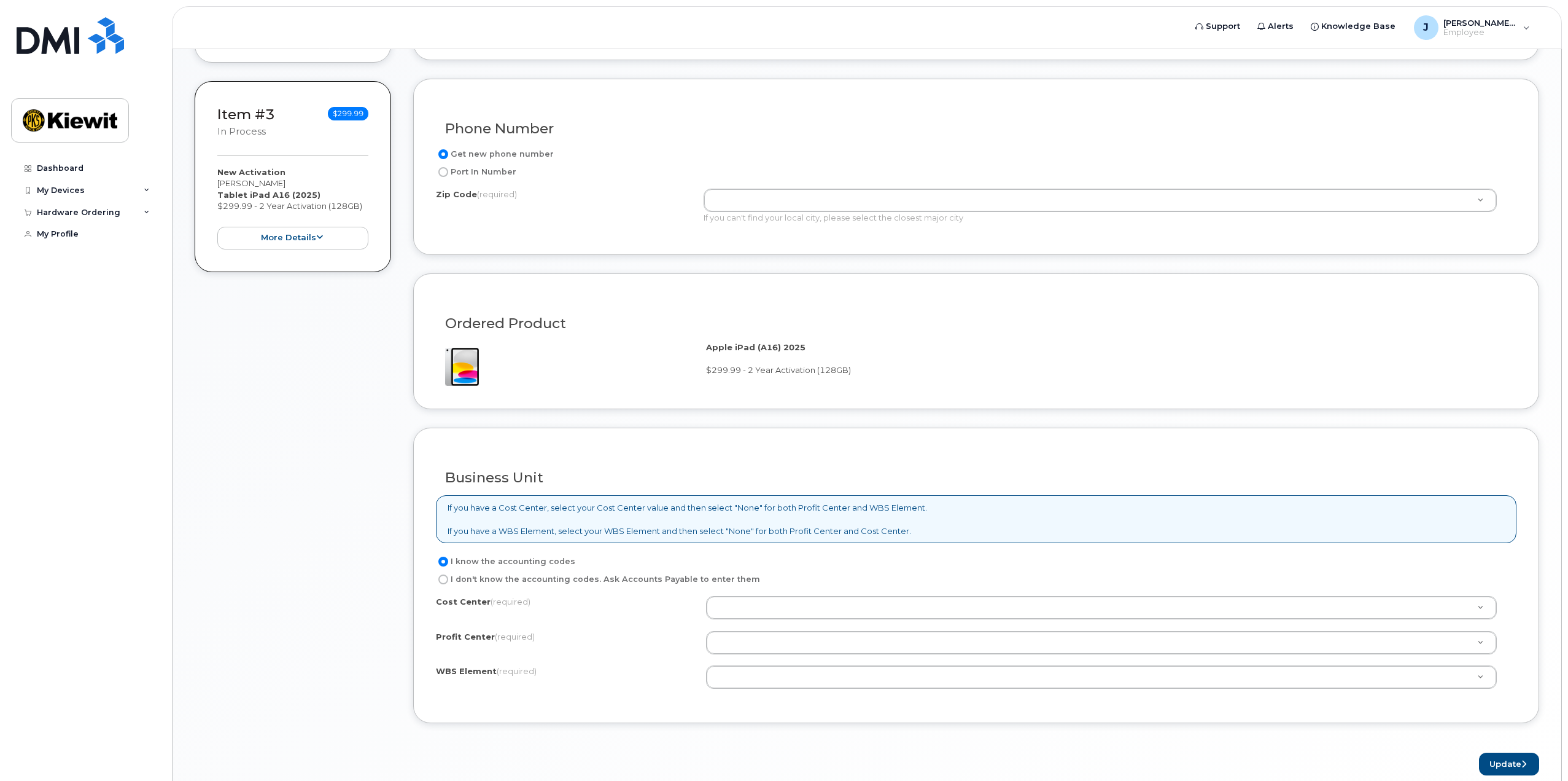
scroll to position [731, 0]
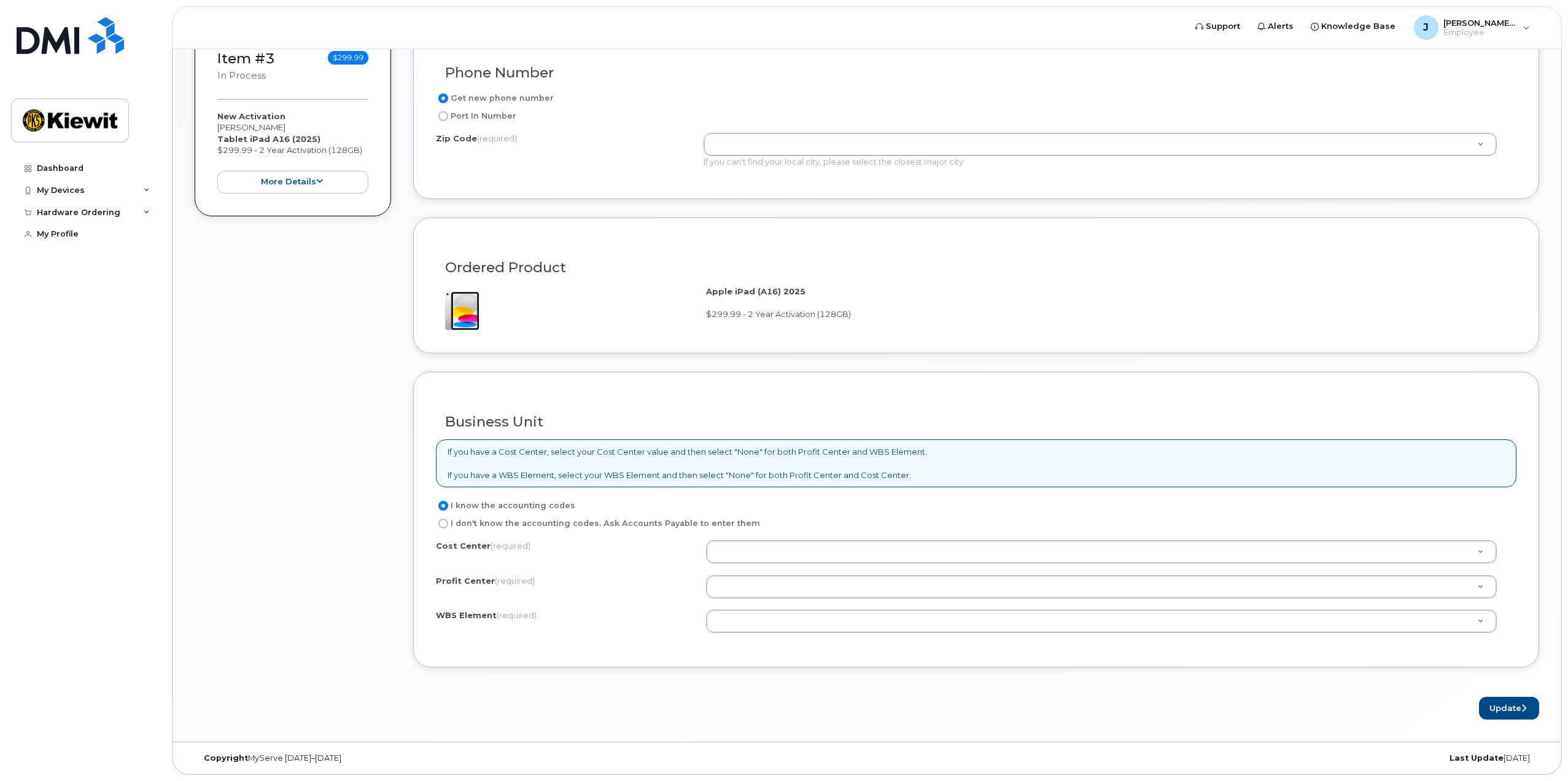
click at [496, 527] on label "I don't know the accounting codes. Ask Accounts Payable to enter them" at bounding box center [598, 523] width 324 height 14
click at [448, 527] on input "I don't know the accounting codes. Ask Accounts Payable to enter them" at bounding box center [443, 523] width 10 height 10
radio input "true"
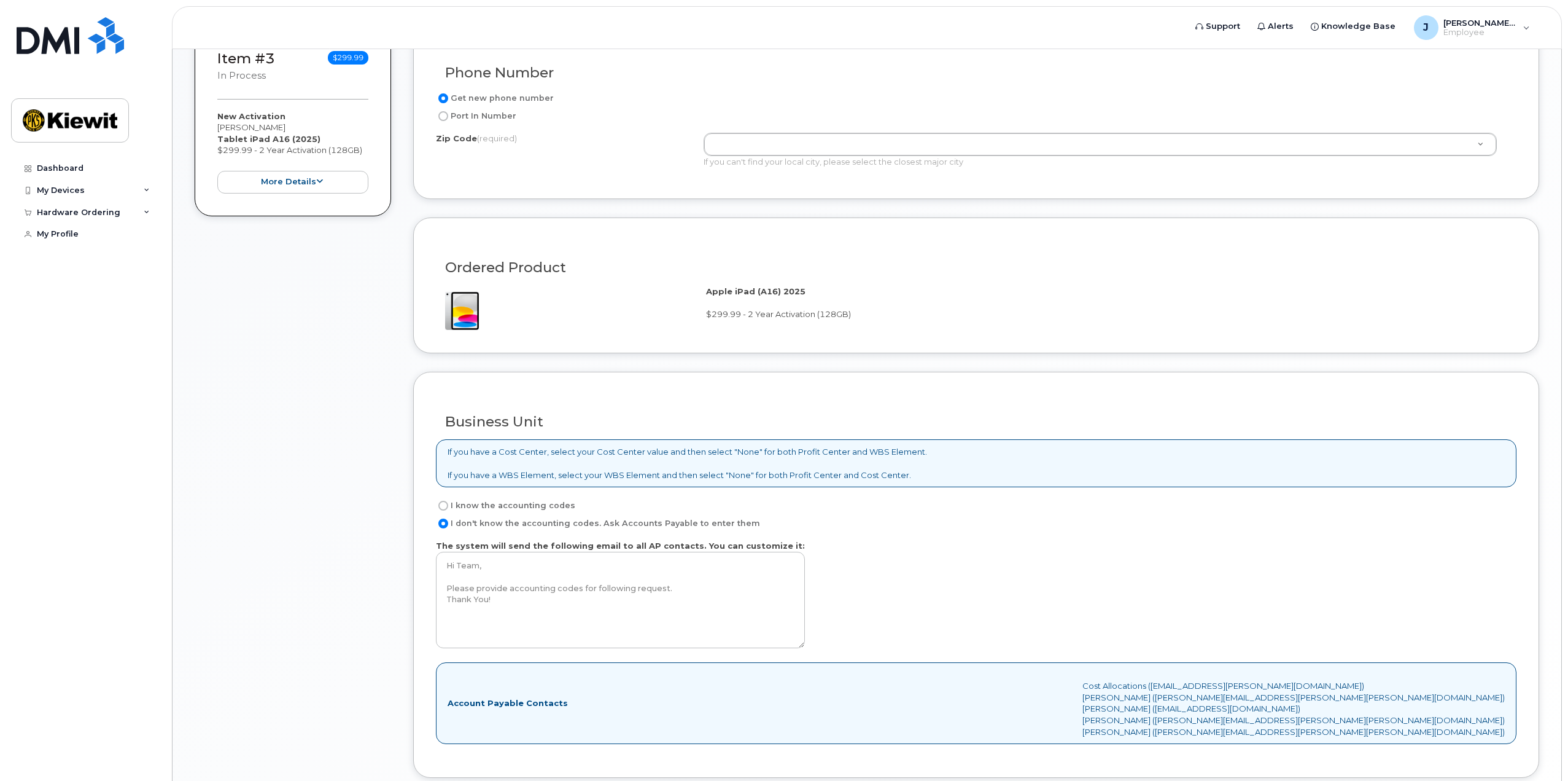
click at [483, 505] on label "I know the accounting codes" at bounding box center [505, 506] width 139 height 14
click at [448, 505] on input "I know the accounting codes" at bounding box center [443, 505] width 10 height 10
radio input "true"
select select
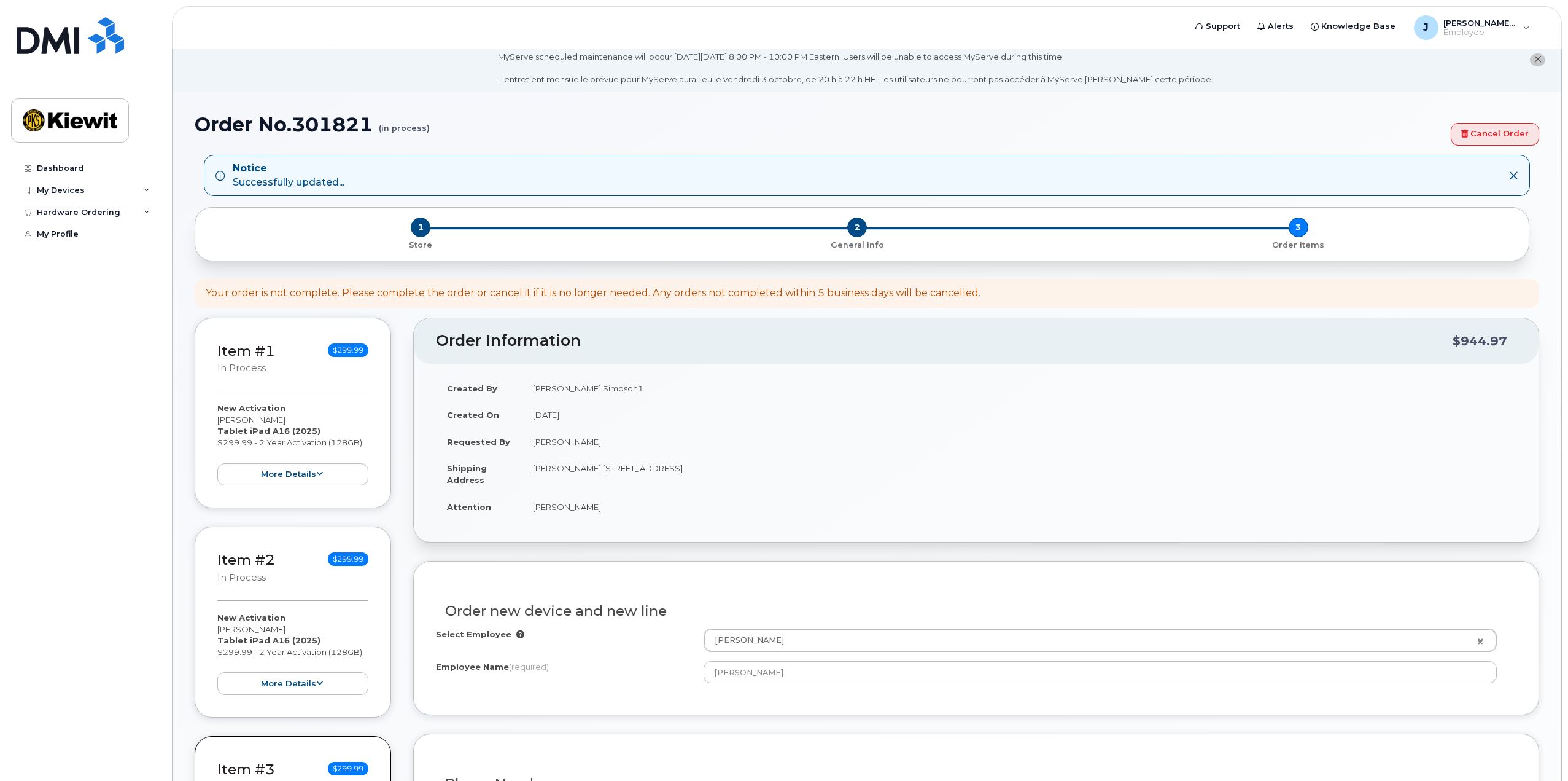
scroll to position [0, 0]
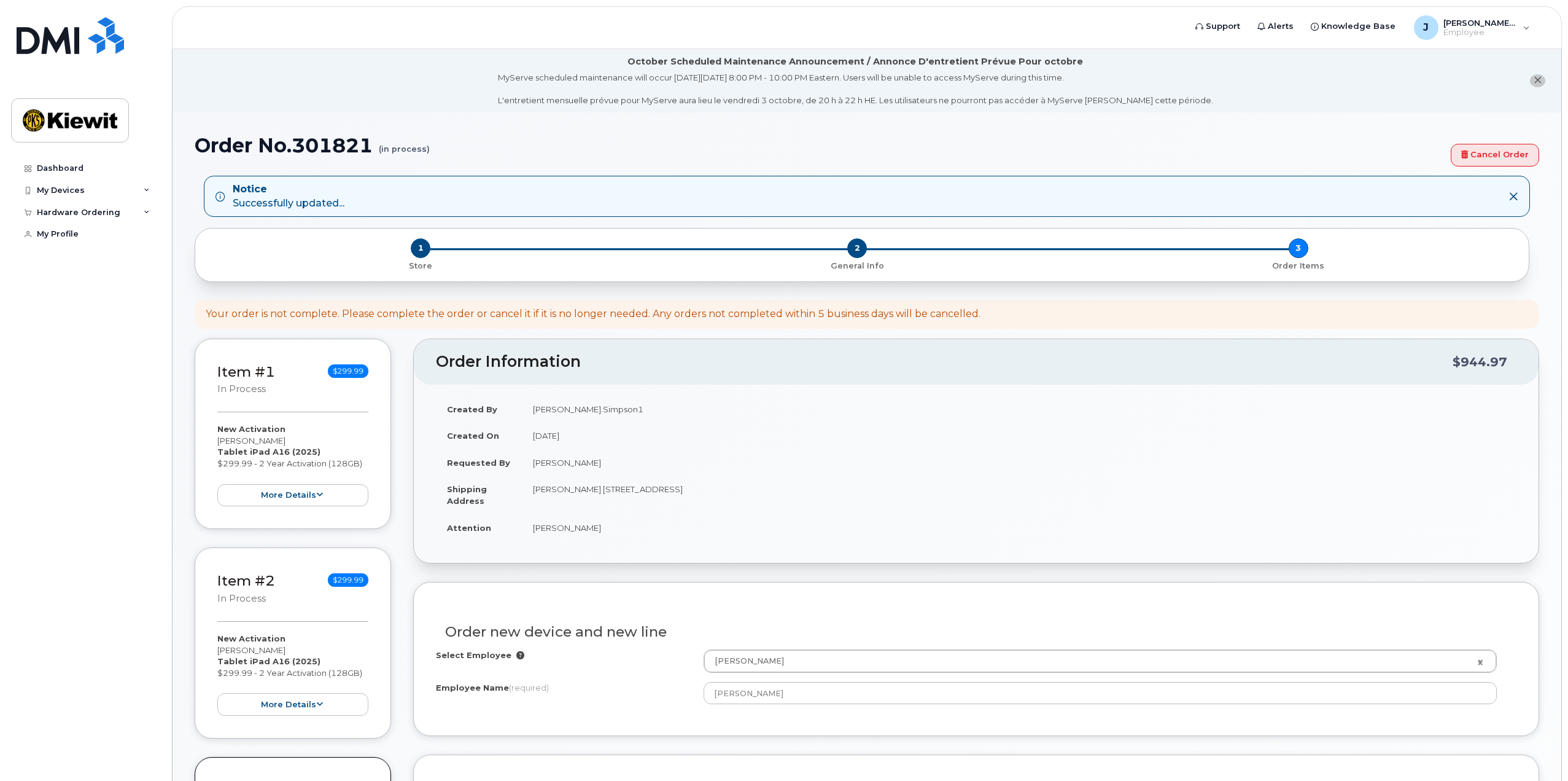
click at [316, 196] on strong "Notice" at bounding box center [288, 189] width 111 height 14
click at [97, 212] on div "Hardware Ordering" at bounding box center [79, 212] width 83 height 10
click at [96, 235] on link "My Orders" at bounding box center [96, 235] width 127 height 24
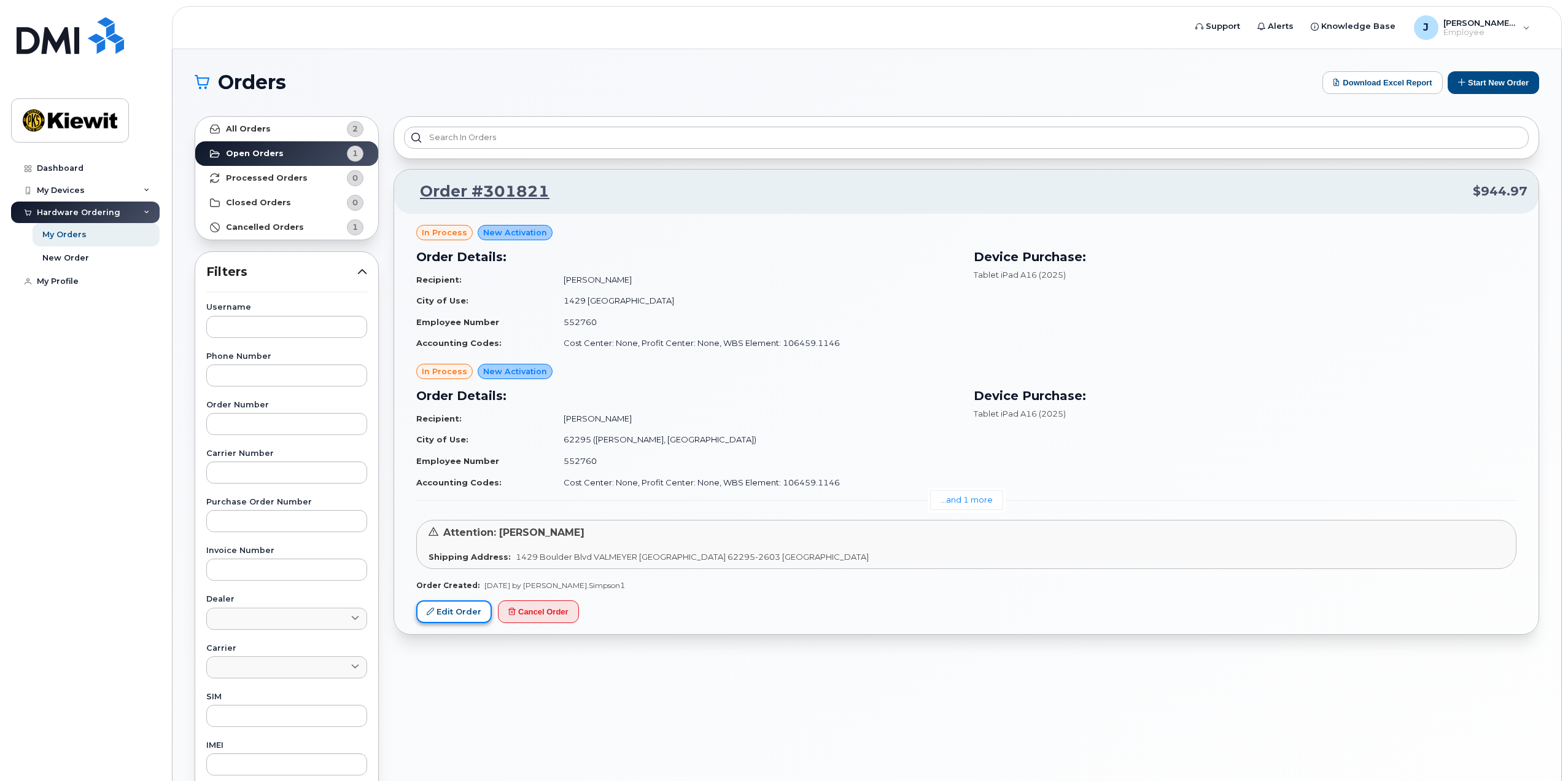
click at [456, 611] on link "Edit Order" at bounding box center [454, 611] width 75 height 23
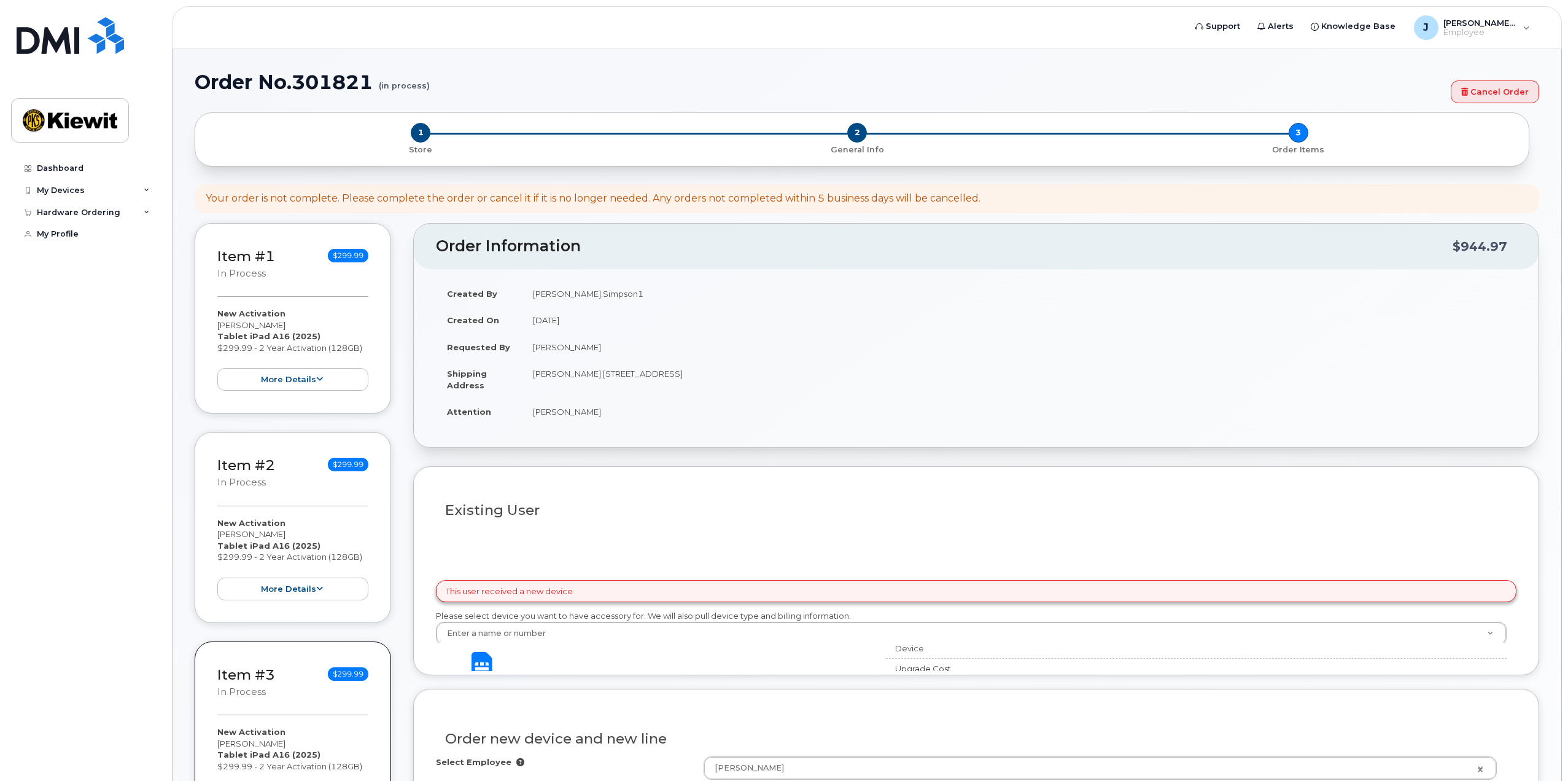
select select
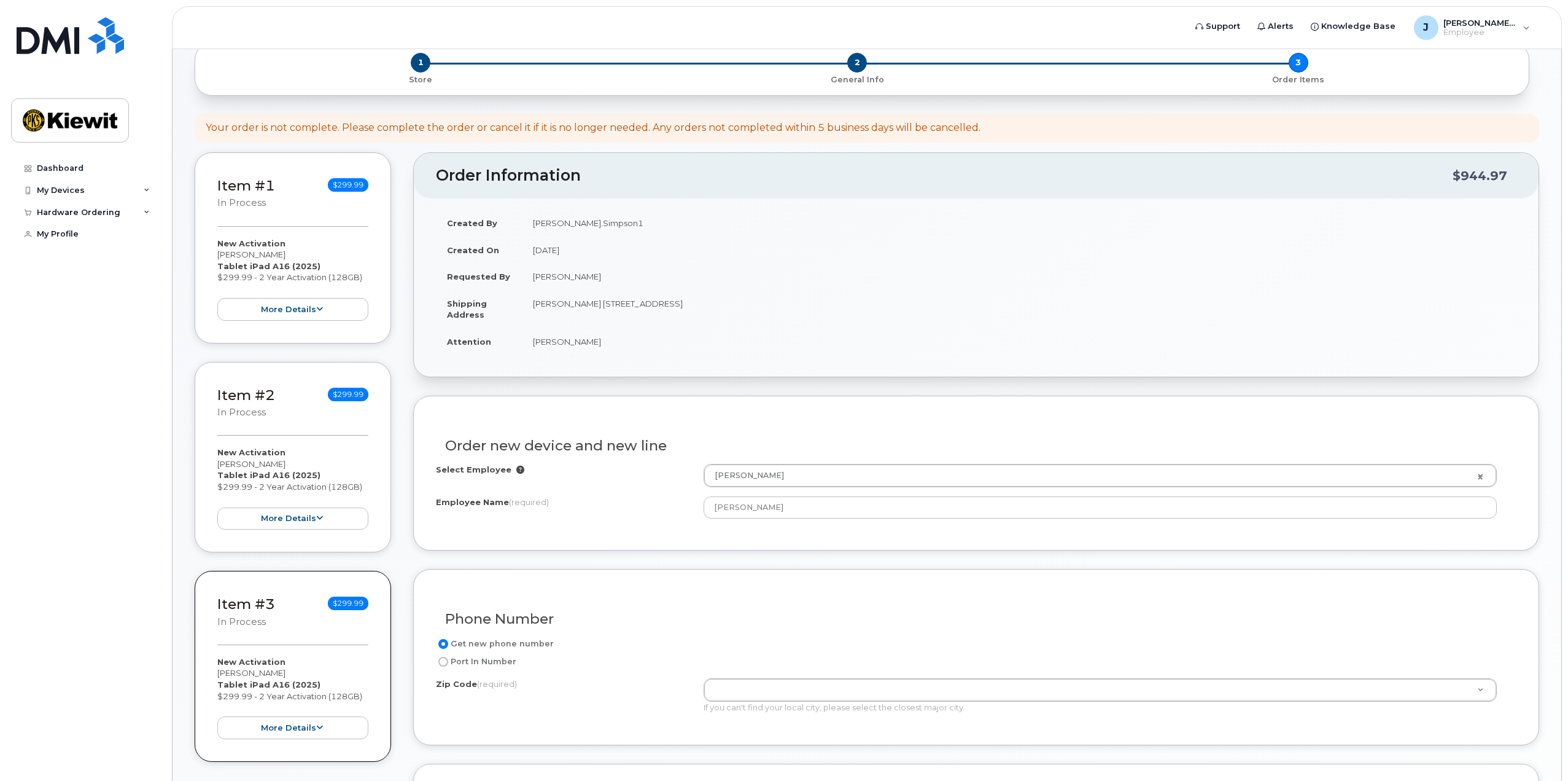
scroll to position [246, 0]
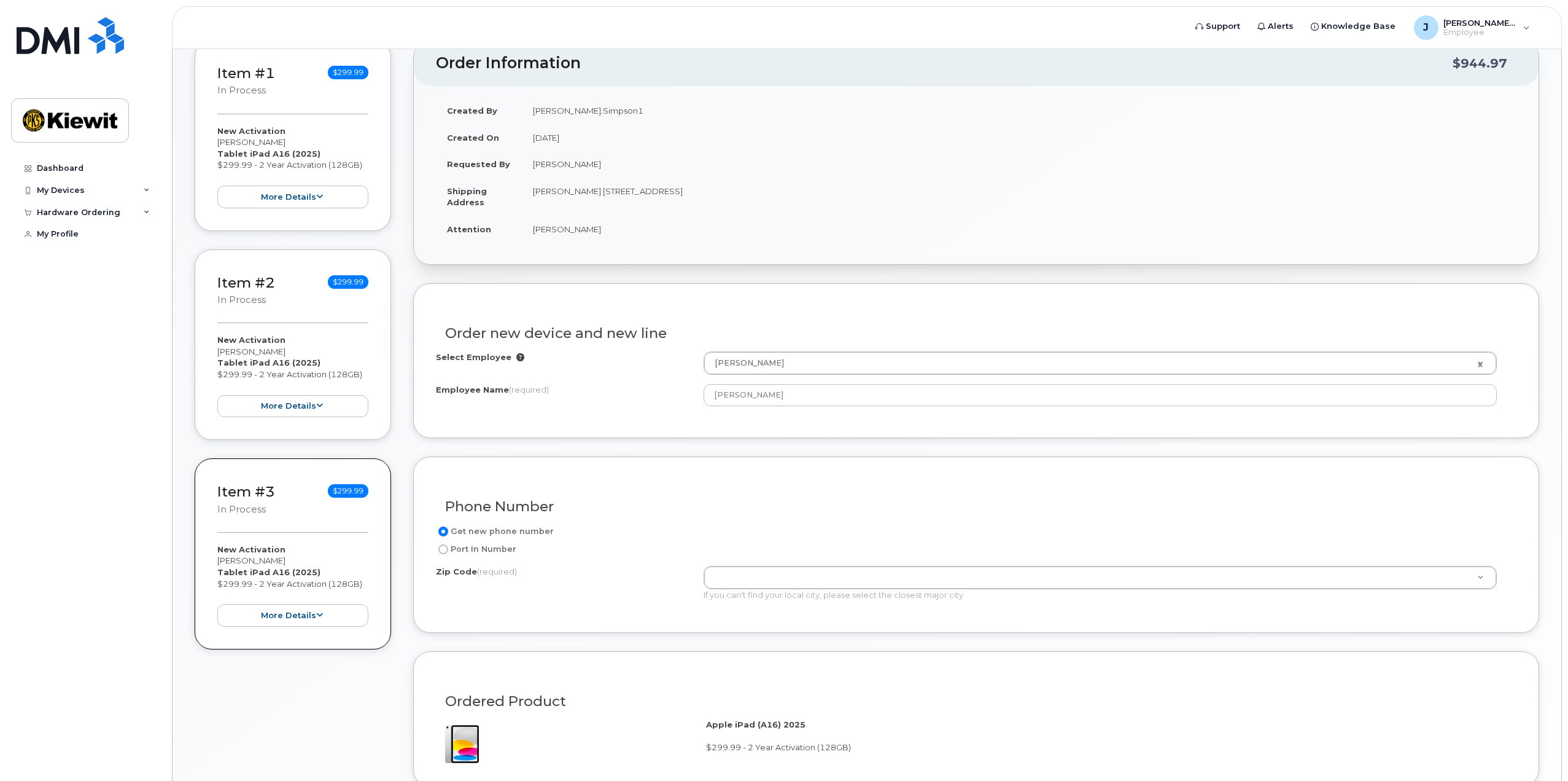
click at [493, 546] on label "Port In Number" at bounding box center [476, 549] width 81 height 14
click at [448, 546] on input "Port In Number" at bounding box center [443, 549] width 10 height 10
radio input "true"
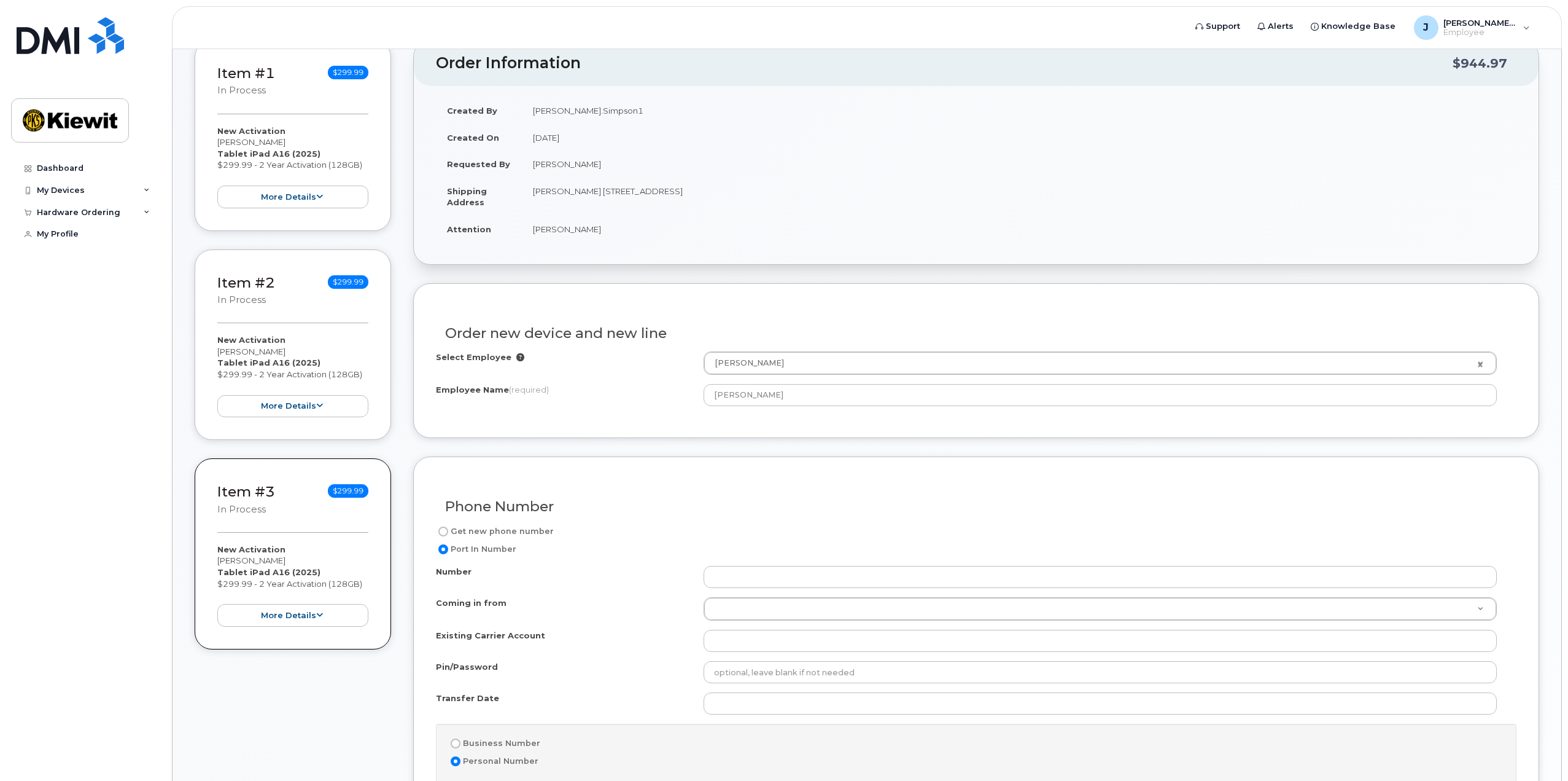
click at [495, 531] on label "Get new phone number" at bounding box center [495, 531] width 118 height 14
click at [448, 531] on input "Get new phone number" at bounding box center [443, 531] width 10 height 10
radio input "true"
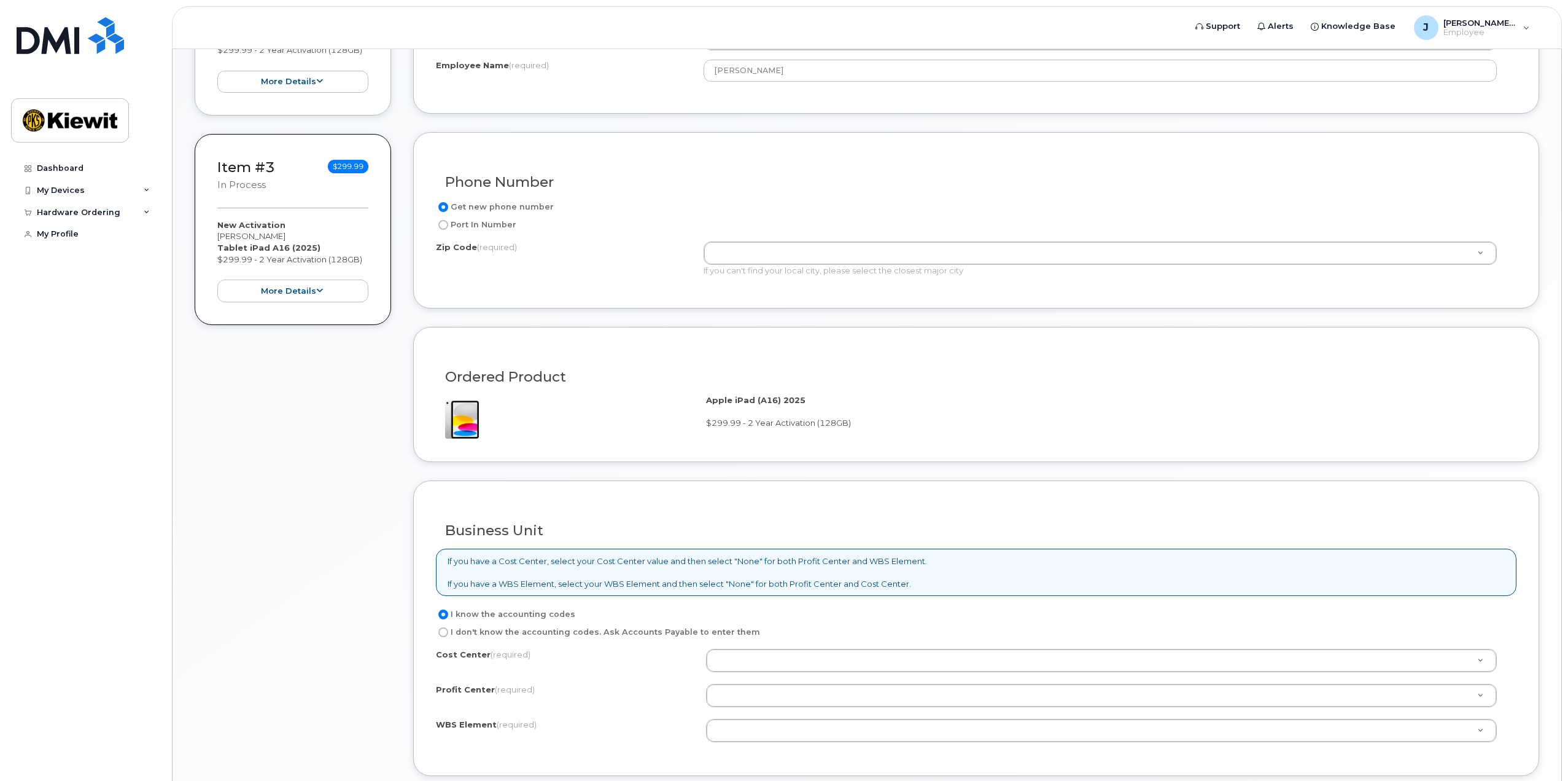
scroll to position [614, 0]
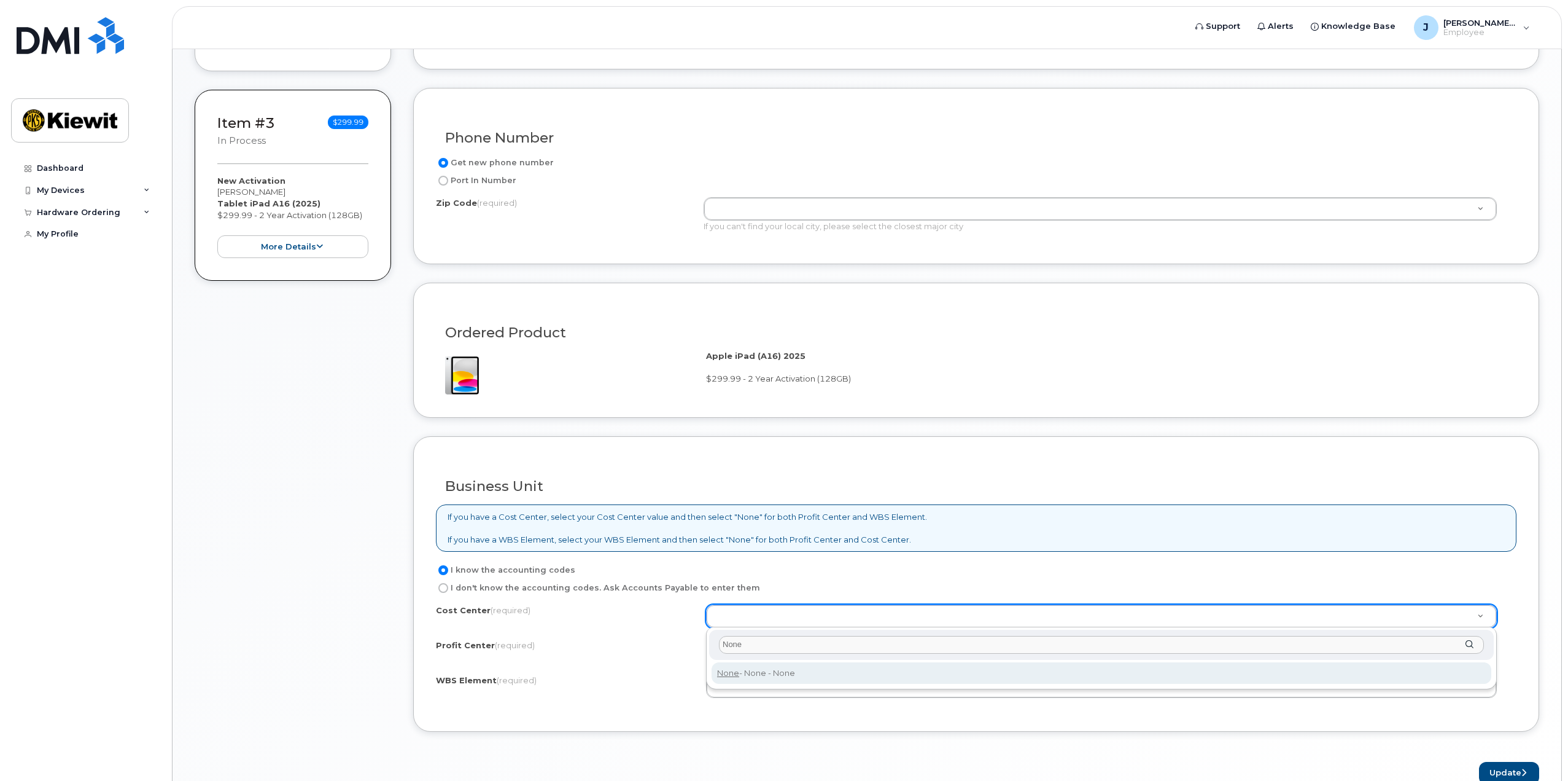
type input "None"
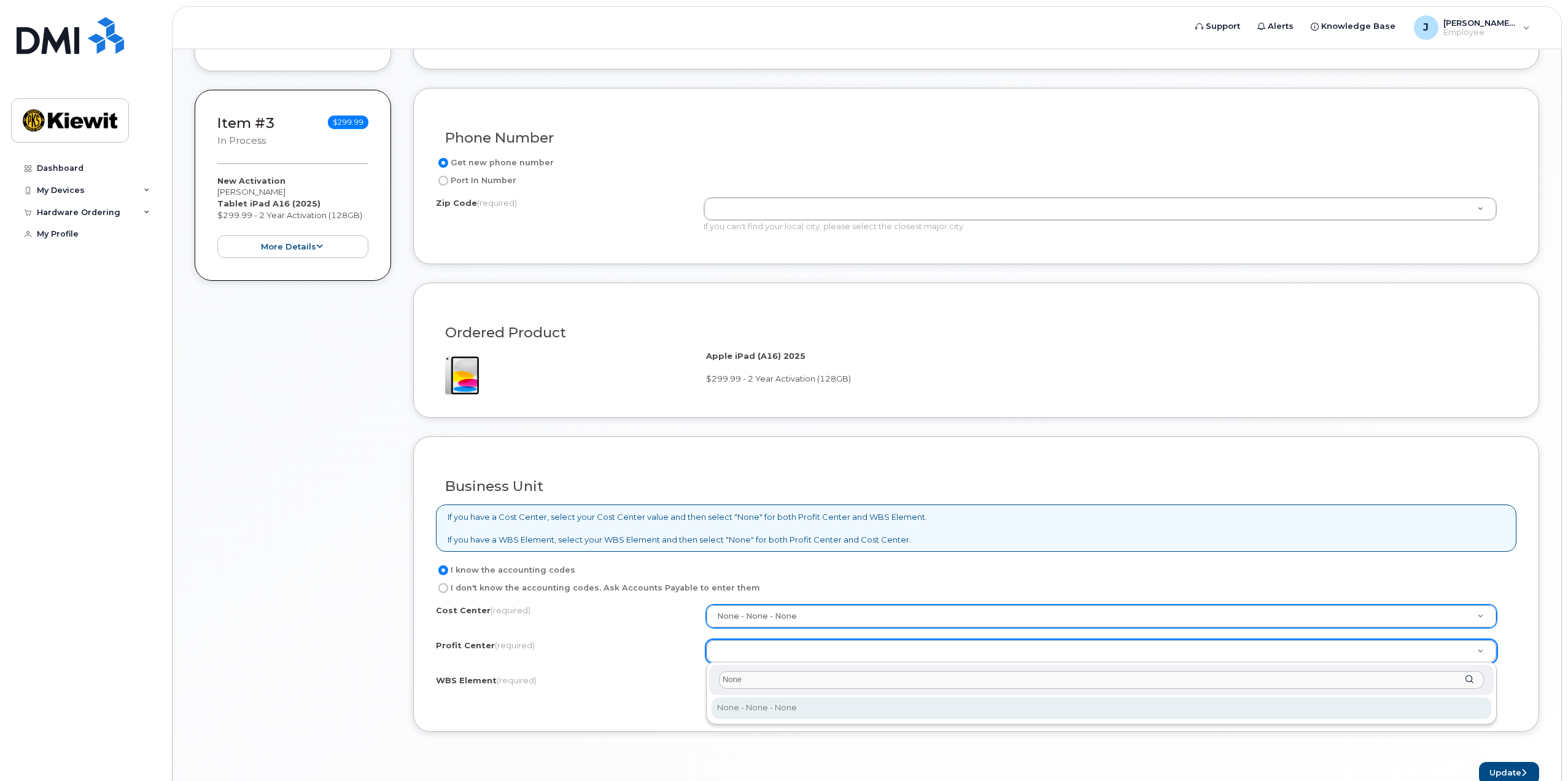
type input "None"
select select "None"
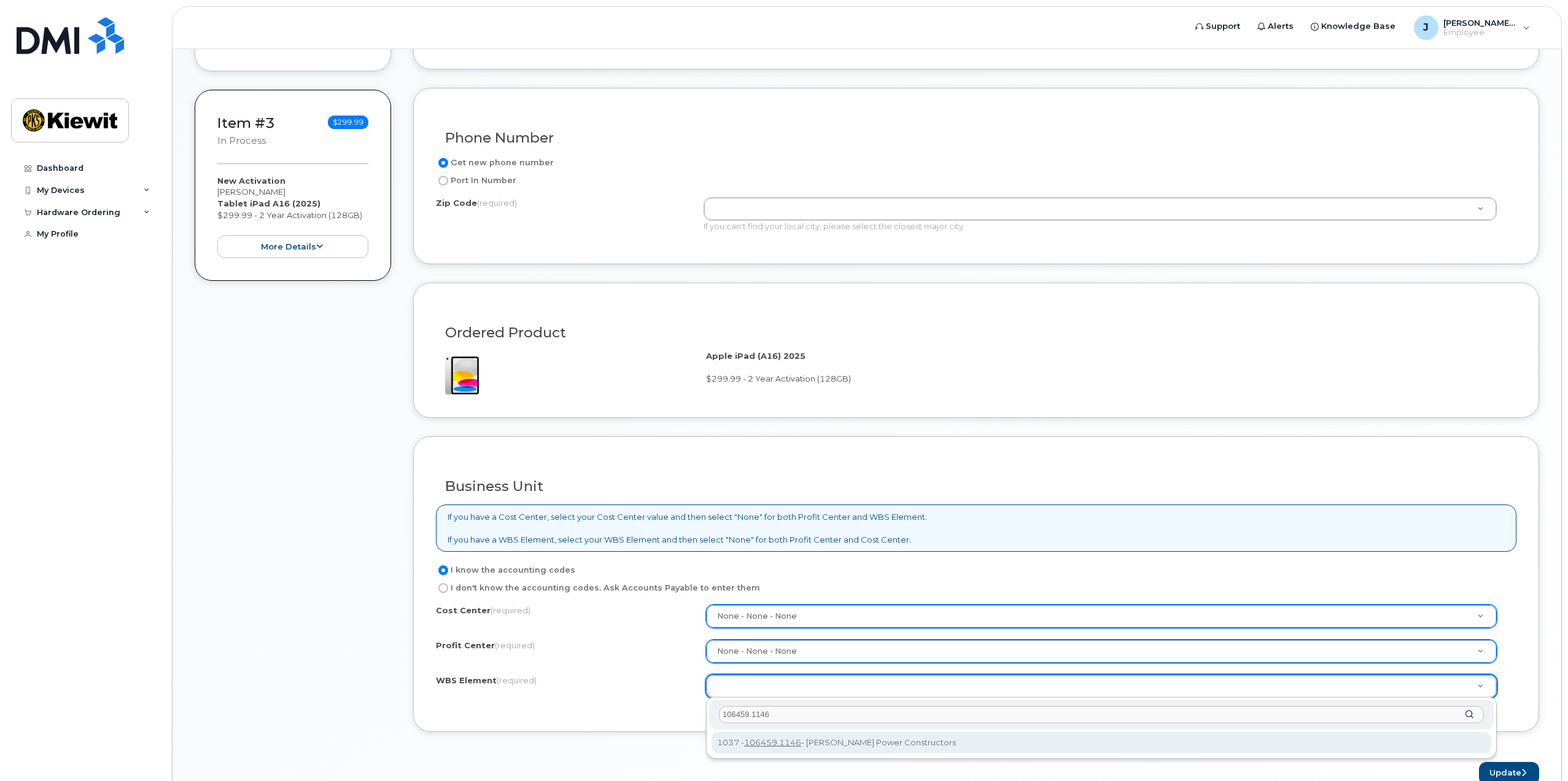
type input "106459.1146"
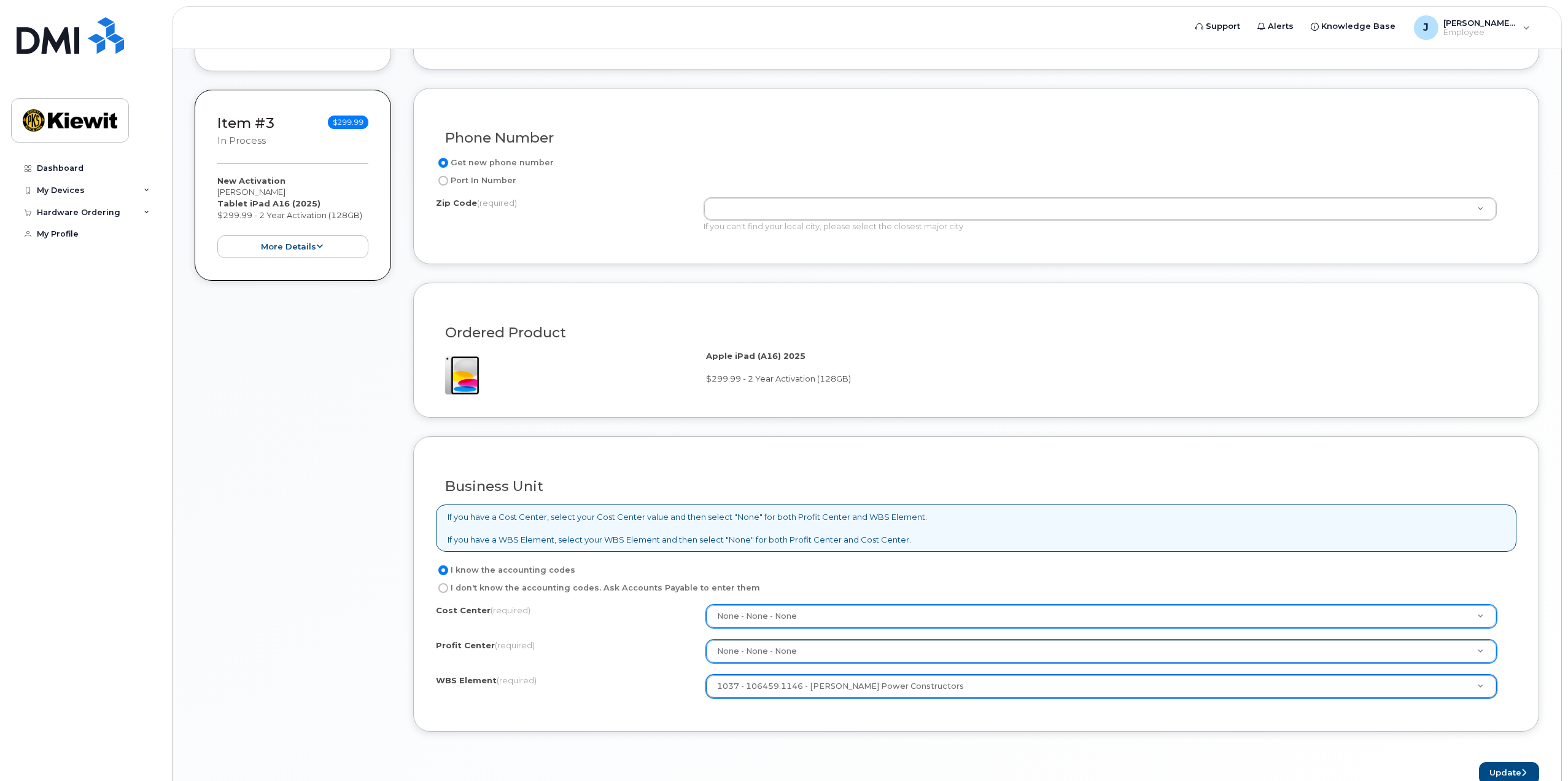
scroll to position [307, 0]
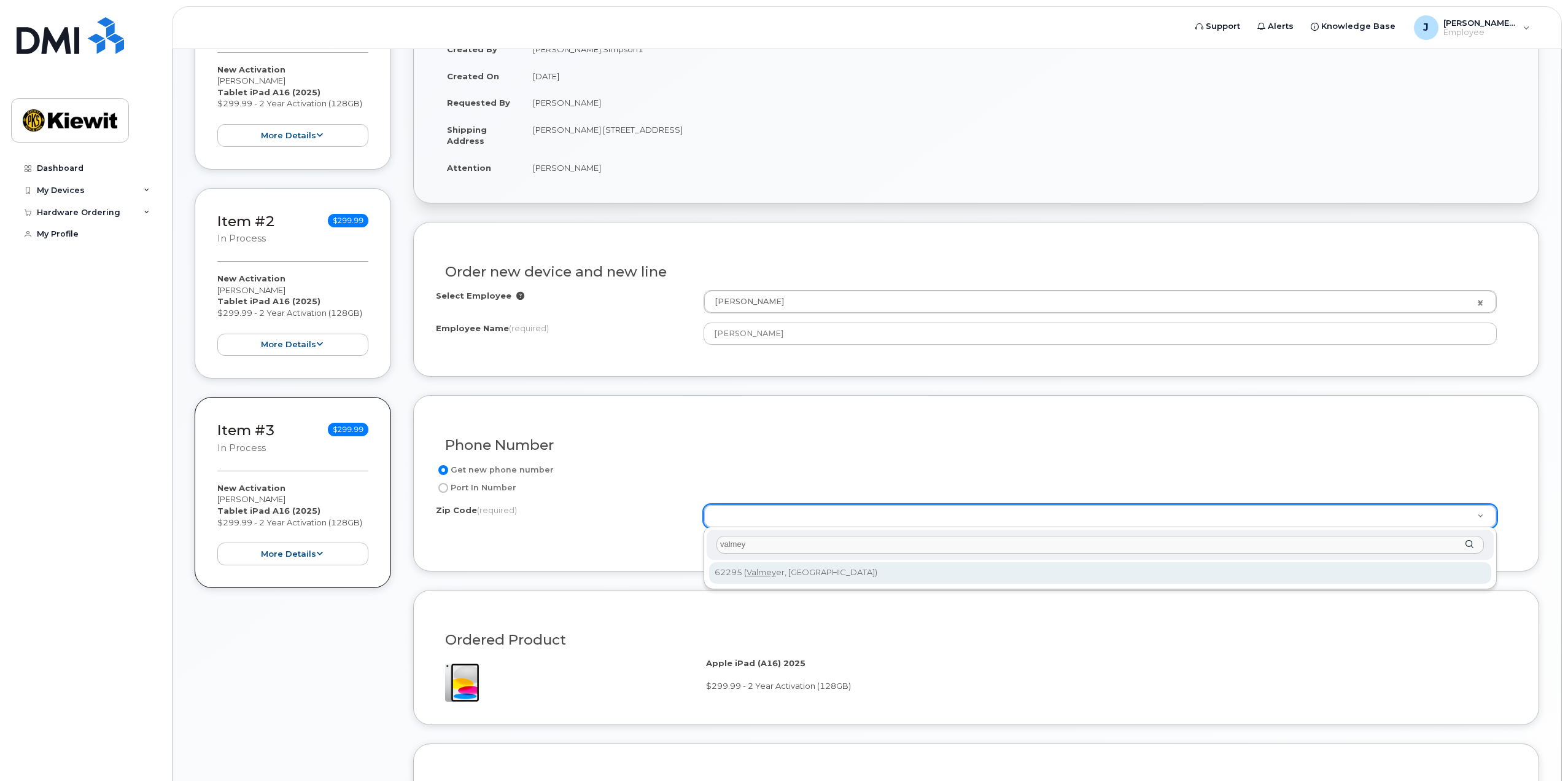
type input "valmey"
type input "62295 (Valmeyer, IL)"
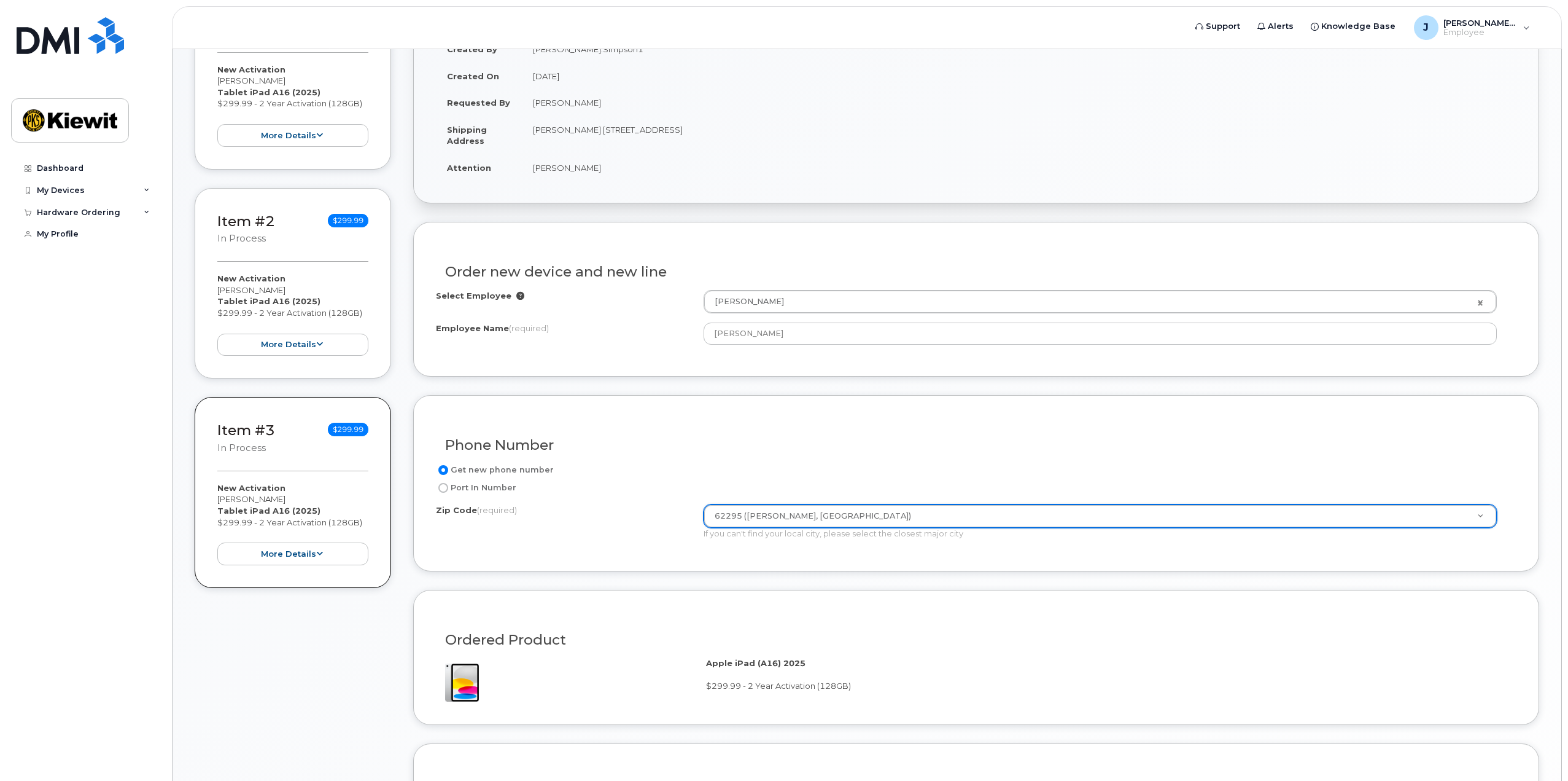
click at [678, 525] on div "Zip Code (required) 62295 (Valmeyer, IL) Zip Code (required) 62295 (Valmeyer, I…" at bounding box center [971, 522] width 1071 height 35
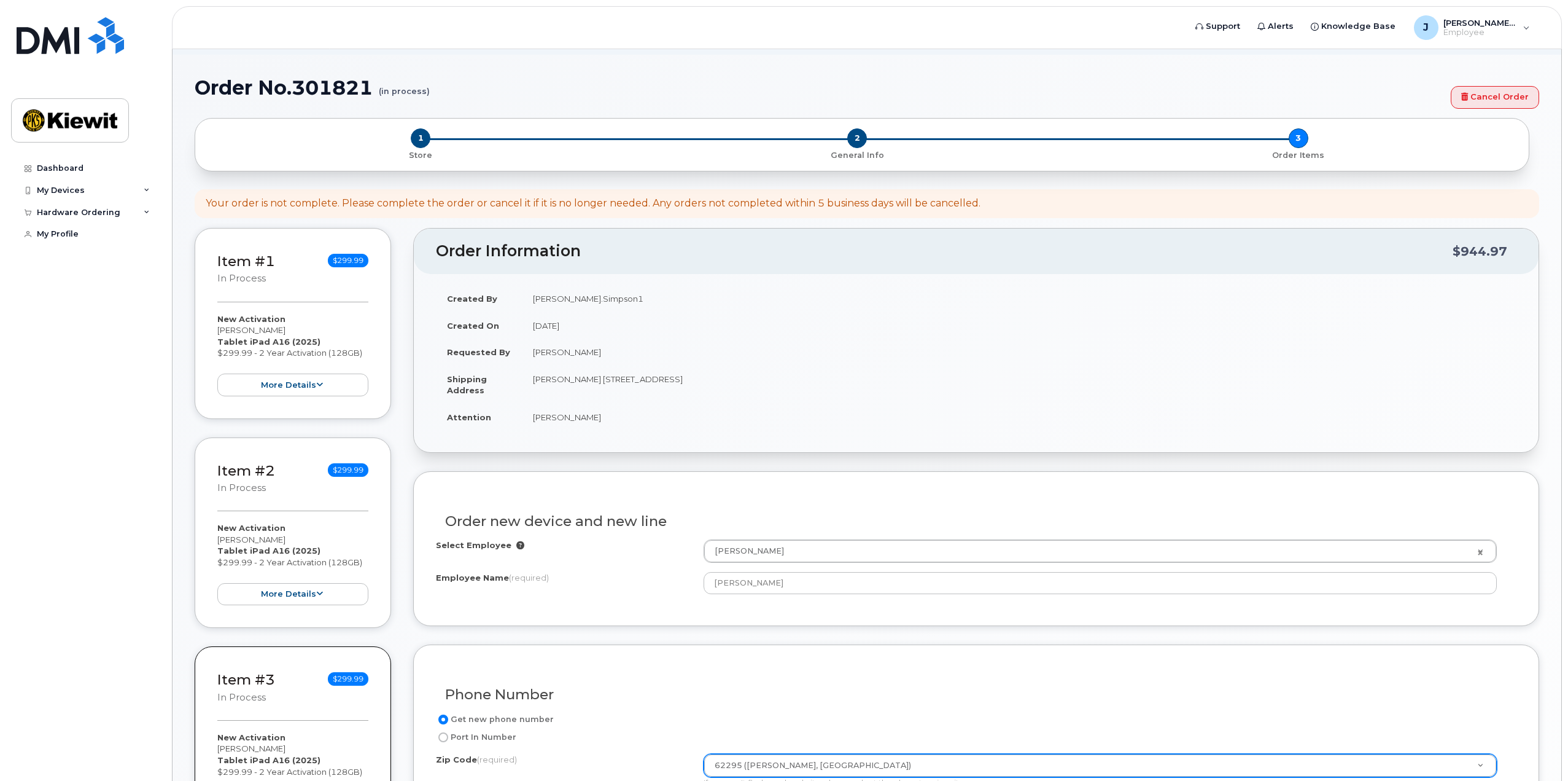
scroll to position [0, 0]
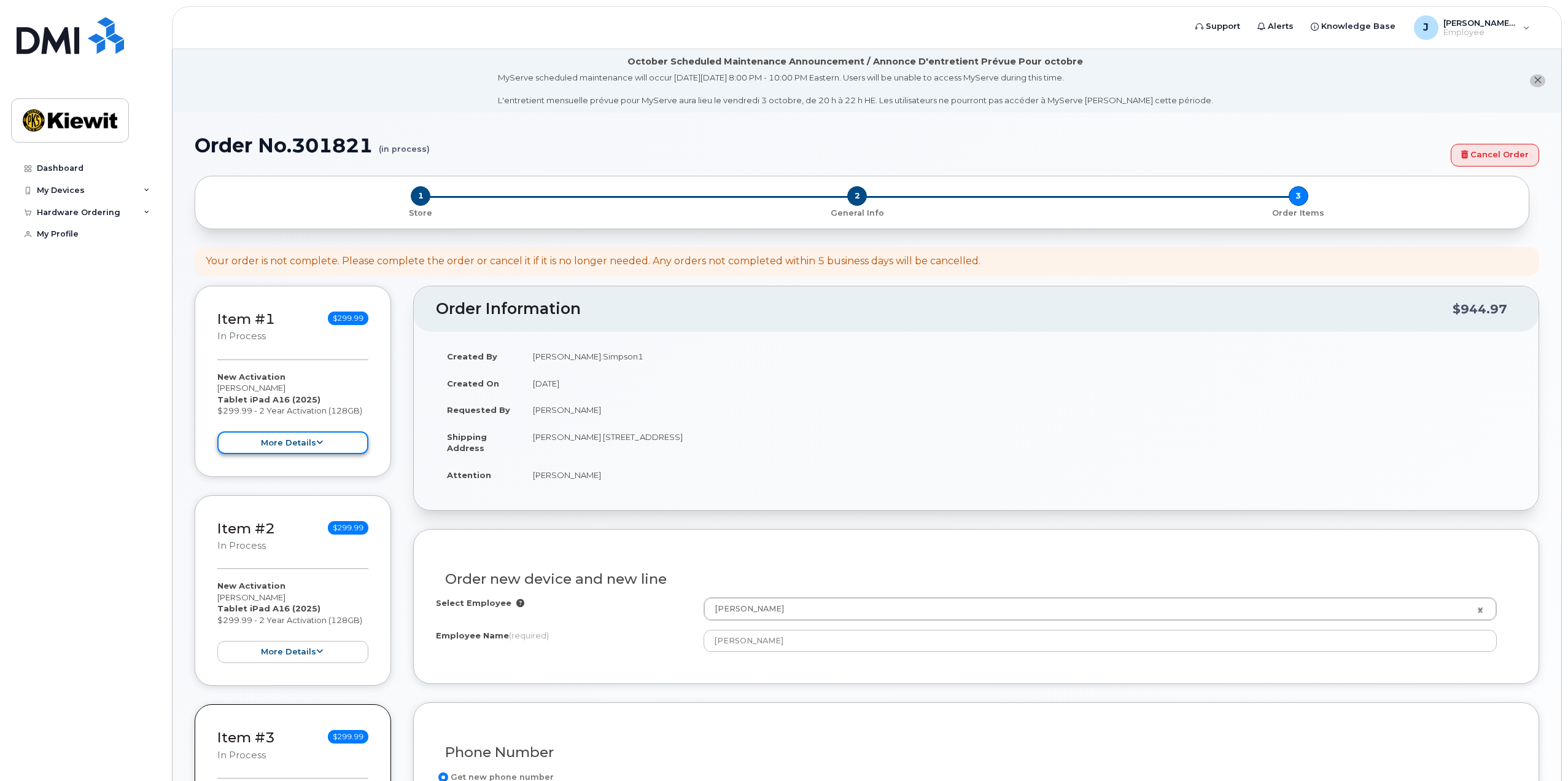
click at [304, 447] on button "more details" at bounding box center [293, 442] width 151 height 23
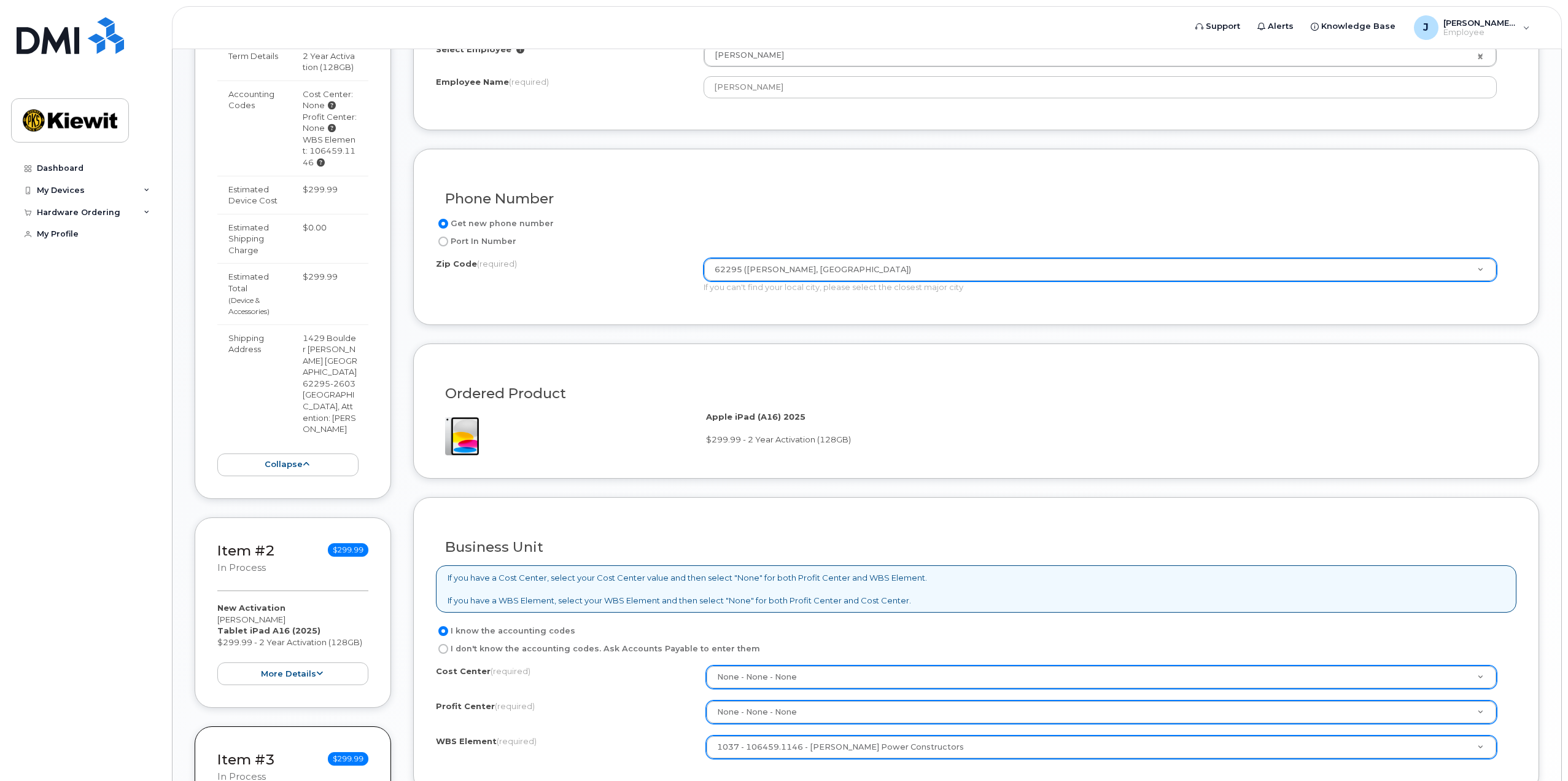
scroll to position [724, 0]
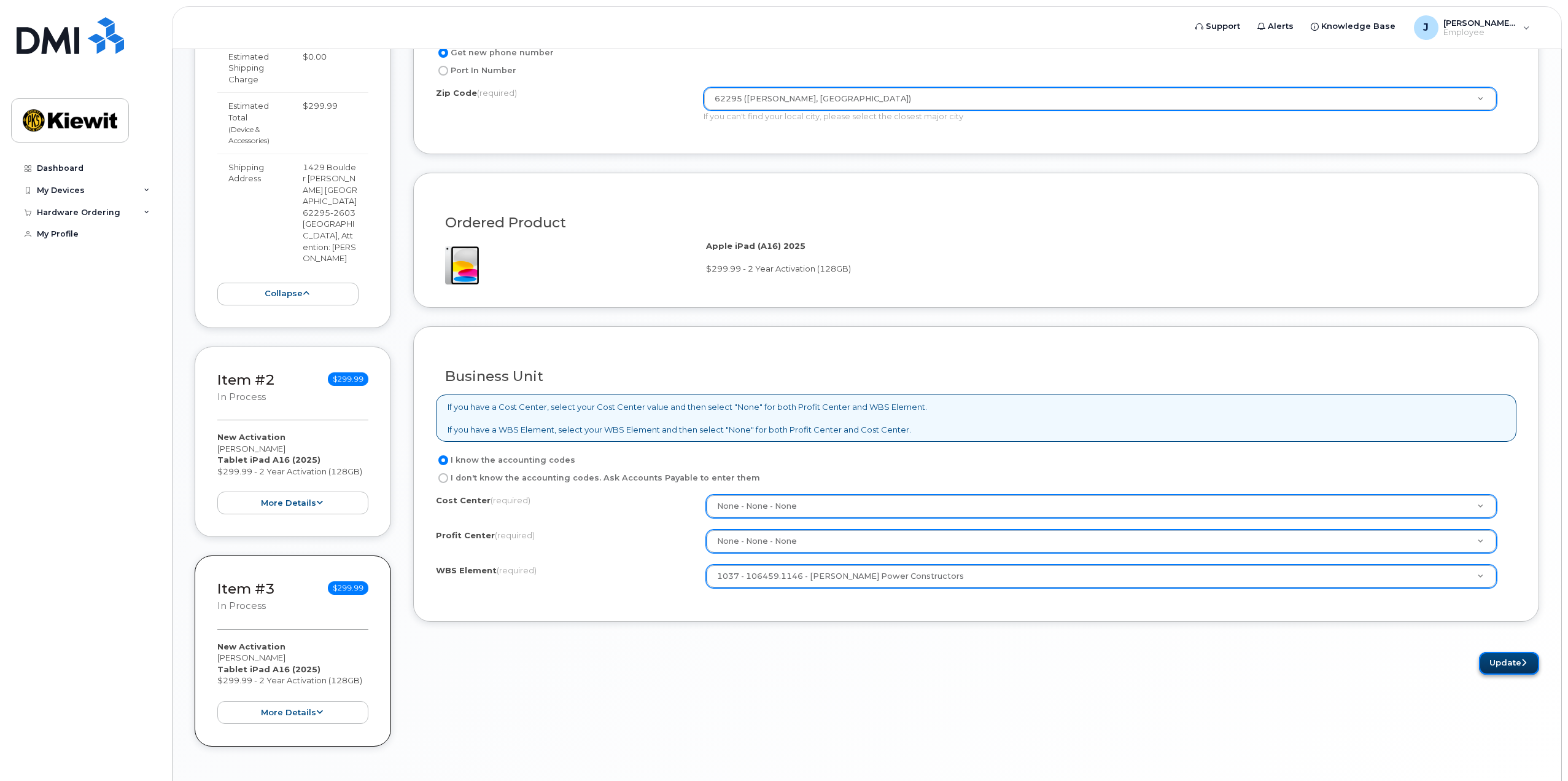
click at [1506, 658] on button "Update" at bounding box center [1509, 662] width 60 height 23
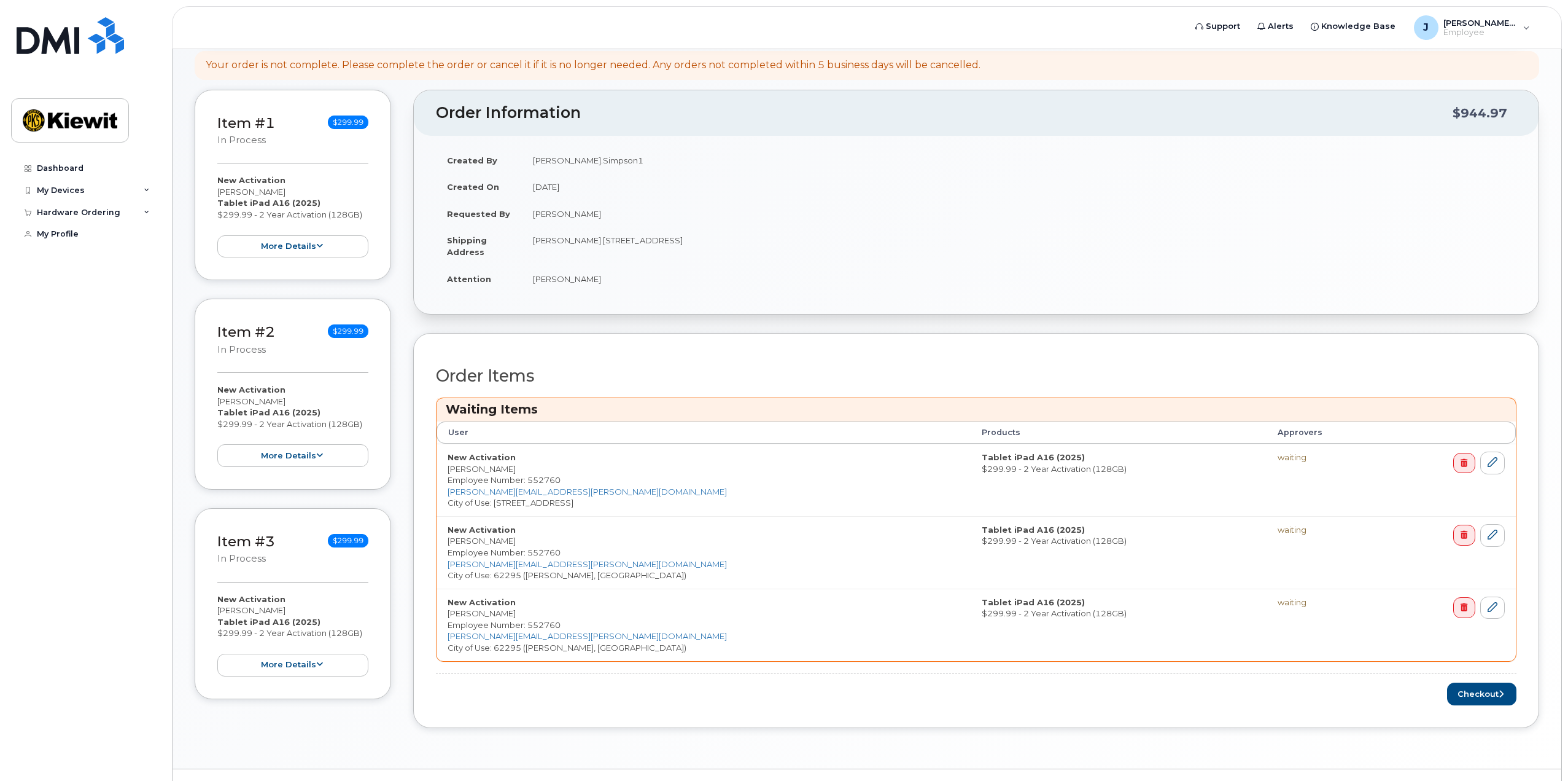
scroll to position [275, 0]
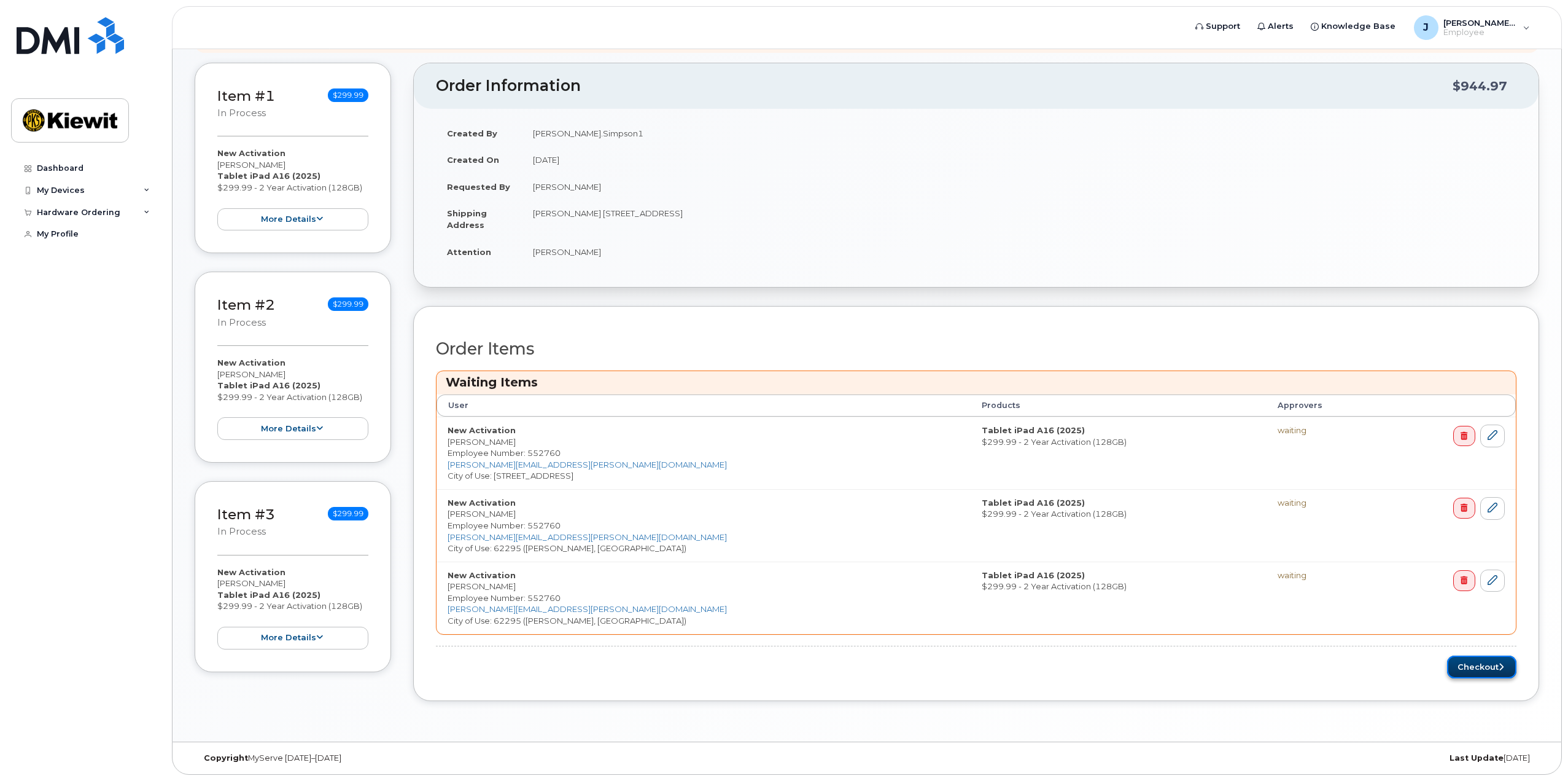
click at [1475, 664] on button "Checkout" at bounding box center [1482, 666] width 70 height 23
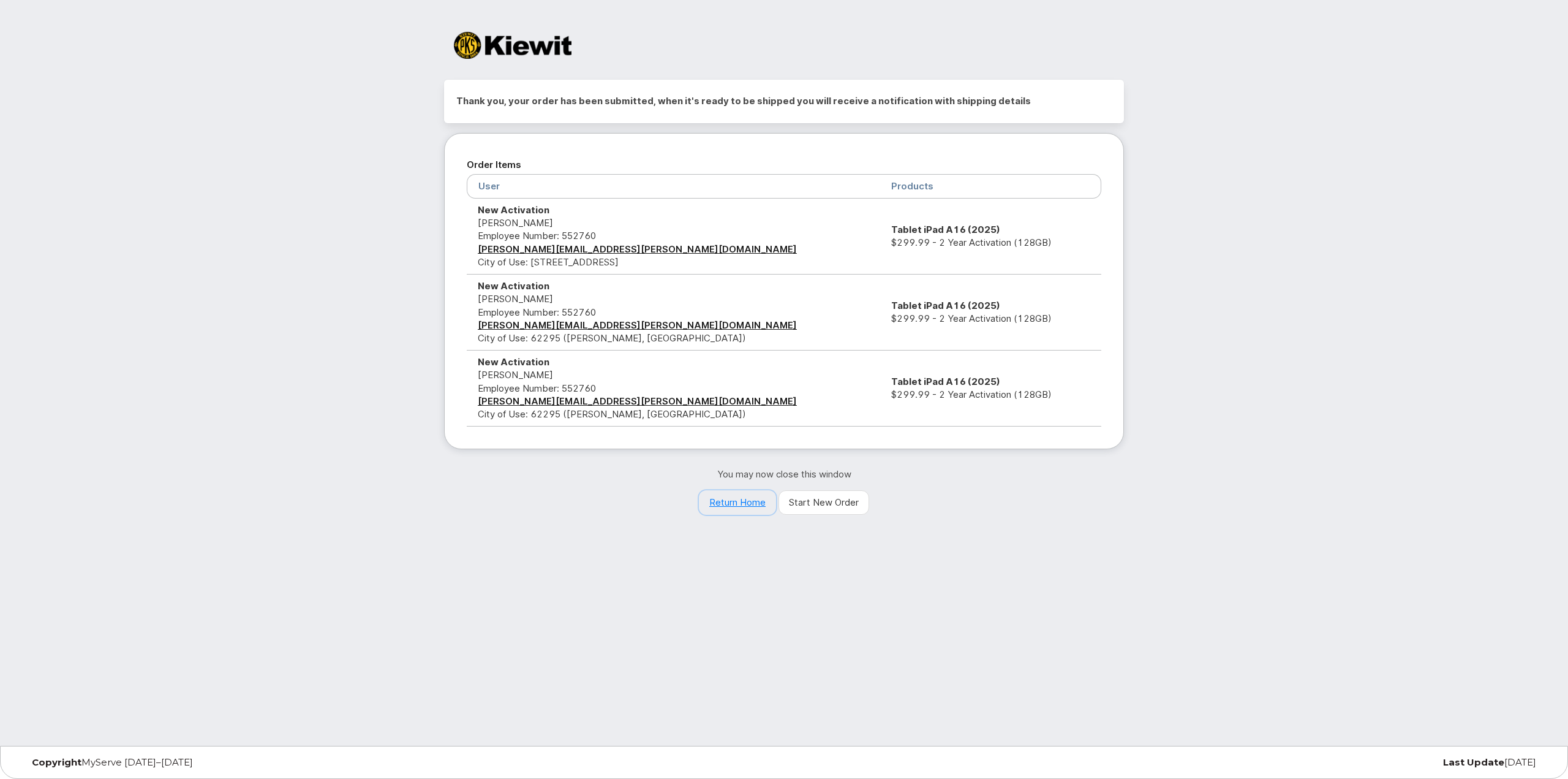
click at [751, 502] on link "Return Home" at bounding box center [737, 502] width 77 height 24
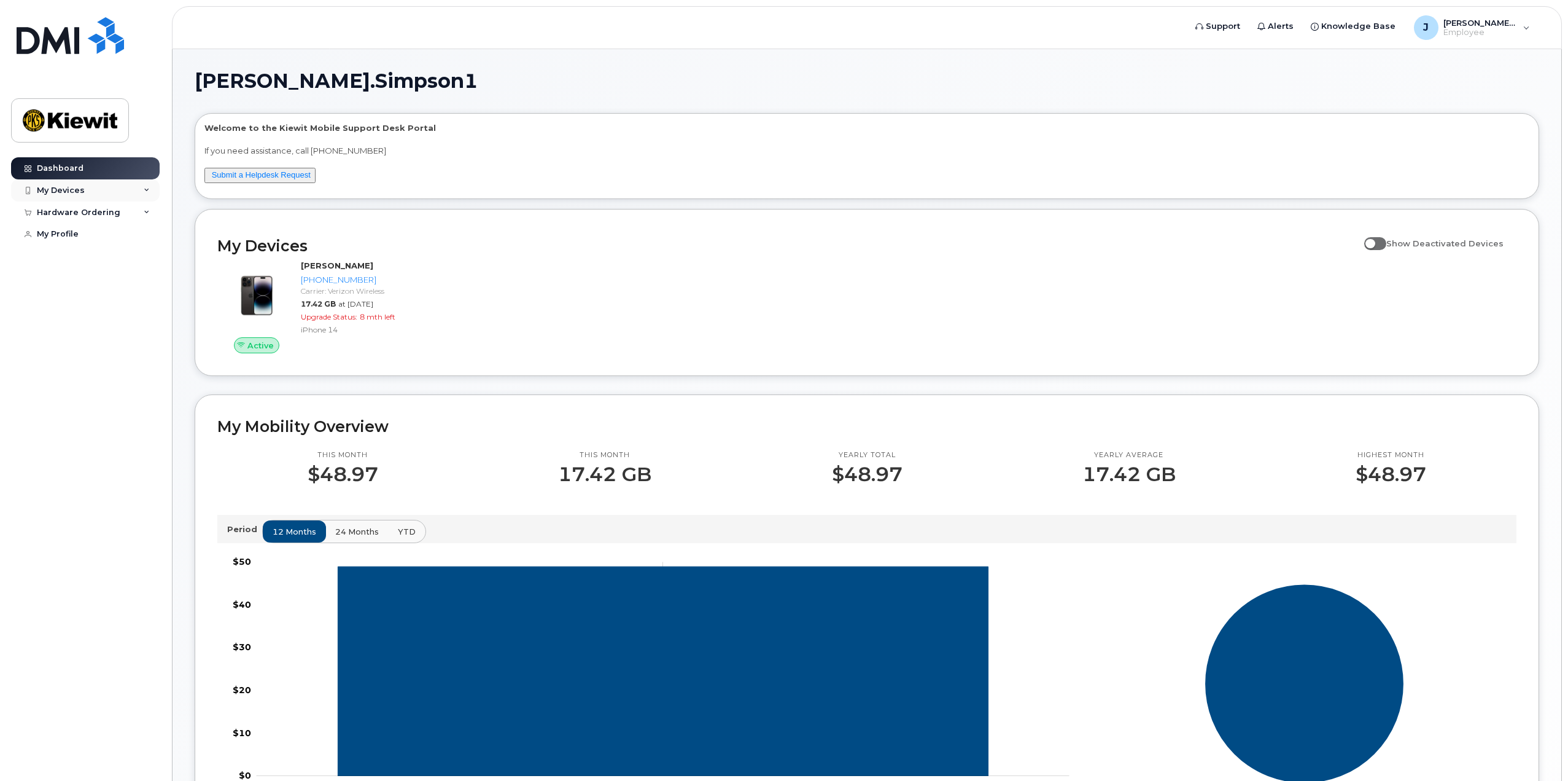
click at [111, 197] on div "My Devices" at bounding box center [85, 190] width 149 height 22
click at [107, 284] on div "Hardware Ordering" at bounding box center [79, 278] width 83 height 10
click at [82, 307] on div "My Orders" at bounding box center [64, 302] width 44 height 11
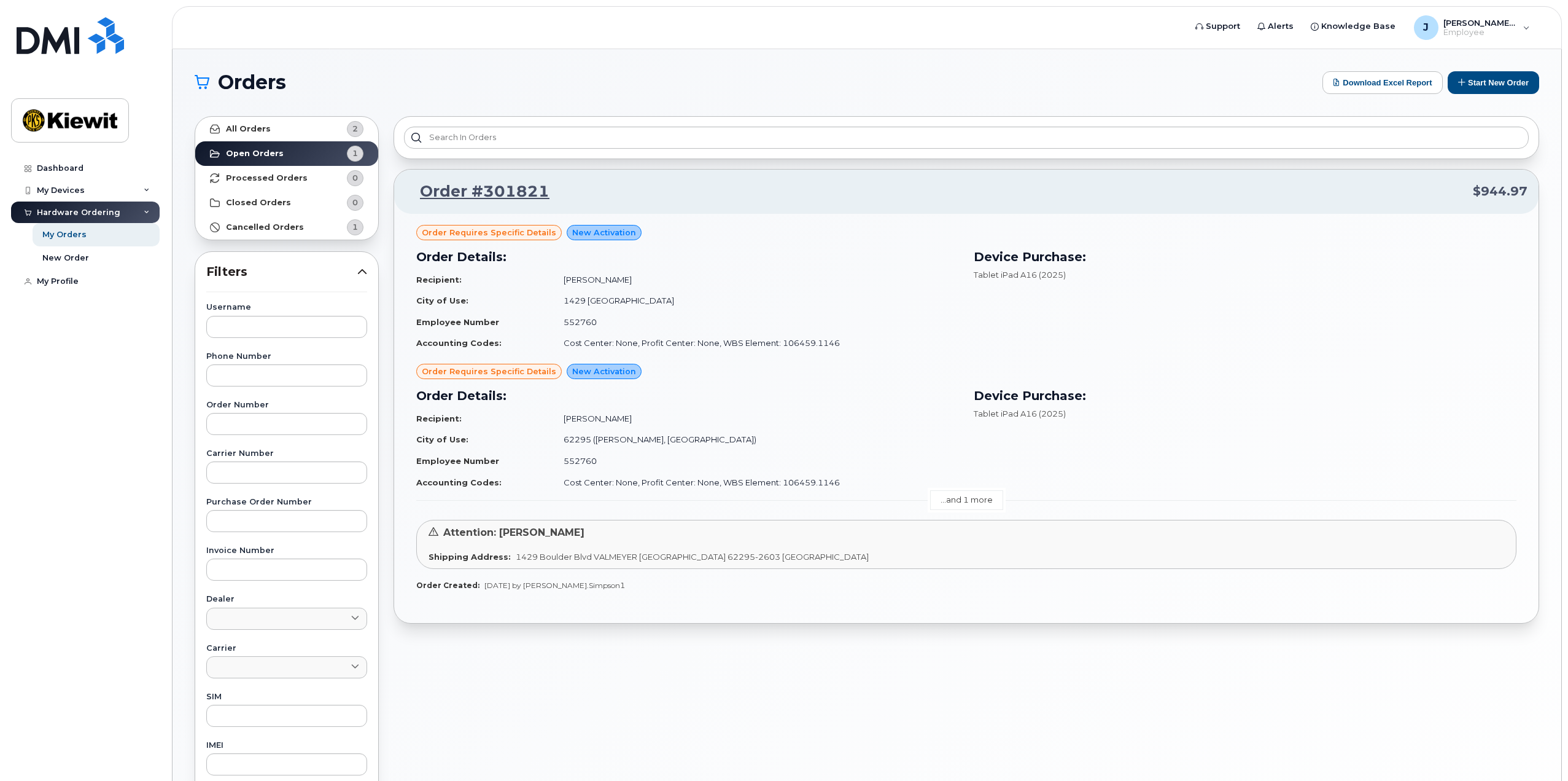
click at [954, 502] on link "...and 1 more" at bounding box center [967, 499] width 73 height 19
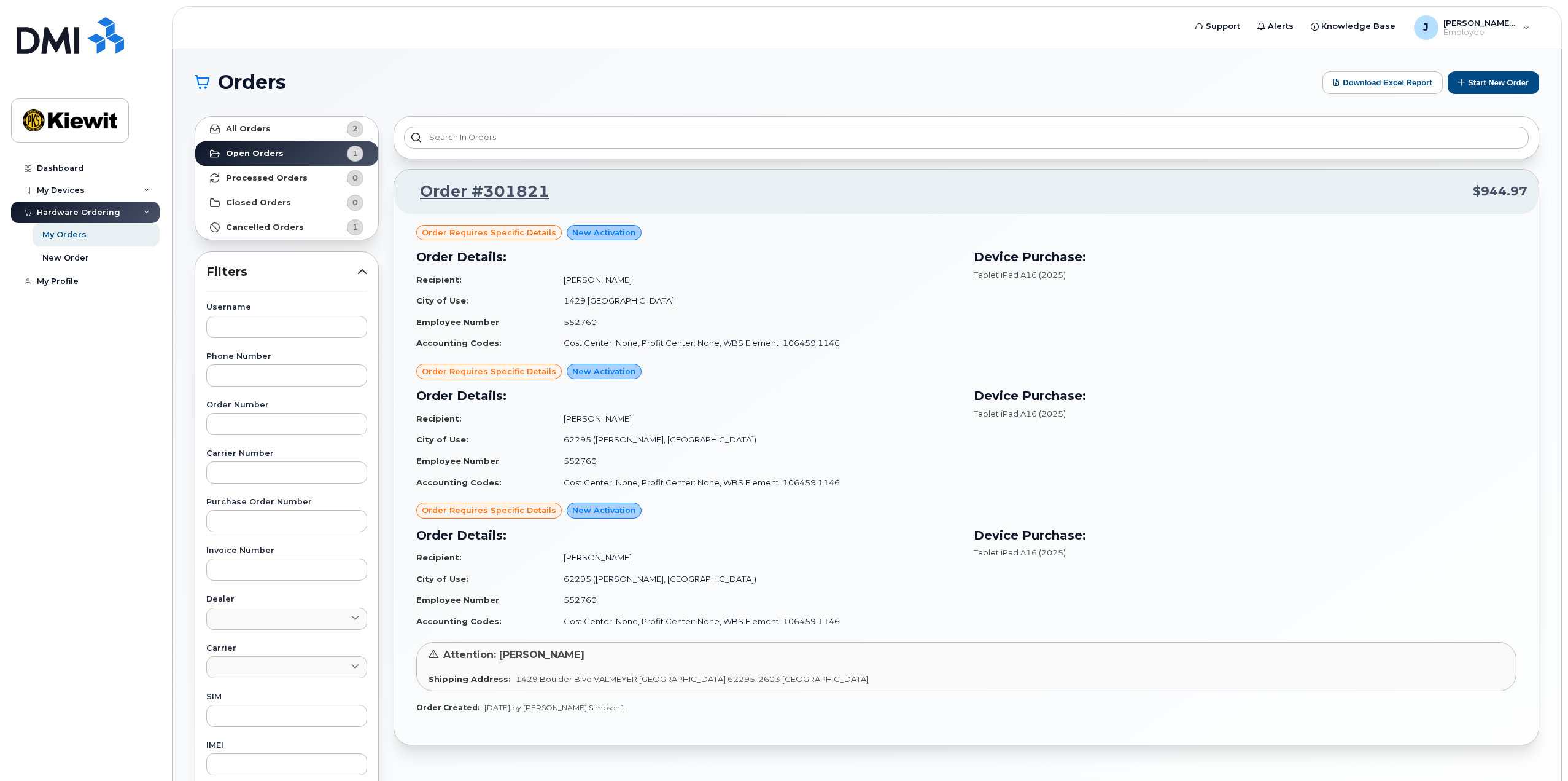
click at [506, 369] on span "Order requires Specific details" at bounding box center [489, 371] width 134 height 12
click at [485, 197] on link "Order #301821" at bounding box center [476, 191] width 144 height 22
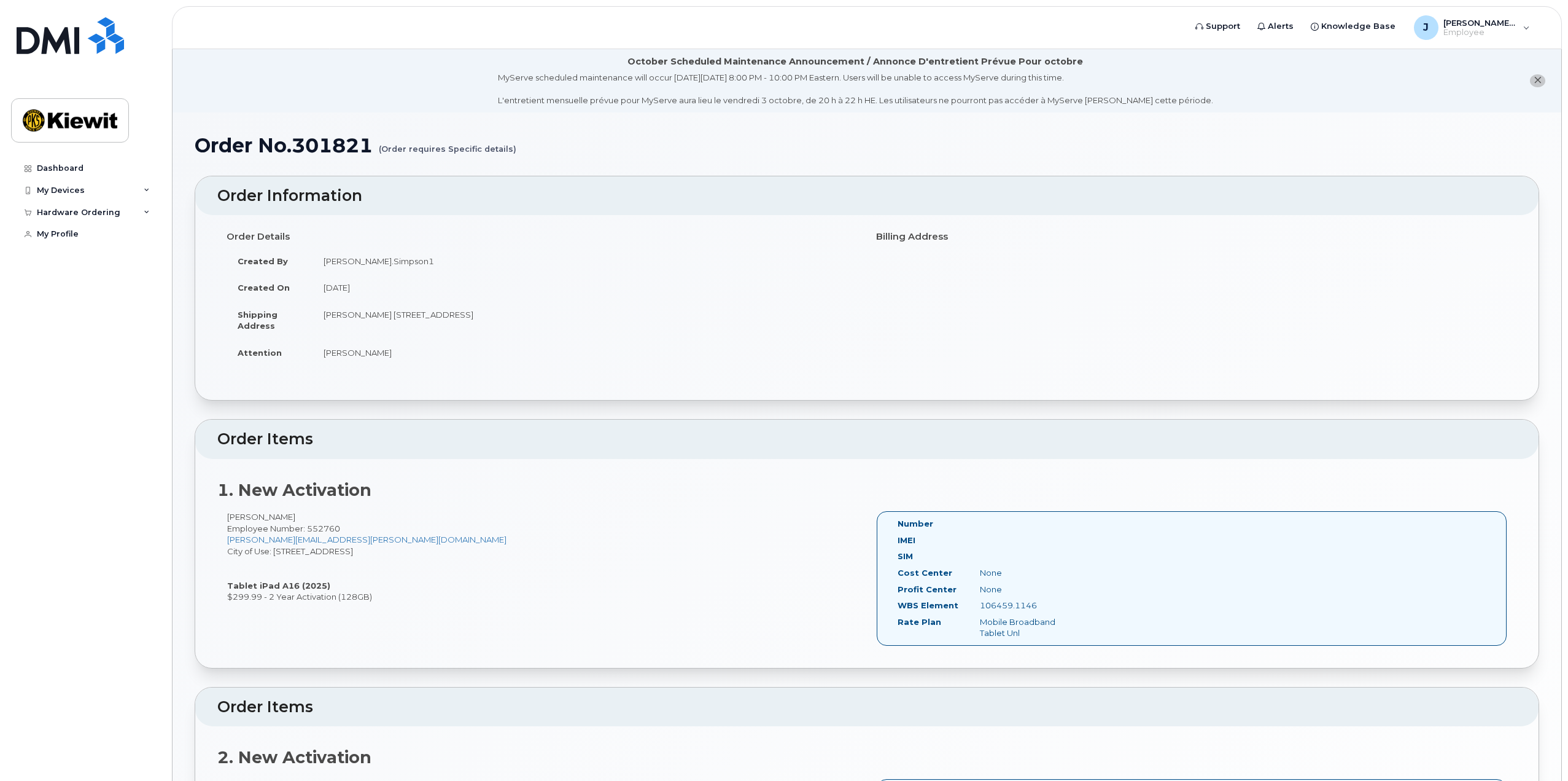
click at [464, 146] on small "(Order requires Specific details)" at bounding box center [447, 143] width 138 height 19
click at [92, 207] on div "Hardware Ordering" at bounding box center [79, 212] width 83 height 10
click at [94, 238] on link "My Orders" at bounding box center [96, 235] width 127 height 24
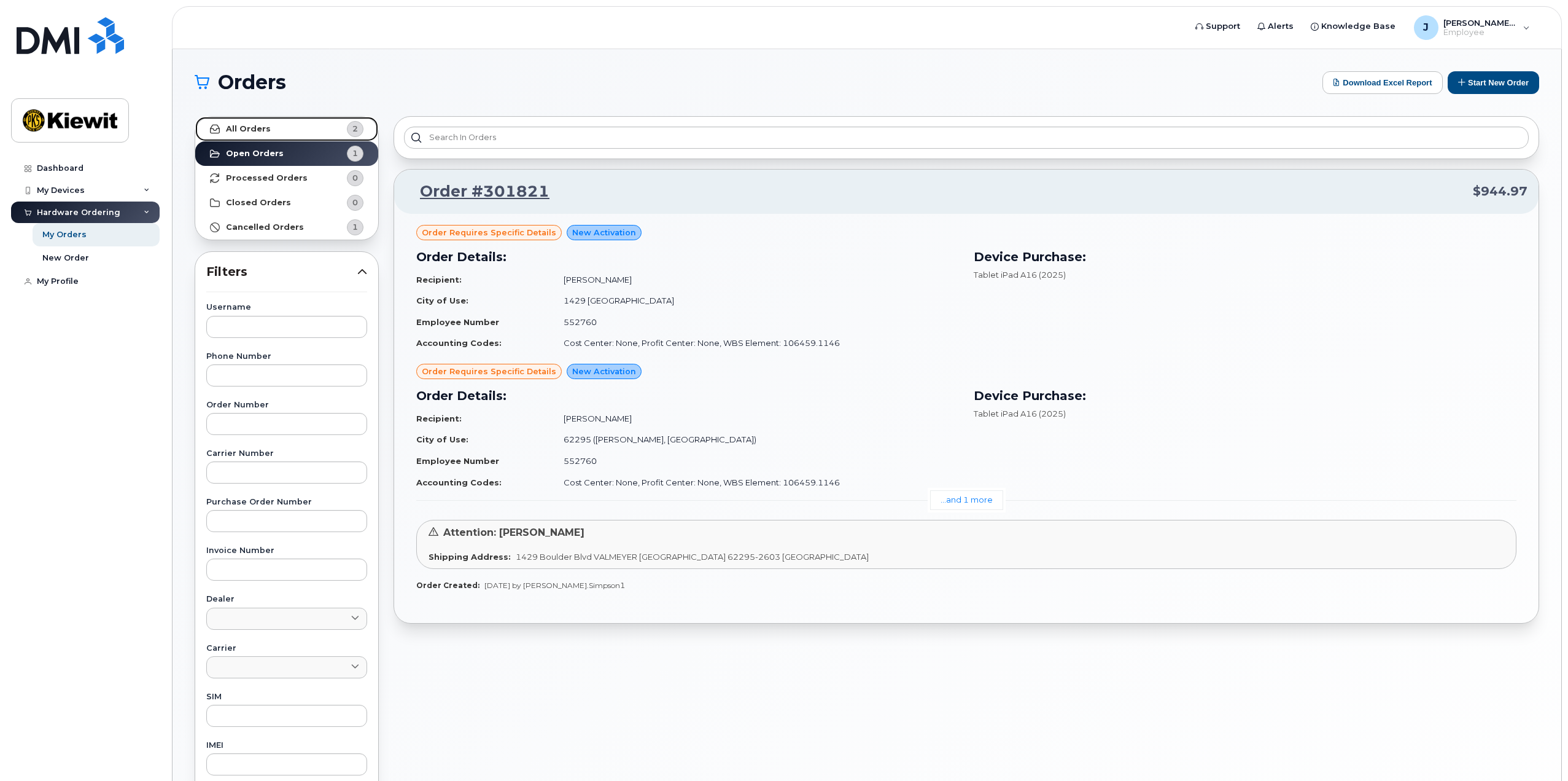
click at [304, 131] on link "All Orders 2" at bounding box center [287, 129] width 183 height 24
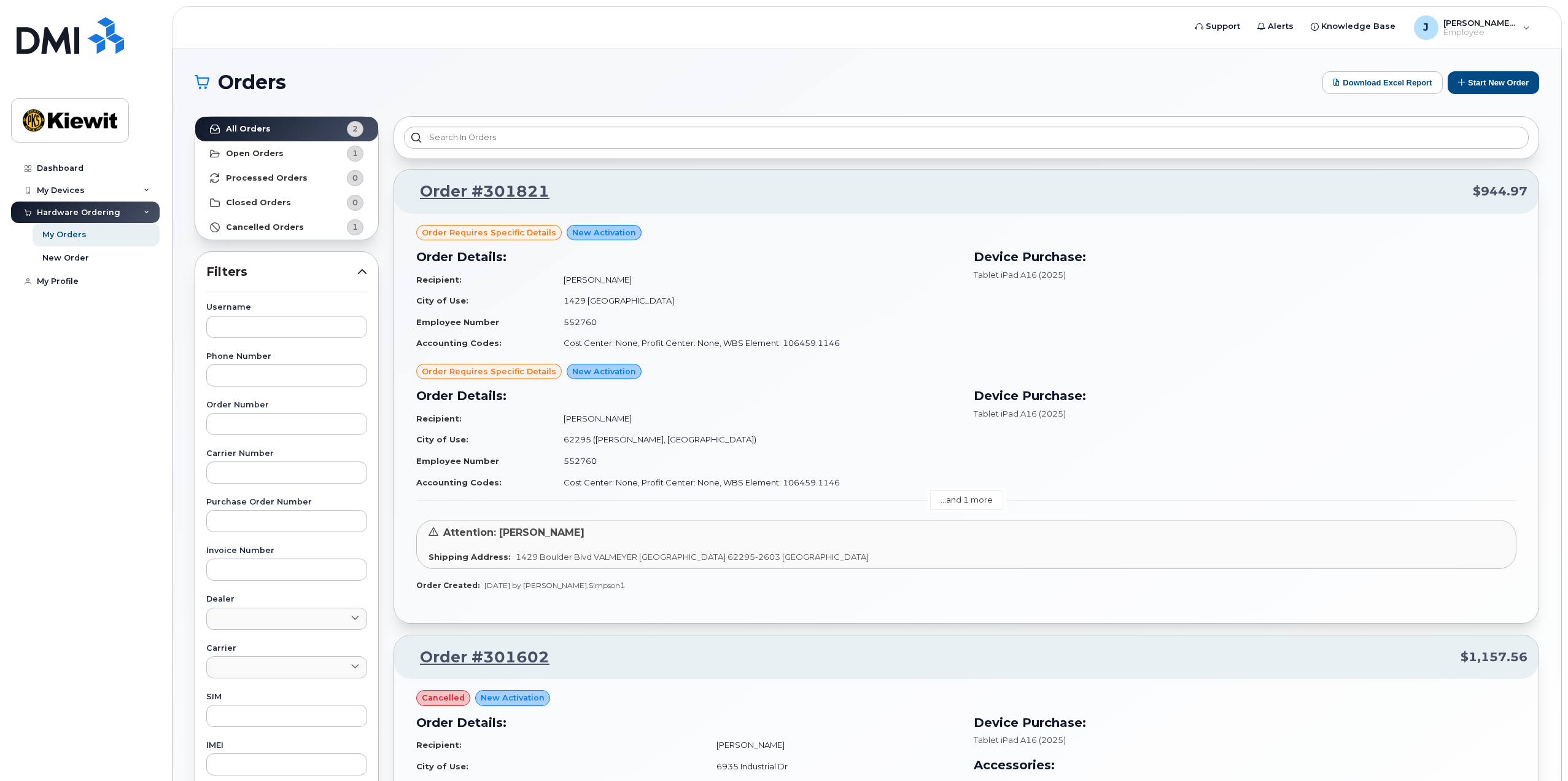
click at [979, 501] on link "...and 1 more" at bounding box center [967, 499] width 73 height 19
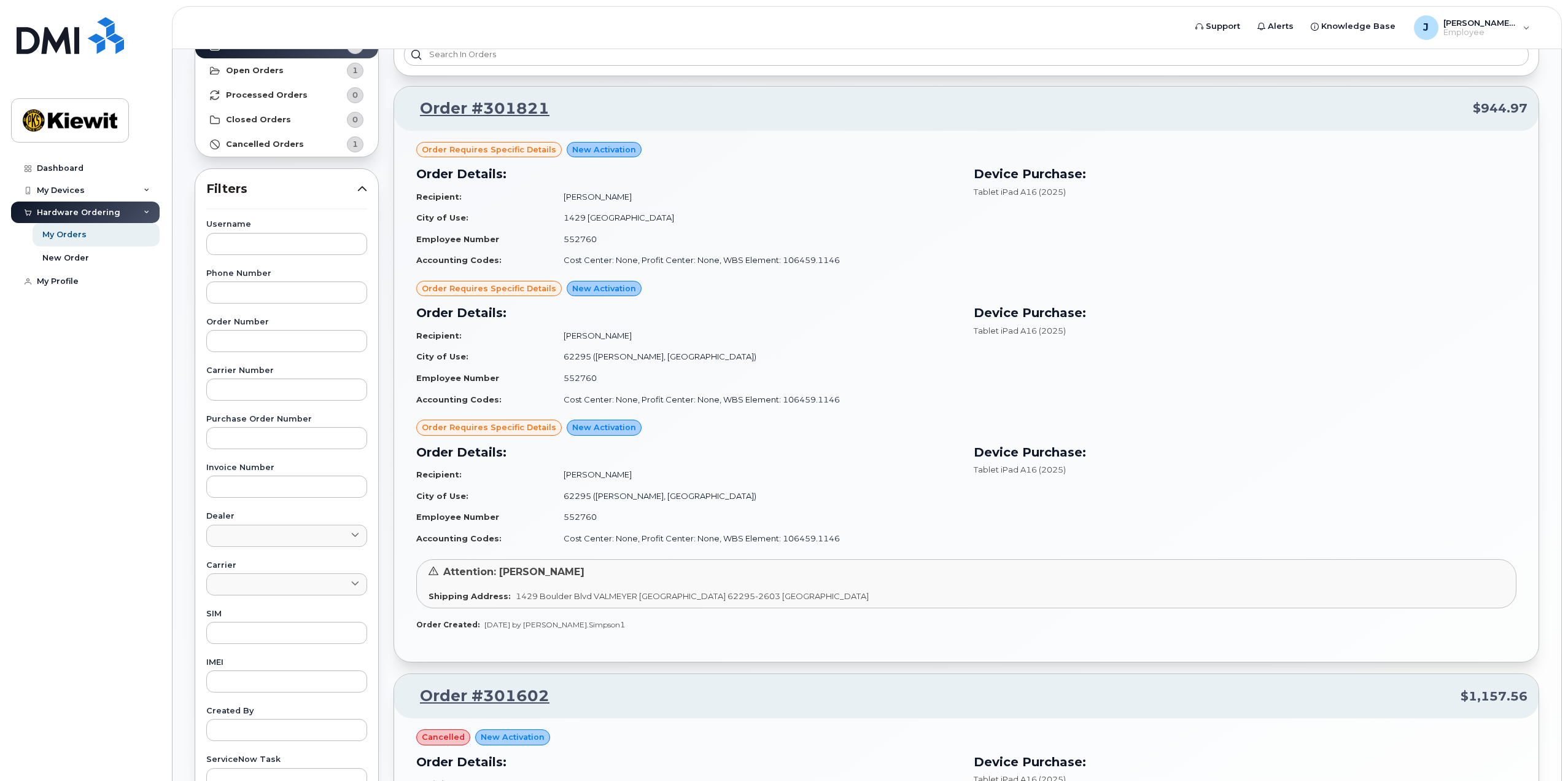
scroll to position [62, 0]
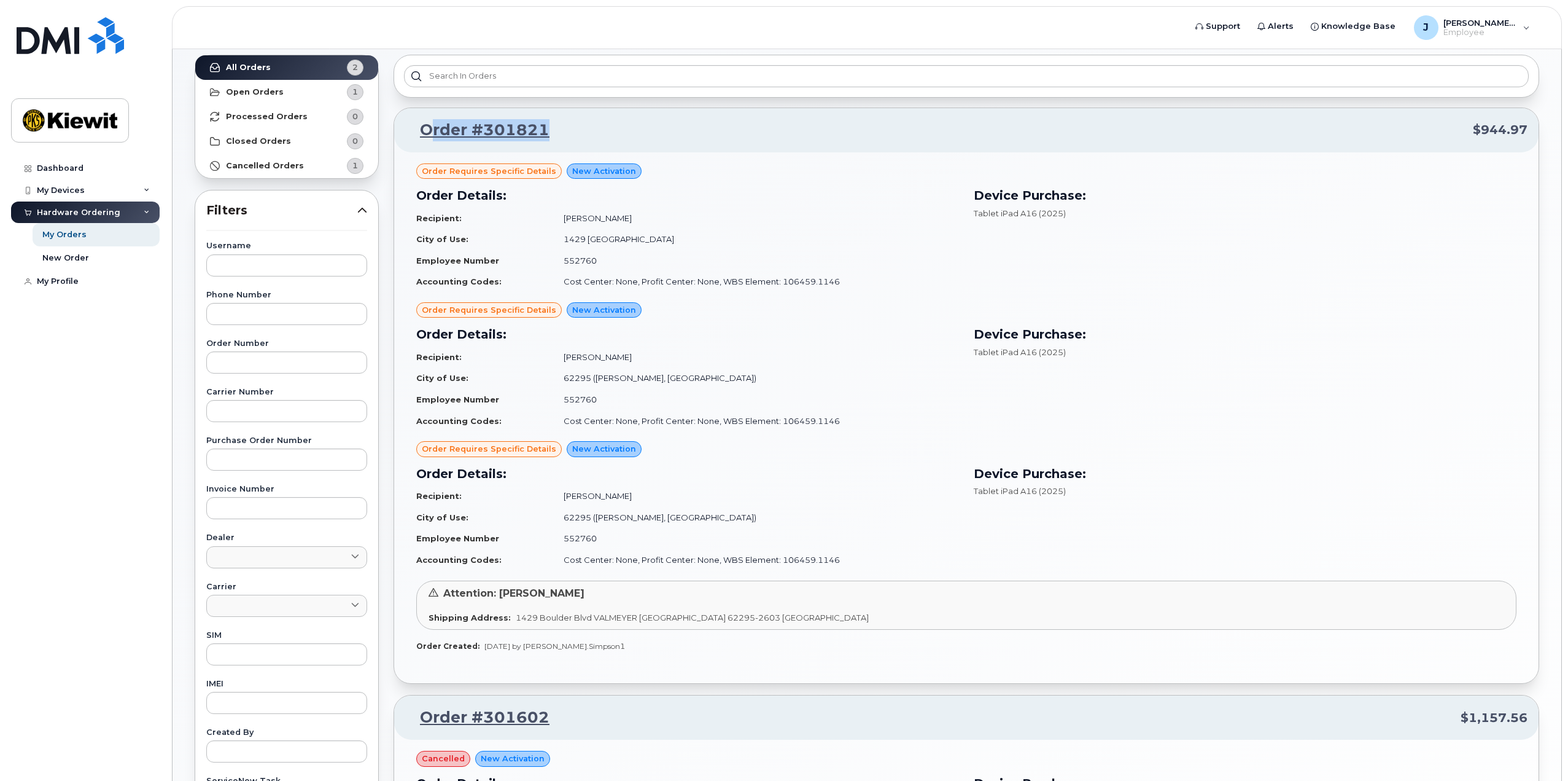
drag, startPoint x: 555, startPoint y: 128, endPoint x: 436, endPoint y: 140, distance: 119.6
click at [436, 140] on p "Order #301821 $944.97" at bounding box center [966, 130] width 1122 height 22
click at [555, 134] on p "Order #301821 $944.97" at bounding box center [966, 130] width 1122 height 22
drag, startPoint x: 556, startPoint y: 130, endPoint x: 406, endPoint y: 132, distance: 150.0
click at [406, 132] on p "Order #301821 $944.97" at bounding box center [966, 130] width 1122 height 22
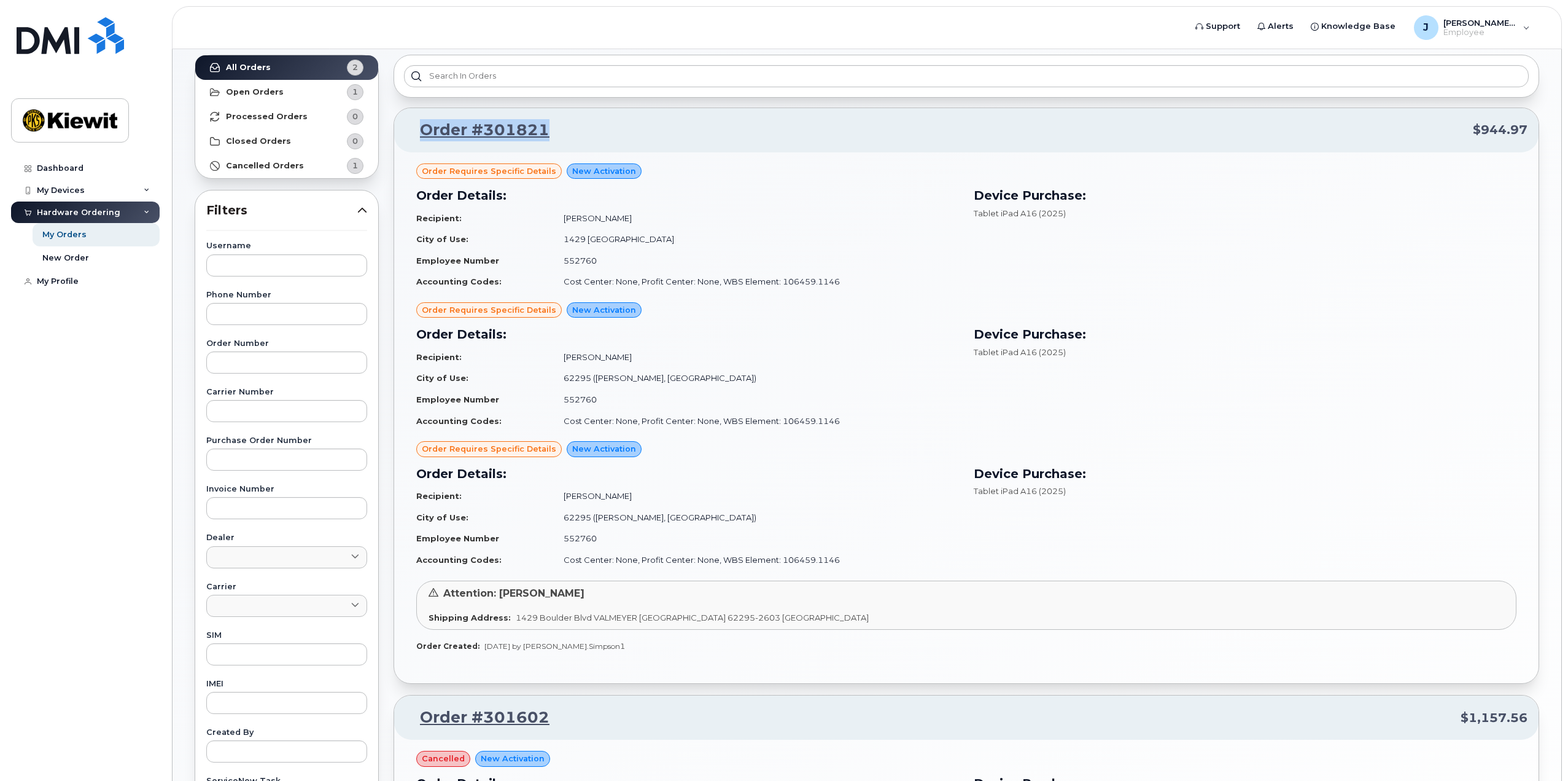
copy link "Order #301821"
drag, startPoint x: 639, startPoint y: 217, endPoint x: 555, endPoint y: 217, distance: 84.0
click at [555, 217] on td "[PERSON_NAME]" at bounding box center [755, 218] width 407 height 22
copy td "[PERSON_NAME]"
click at [635, 222] on td "[PERSON_NAME]" at bounding box center [755, 218] width 407 height 22
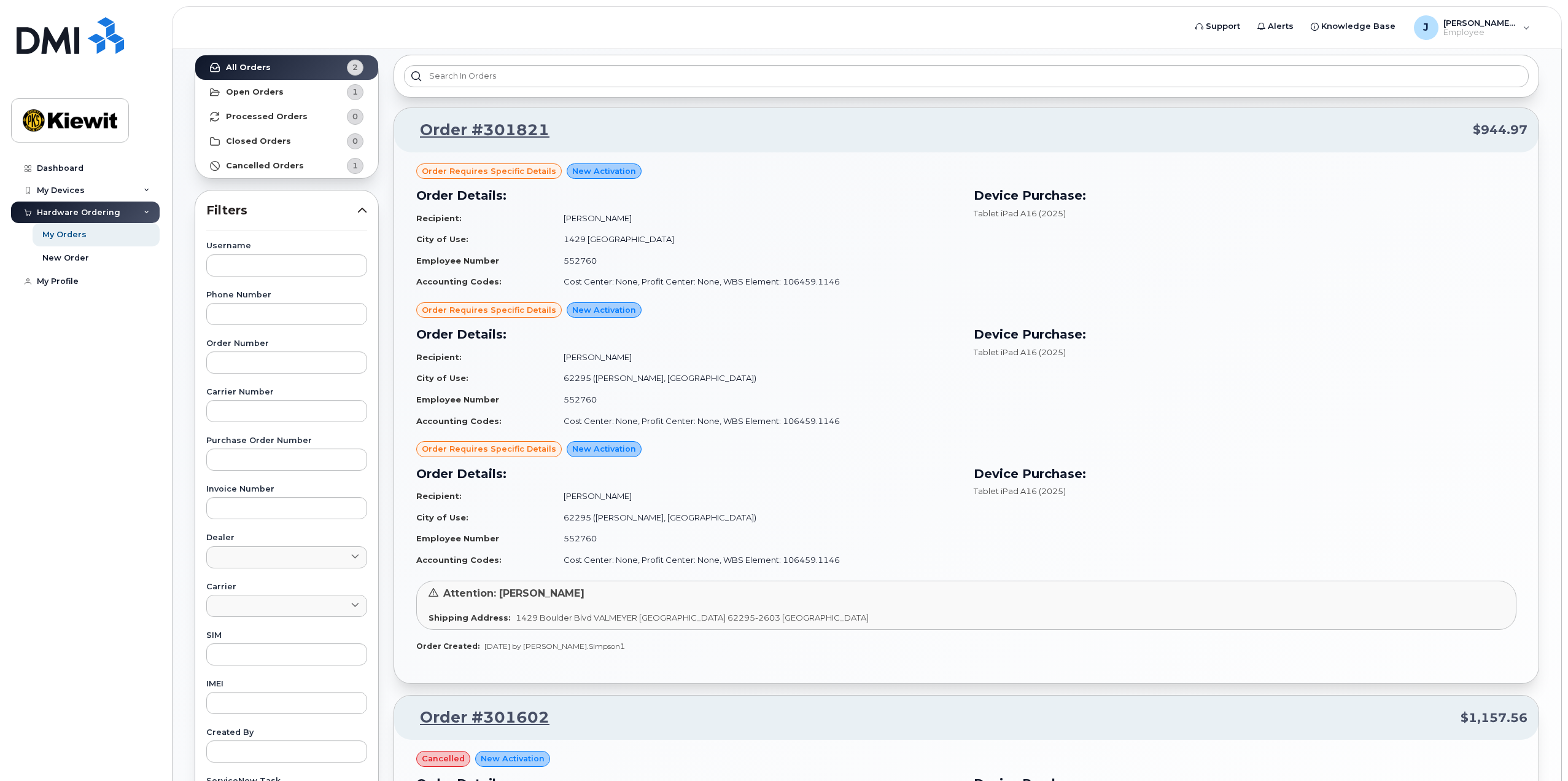
drag, startPoint x: 630, startPoint y: 218, endPoint x: 599, endPoint y: 219, distance: 31.0
click at [599, 219] on td "[PERSON_NAME]" at bounding box center [755, 218] width 407 height 22
copy td "Mccloskey"
click at [1253, 549] on div "Device Purchase: Tablet iPad A16 (2025)" at bounding box center [1246, 517] width 558 height 121
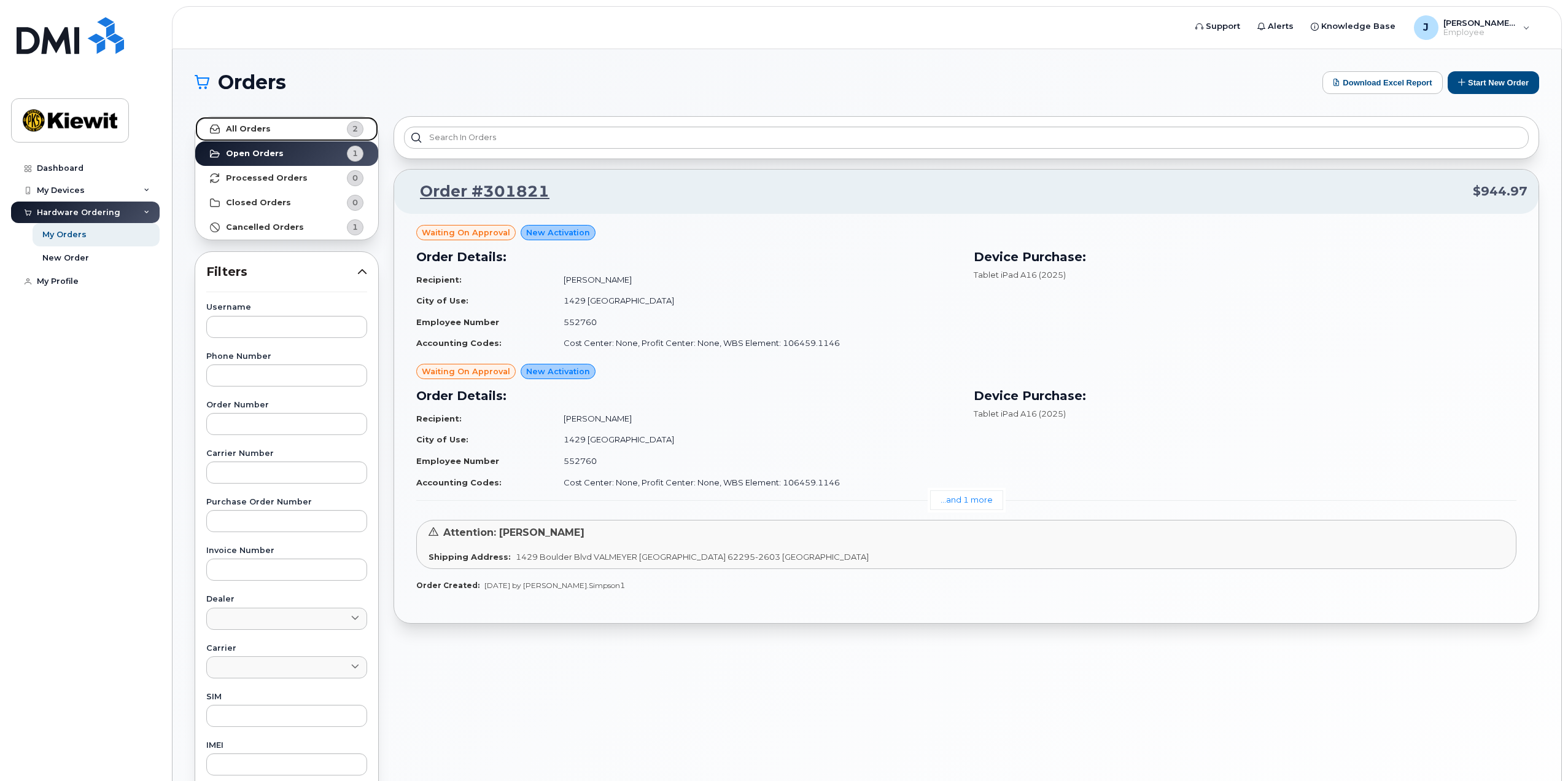
click at [274, 139] on link "All Orders 2" at bounding box center [287, 129] width 183 height 24
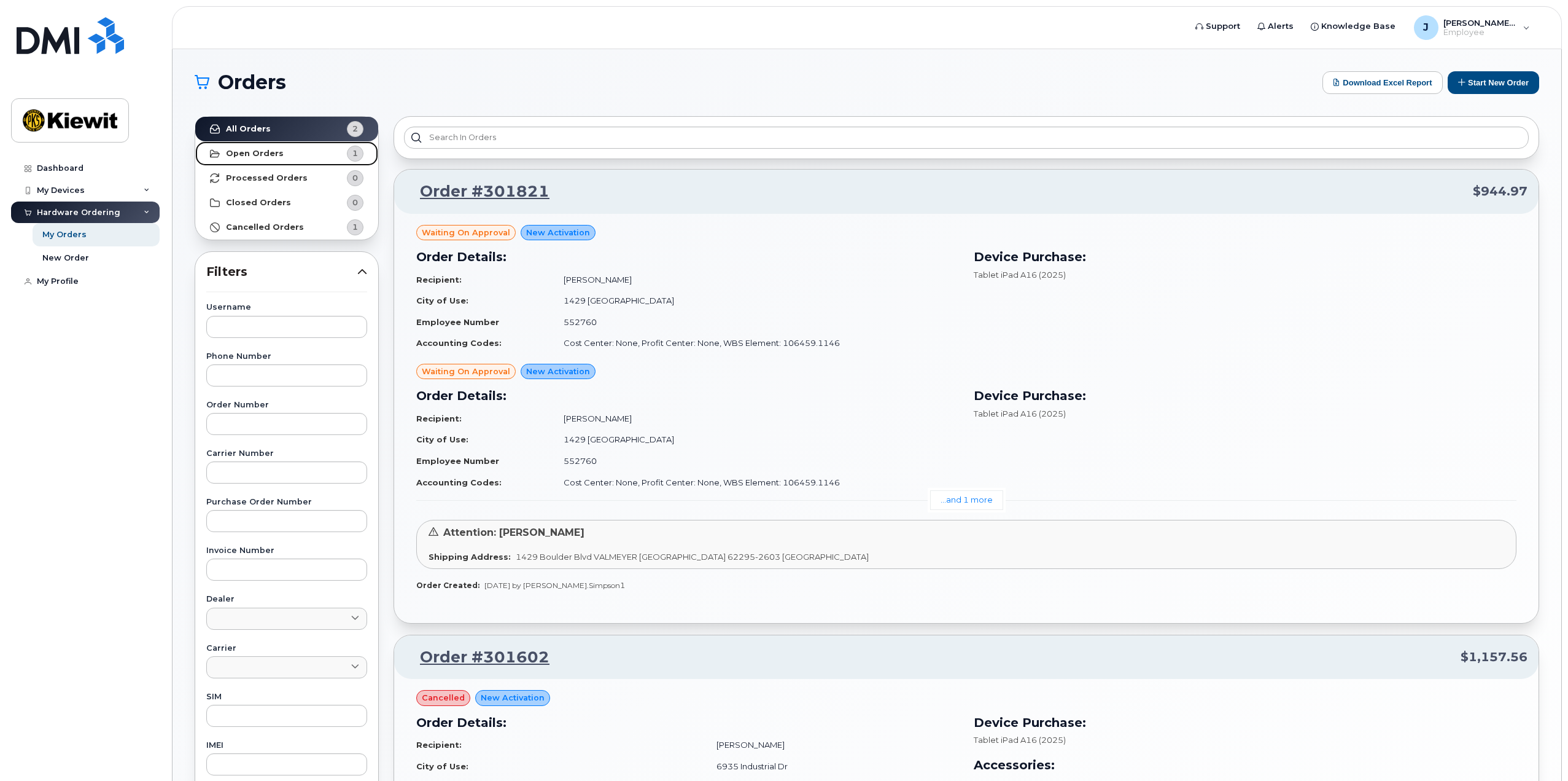
click at [262, 154] on strong "Open Orders" at bounding box center [255, 153] width 58 height 10
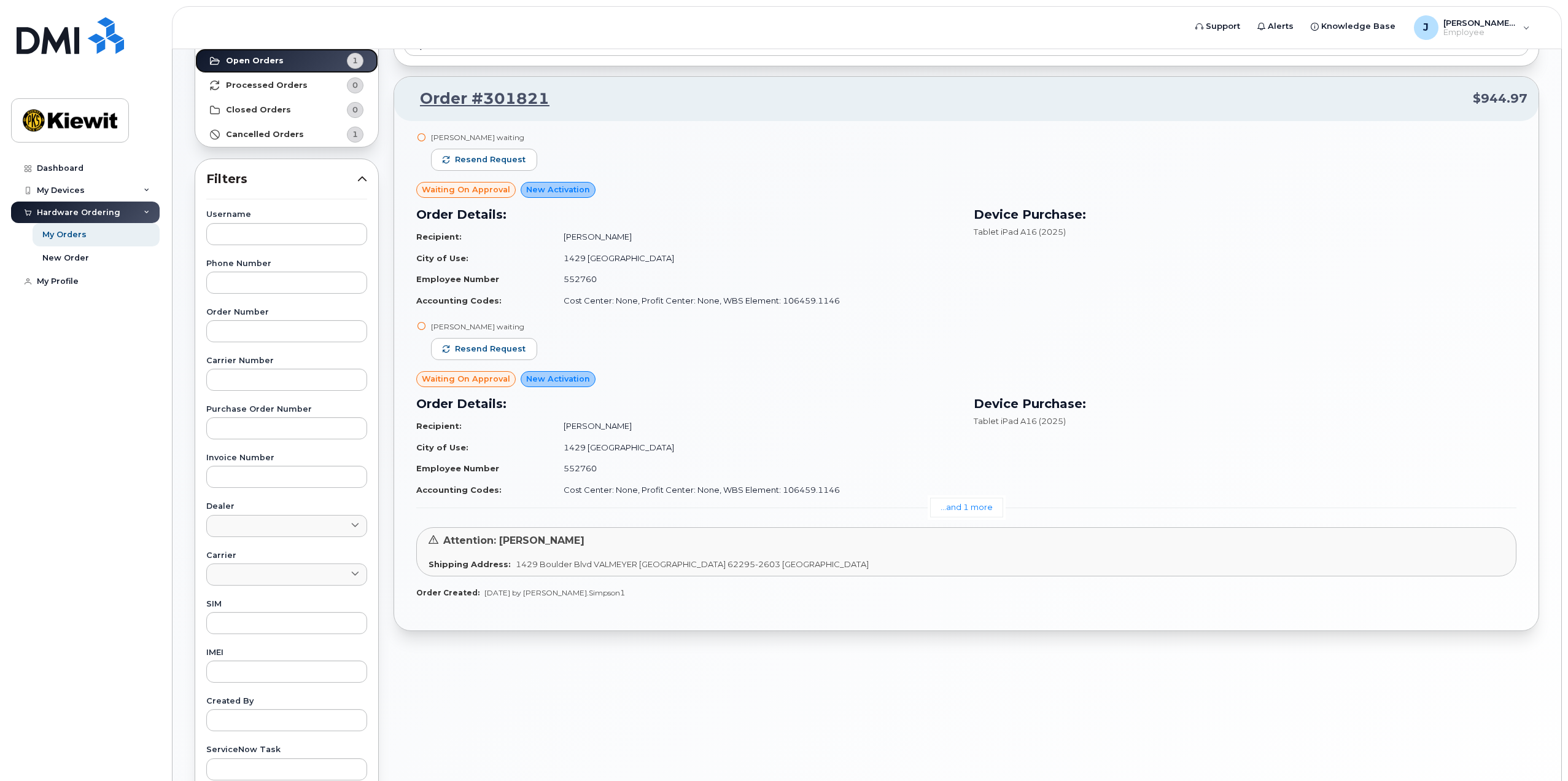
scroll to position [123, 0]
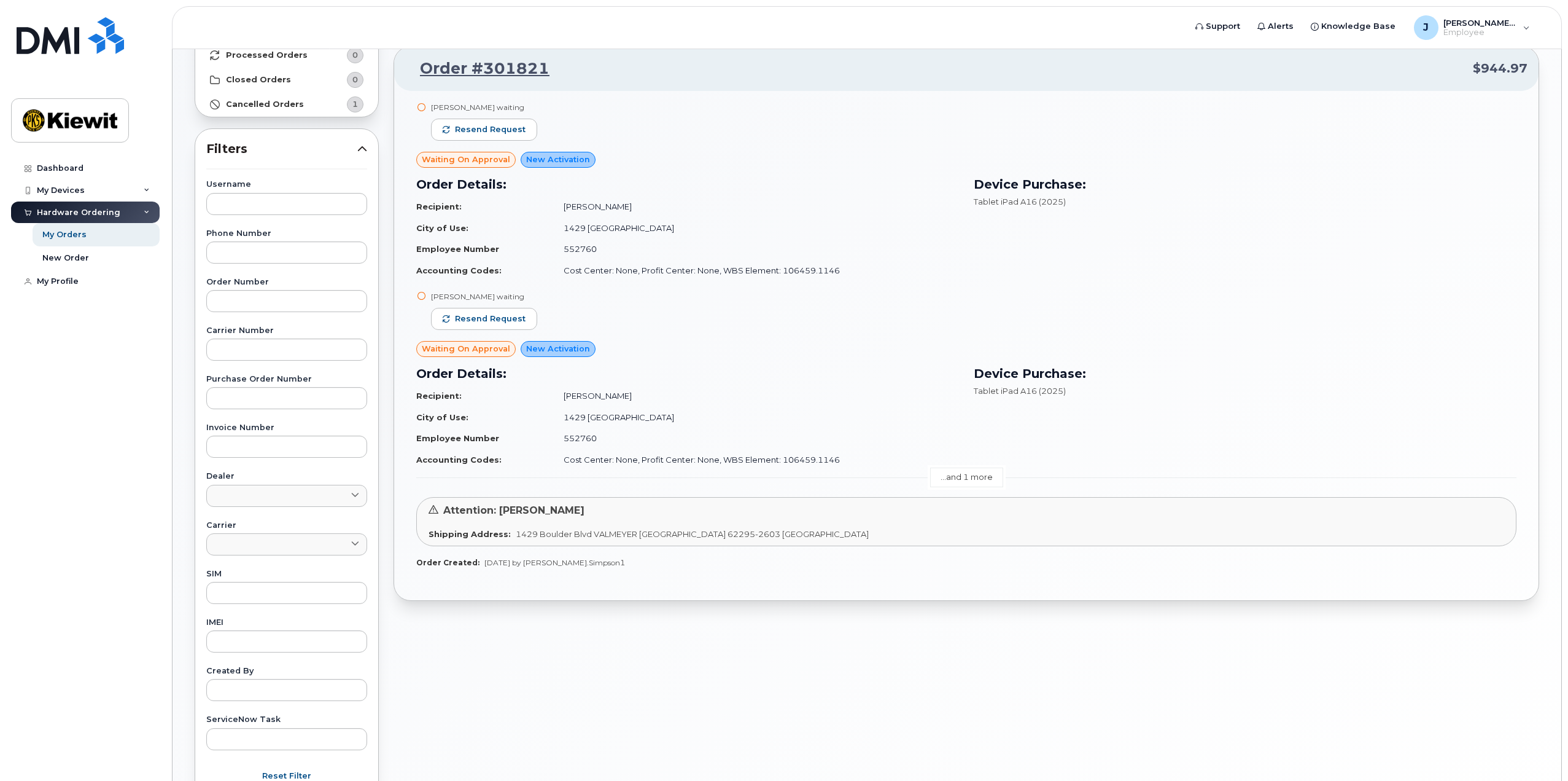
click at [977, 481] on link "...and 1 more" at bounding box center [967, 477] width 73 height 19
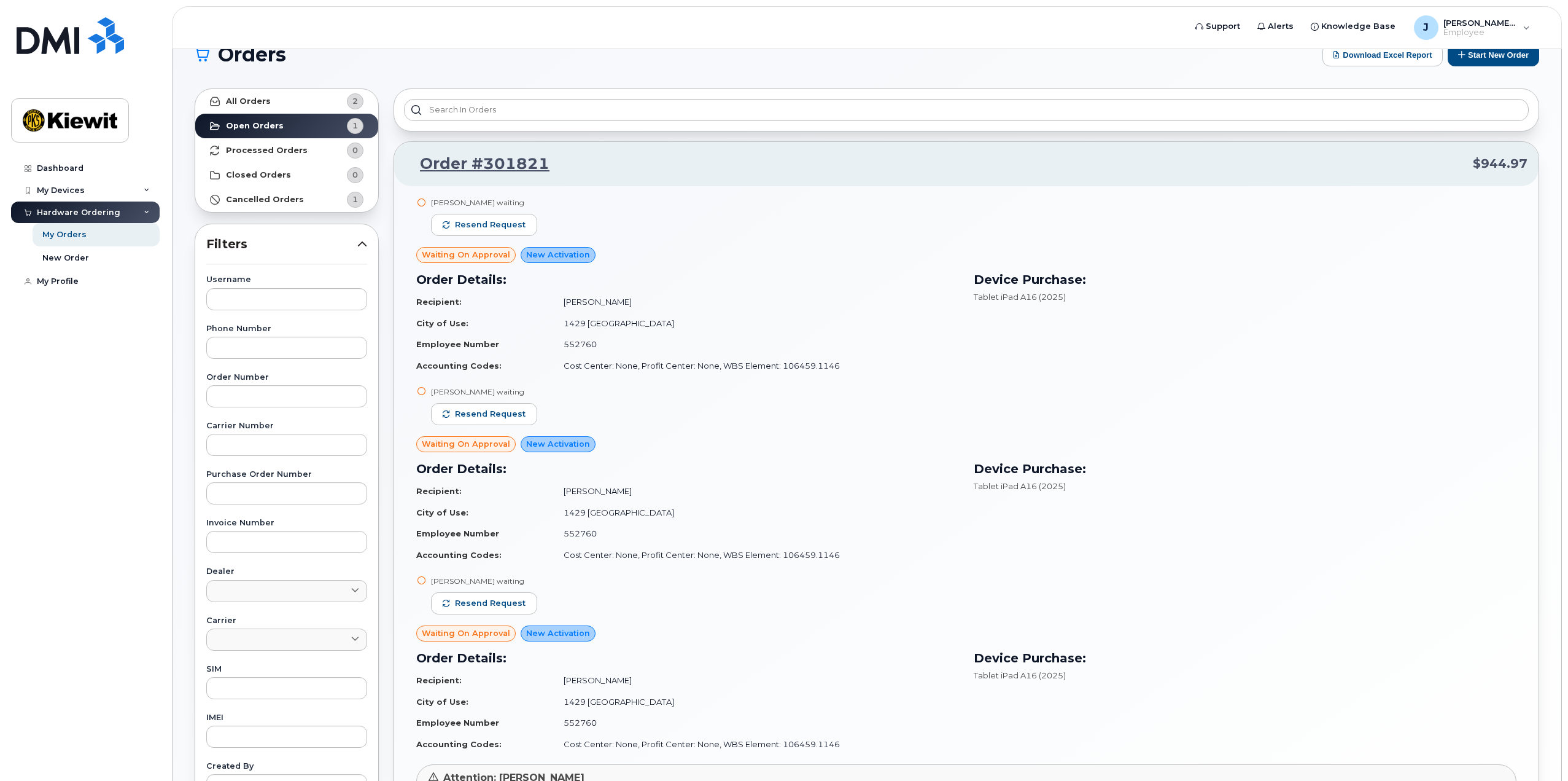
scroll to position [0, 0]
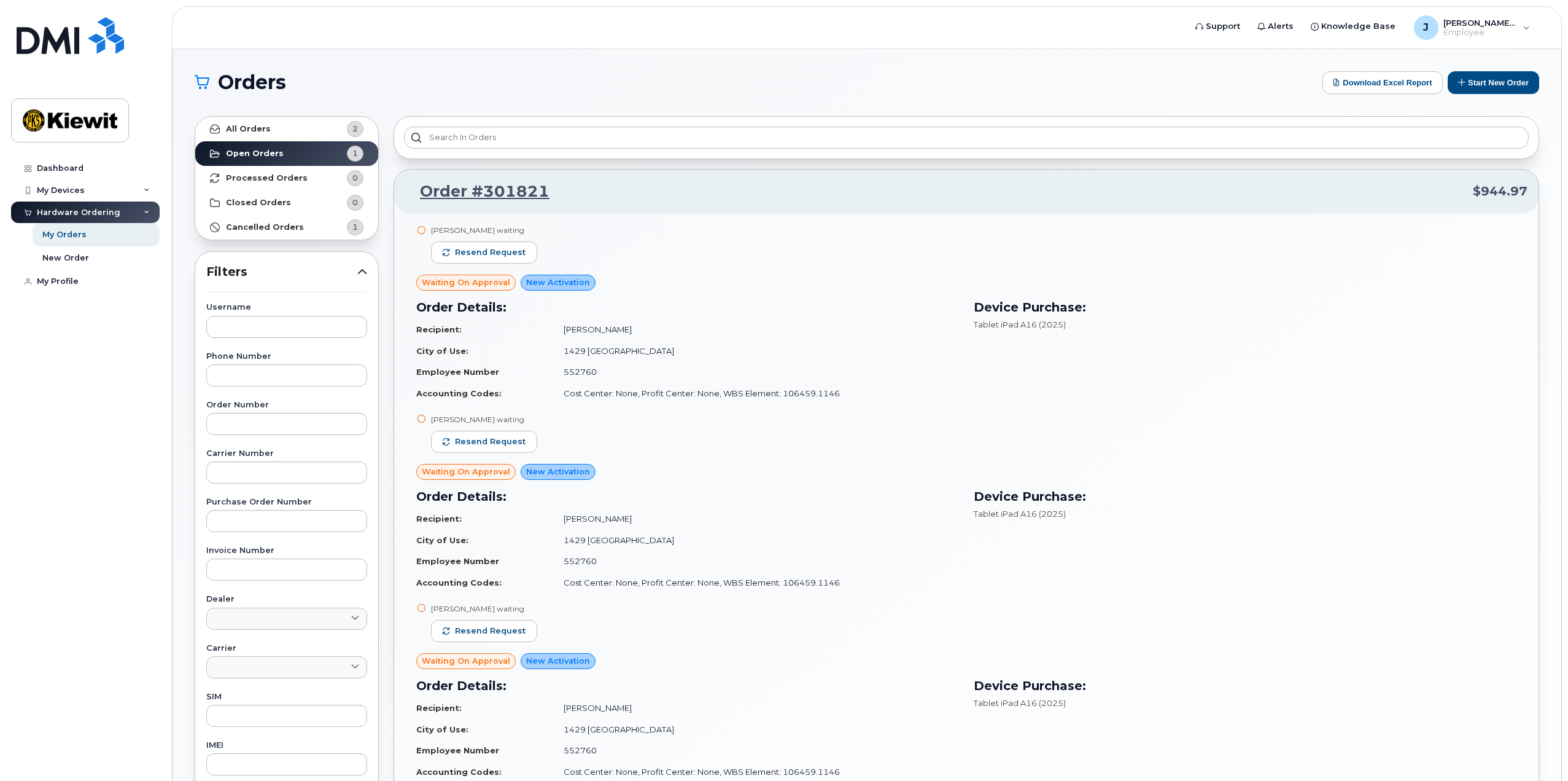
click at [566, 285] on span "New Activation" at bounding box center [558, 282] width 63 height 12
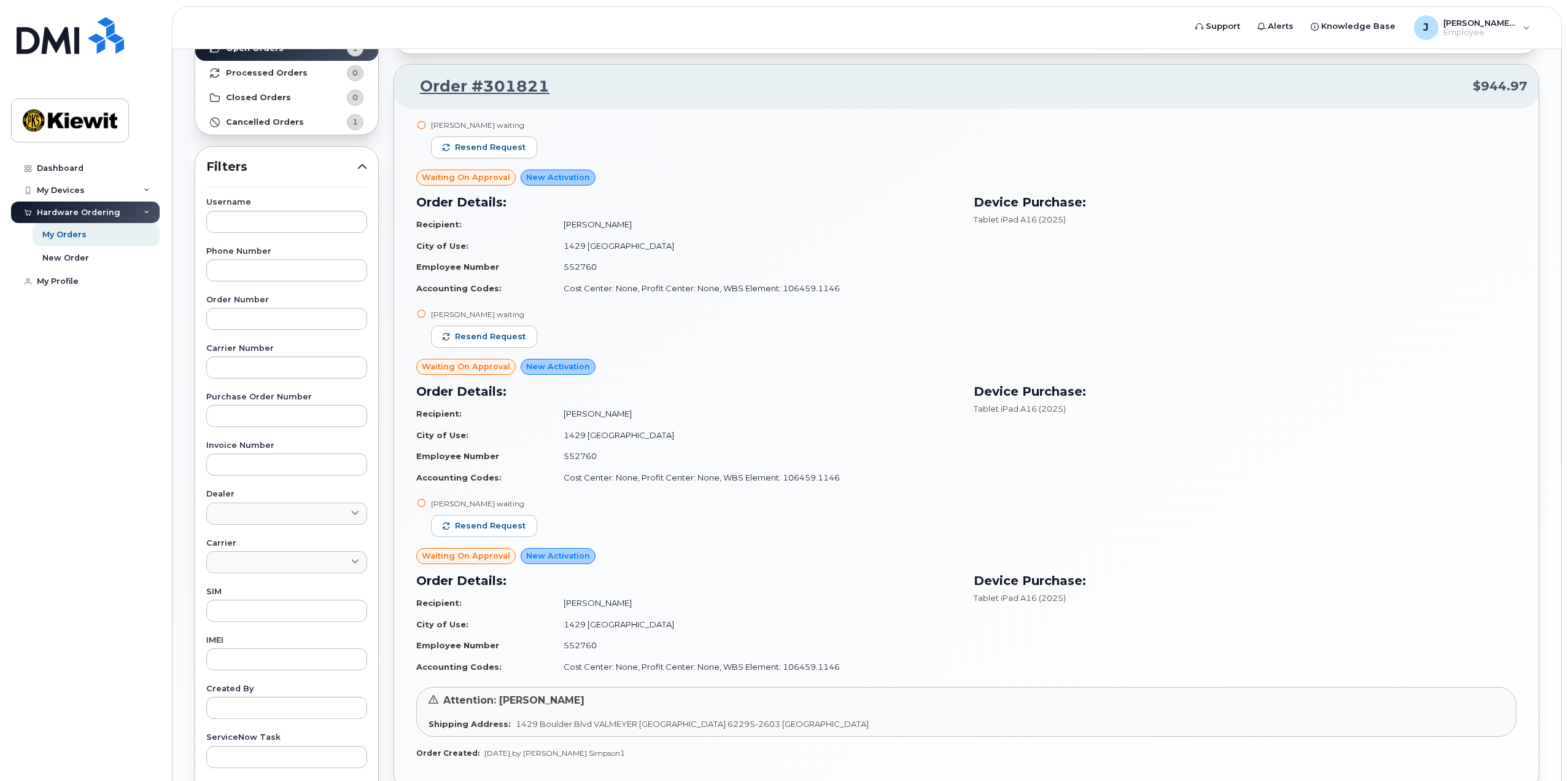
scroll to position [123, 0]
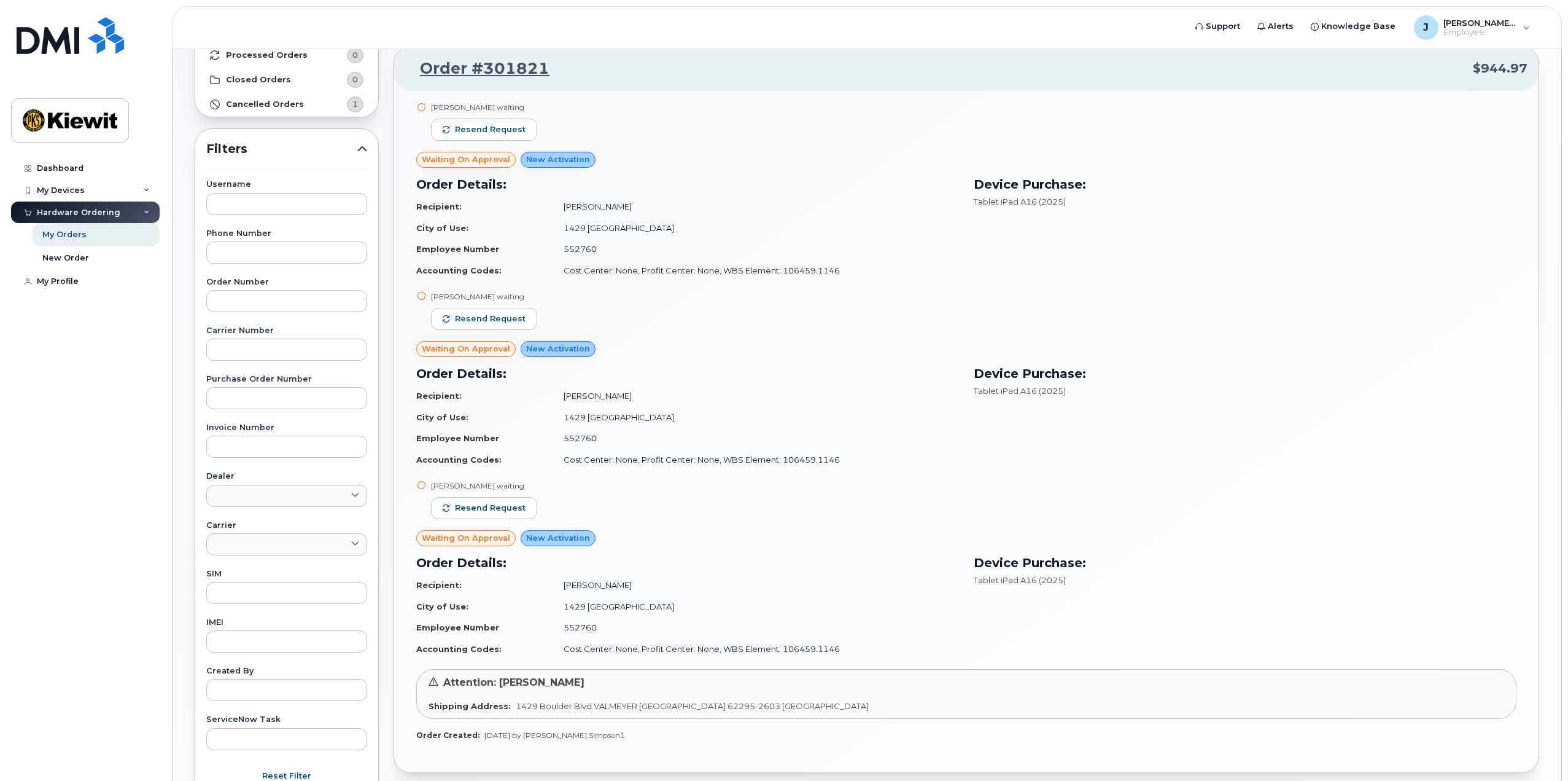
drag, startPoint x: 645, startPoint y: 398, endPoint x: 555, endPoint y: 396, distance: 90.0
click at [555, 396] on td "[PERSON_NAME]" at bounding box center [755, 396] width 407 height 22
copy td "[PERSON_NAME]"
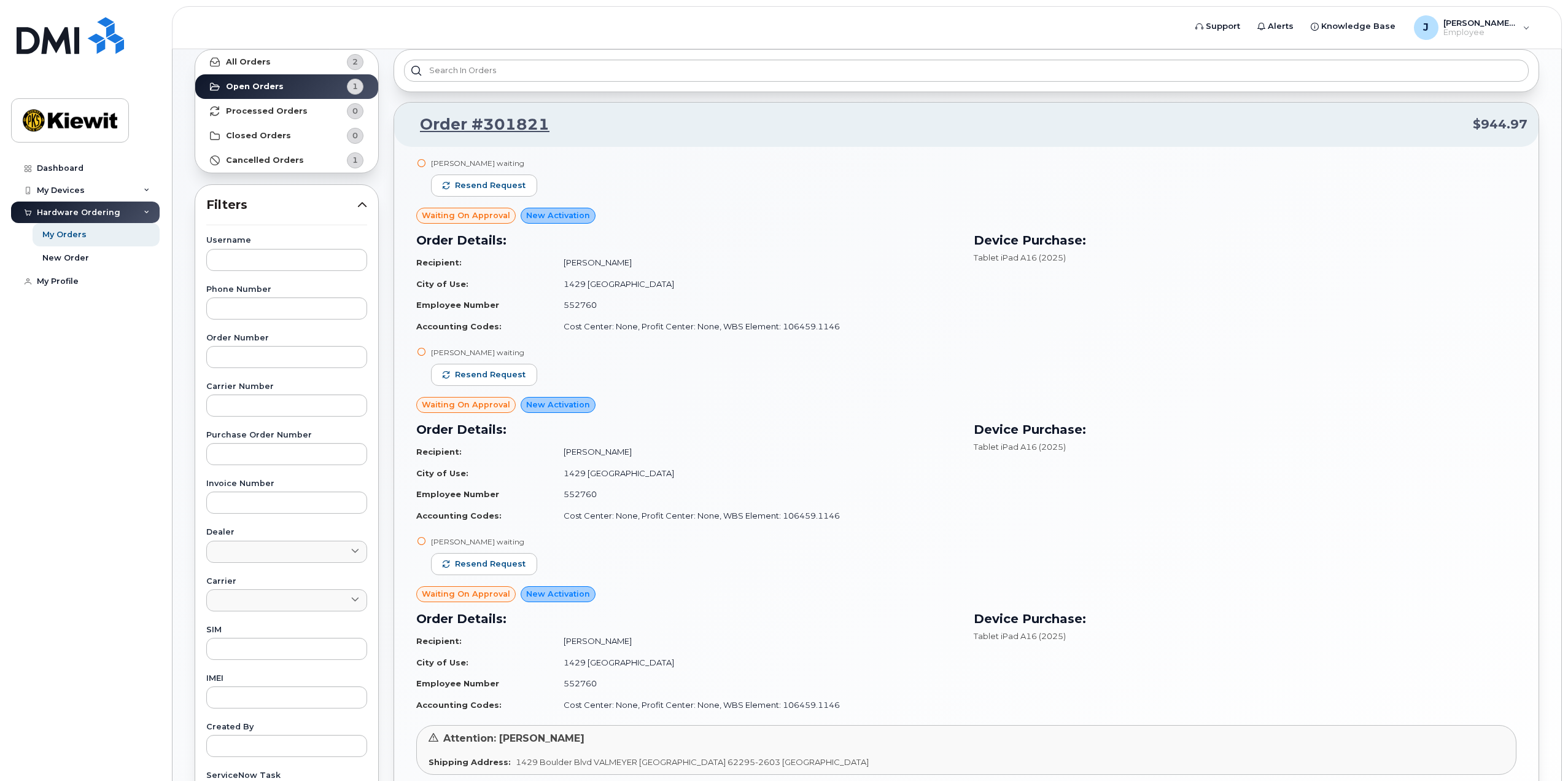
scroll to position [0, 0]
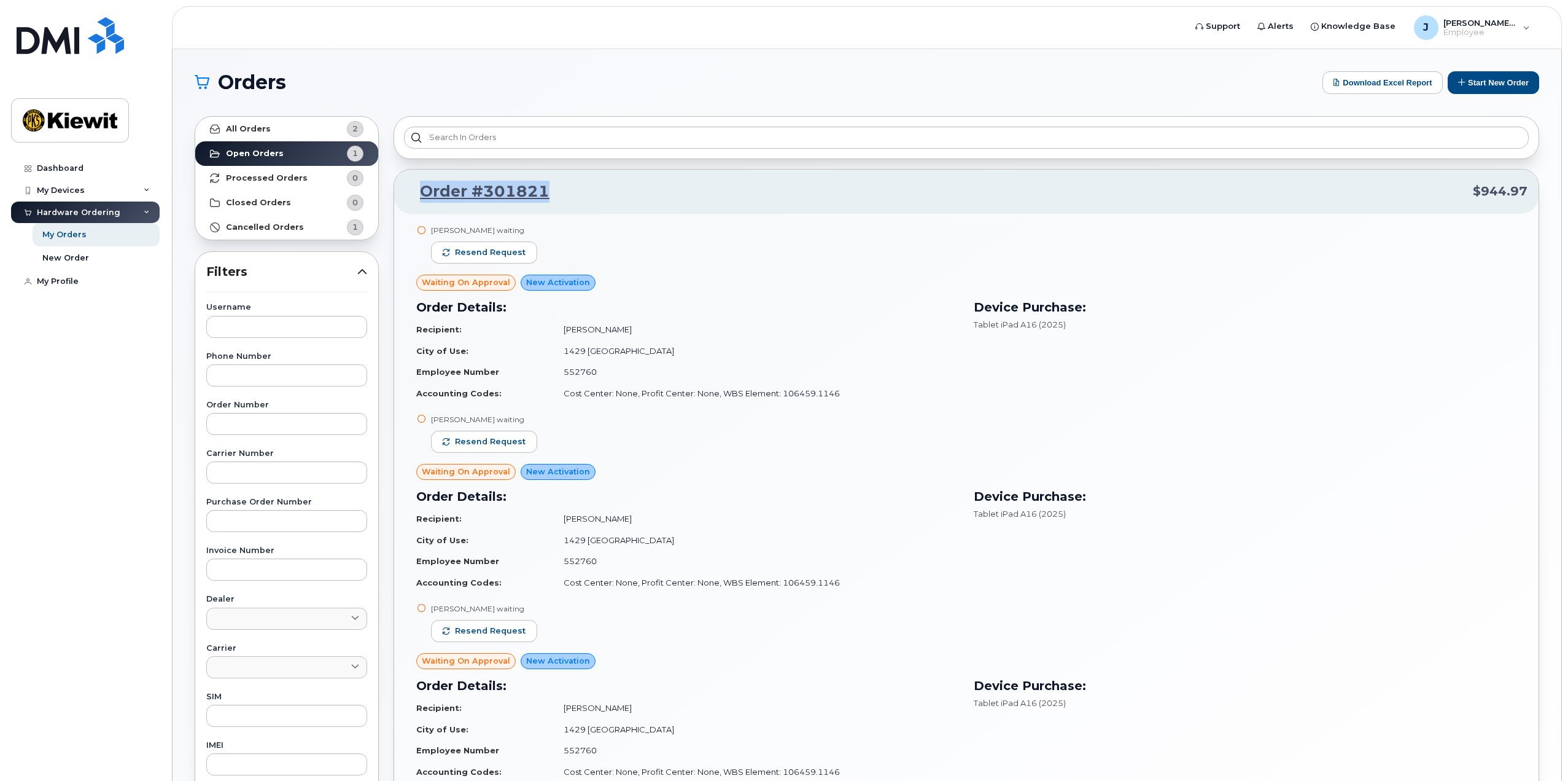
drag, startPoint x: 559, startPoint y: 198, endPoint x: 421, endPoint y: 201, distance: 138.0
click at [421, 201] on p "Order #301821 $944.97" at bounding box center [966, 191] width 1122 height 22
copy link "Order #301821"
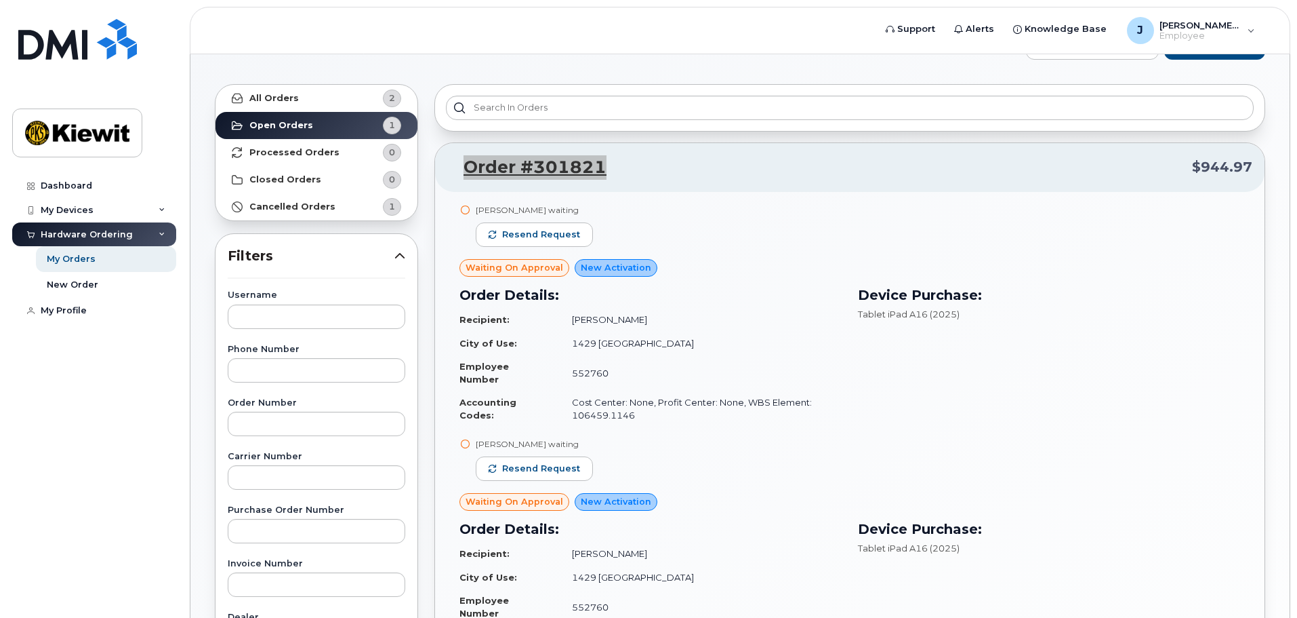
scroll to position [68, 0]
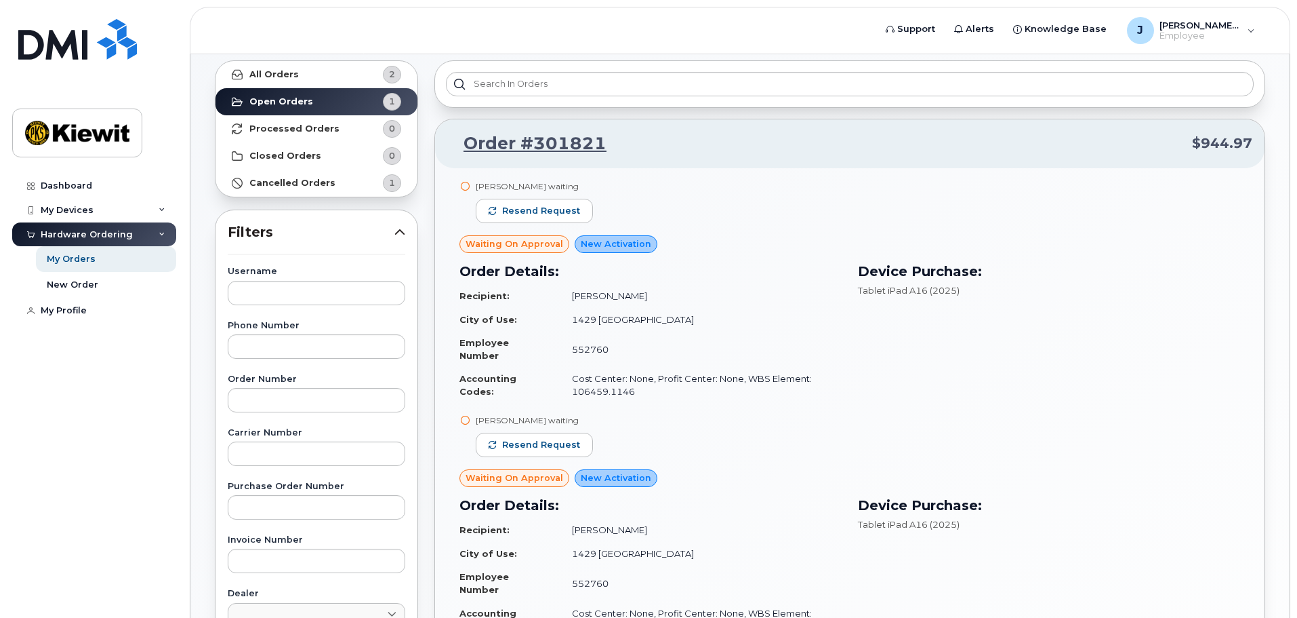
click at [778, 371] on td "Cost Center: None, Profit Center: None, WBS Element: 106459.1146" at bounding box center [701, 385] width 282 height 36
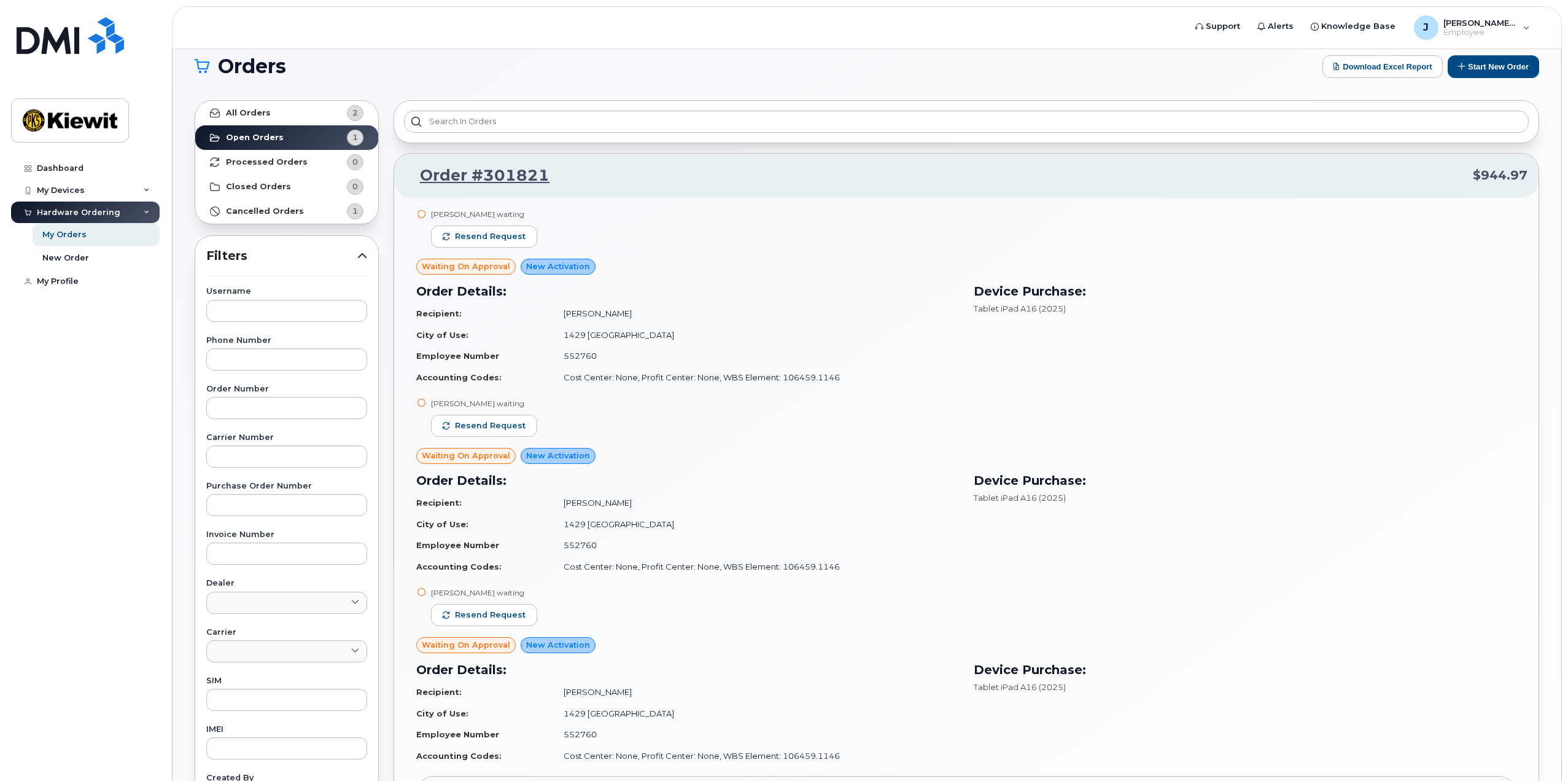
scroll to position [0, 0]
